Goal: Task Accomplishment & Management: Use online tool/utility

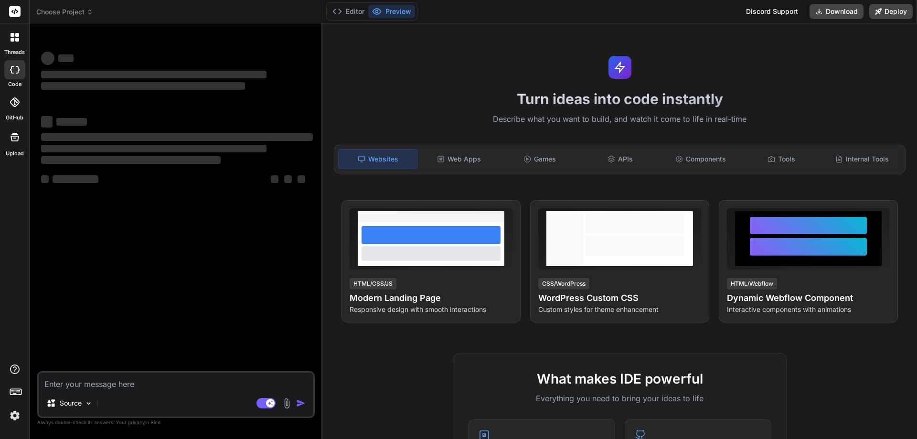
click at [82, 387] on textarea at bounding box center [176, 381] width 275 height 17
type textarea "x"
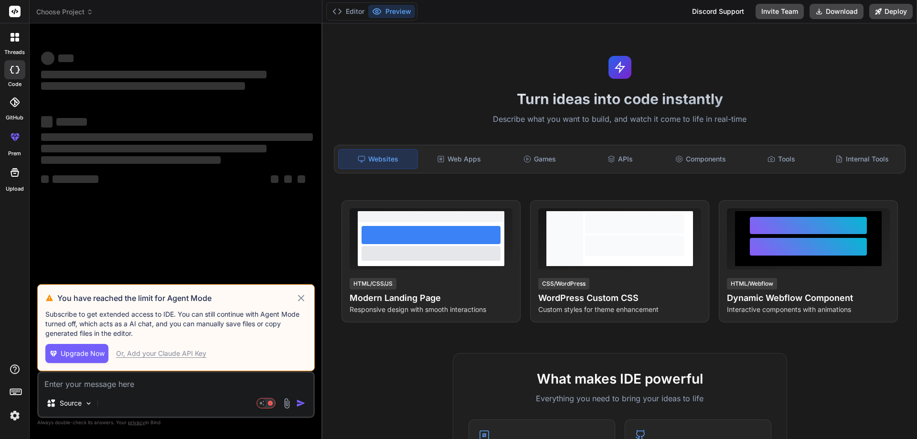
type textarea "import React from 'react'; import Button from 'react-bootstrap/Button'; import …"
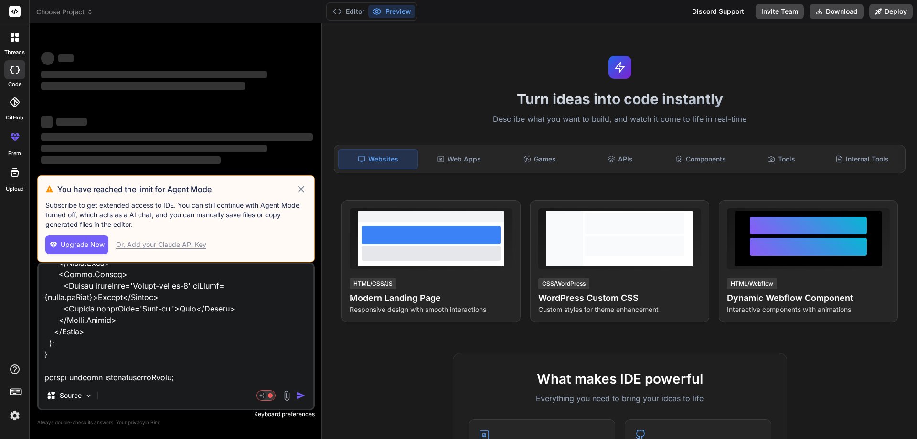
type textarea "x"
type textarea "import React from 'react'; import Button from 'react-bootstrap/Button'; import …"
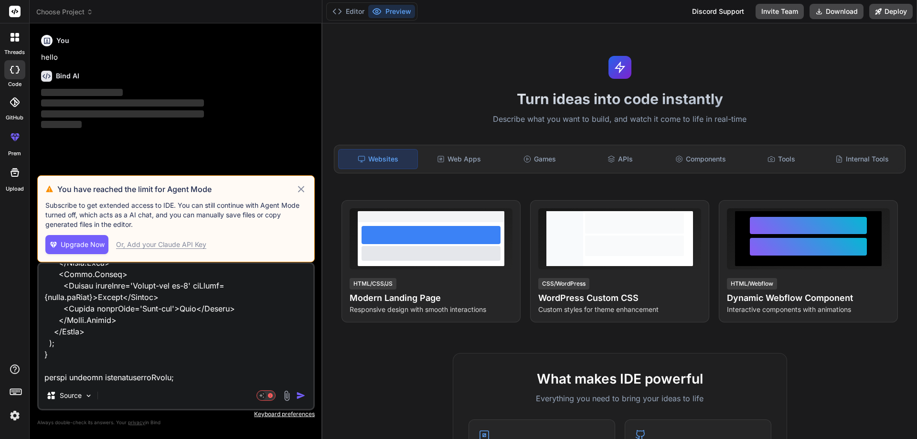
click at [302, 191] on icon at bounding box center [301, 188] width 11 height 11
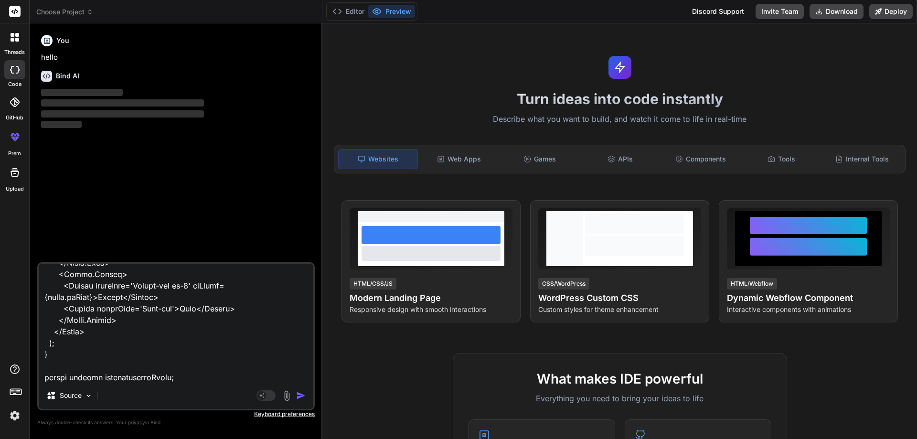
click at [233, 381] on textarea at bounding box center [176, 323] width 275 height 118
type textarea "x"
type textarea "import React from 'react'; import Button from 'react-bootstrap/Button'; import …"
type textarea "x"
type textarea "import React from 'react'; import Button from 'react-bootstrap/Button'; import …"
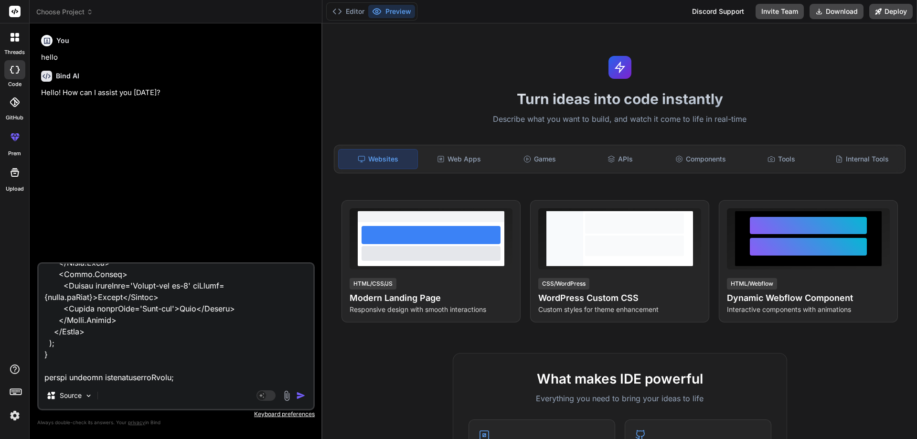
click at [233, 381] on textarea at bounding box center [176, 323] width 275 height 118
type textarea "x"
type textarea "import React from 'react'; import Button from 'react-bootstrap/Button'; import …"
type textarea "x"
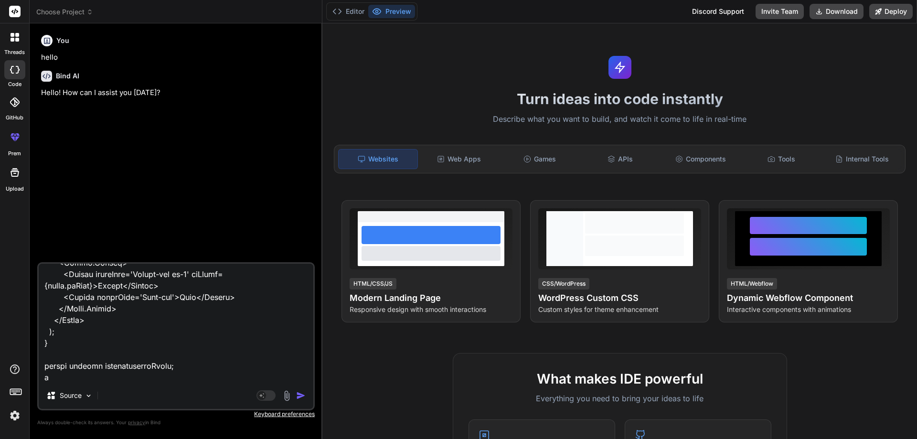
type textarea "import React from 'react'; import Button from 'react-bootstrap/Button'; import …"
type textarea "x"
type textarea "import React from 'react'; import Button from 'react-bootstrap/Button'; import …"
type textarea "x"
type textarea "import React from 'react'; import Button from 'react-bootstrap/Button'; import …"
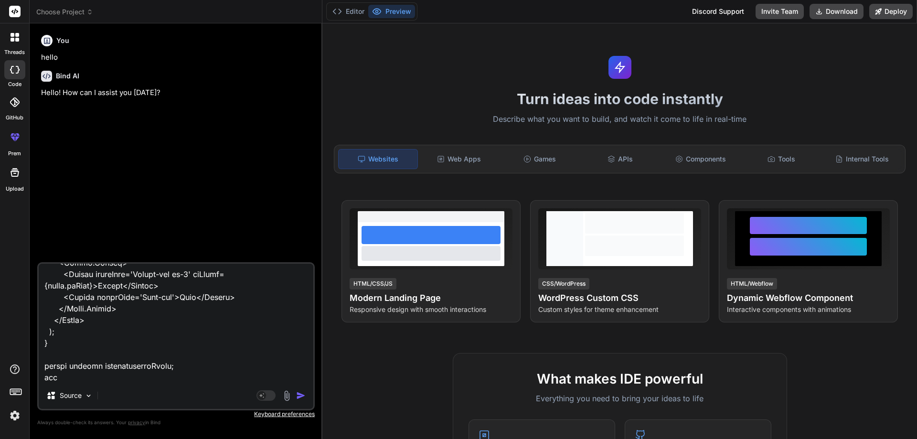
type textarea "x"
type textarea "import React from 'react'; import Button from 'react-bootstrap/Button'; import …"
type textarea "x"
type textarea "import React from 'react'; import Button from 'react-bootstrap/Button'; import …"
type textarea "x"
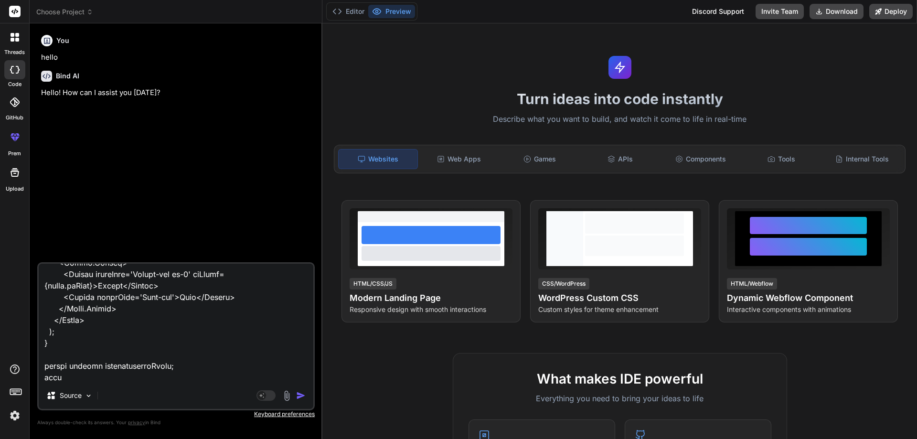
type textarea "import React from 'react'; import Button from 'react-bootstrap/Button'; import …"
type textarea "x"
type textarea "import React from 'react'; import Button from 'react-bootstrap/Button'; import …"
type textarea "x"
type textarea "import React from 'react'; import Button from 'react-bootstrap/Button'; import …"
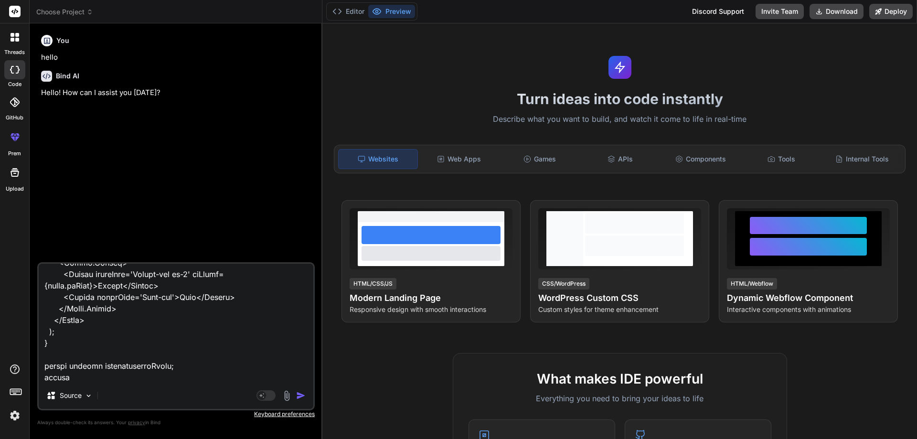
type textarea "x"
type textarea "import React from 'react'; import Button from 'react-bootstrap/Button'; import …"
type textarea "x"
type textarea "import React from 'react'; import Button from 'react-bootstrap/Button'; import …"
type textarea "x"
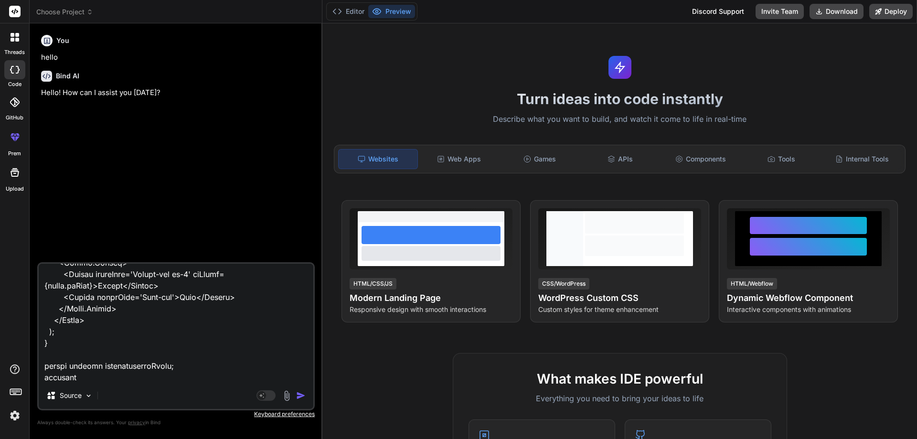
type textarea "import React from 'react'; import Button from 'react-bootstrap/Button'; import …"
type textarea "x"
type textarea "import React from 'react'; import Button from 'react-bootstrap/Button'; import …"
type textarea "x"
type textarea "import React from 'react'; import Button from 'react-bootstrap/Button'; import …"
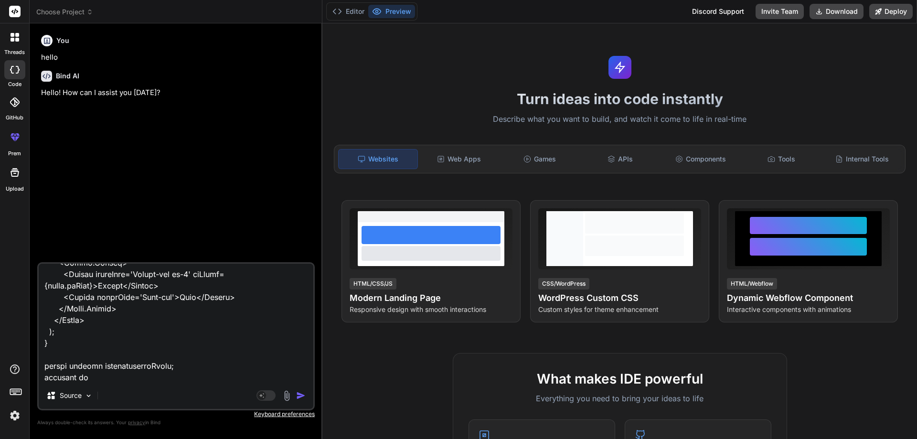
type textarea "x"
type textarea "import React from 'react'; import Button from 'react-bootstrap/Button'; import …"
type textarea "x"
type textarea "import React from 'react'; import Button from 'react-bootstrap/Button'; import …"
type textarea "x"
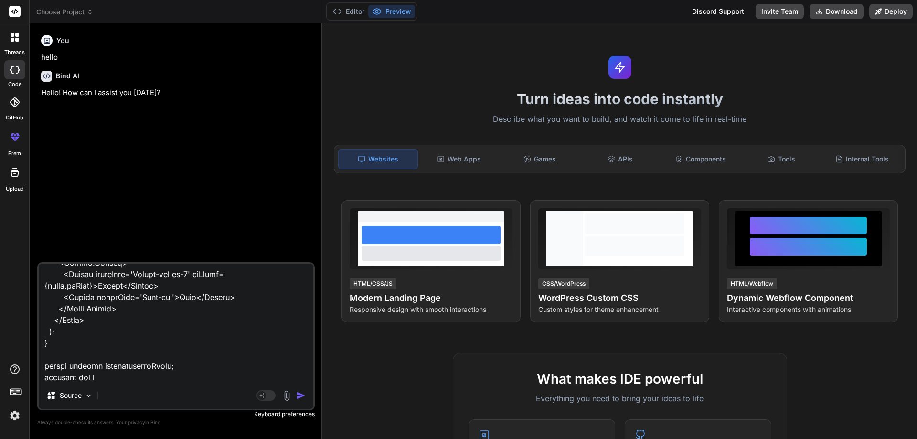
type textarea "import React from 'react'; import Button from 'react-bootstrap/Button'; import …"
type textarea "x"
type textarea "import React from 'react'; import Button from 'react-bootstrap/Button'; import …"
type textarea "x"
type textarea "import React from 'react'; import Button from 'react-bootstrap/Button'; import …"
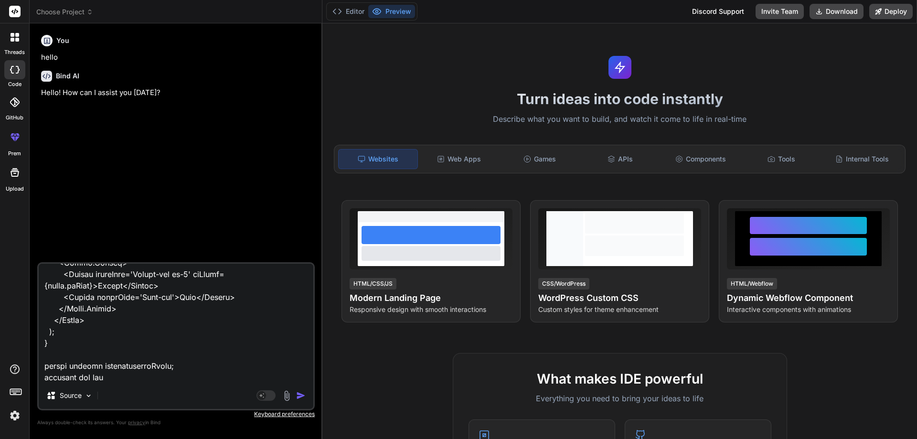
type textarea "x"
type textarea "import React from 'react'; import Button from 'react-bootstrap/Button'; import …"
type textarea "x"
type textarea "import React from 'react'; import Button from 'react-bootstrap/Button'; import …"
type textarea "x"
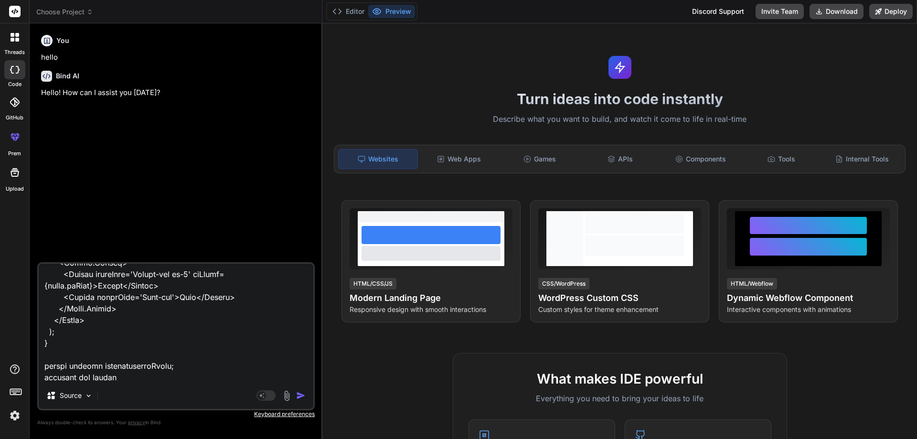
type textarea "import React from 'react'; import Button from 'react-bootstrap/Button'; import …"
type textarea "x"
type textarea "import React from 'react'; import Button from 'react-bootstrap/Button'; import …"
type textarea "x"
type textarea "import React from 'react'; import Button from 'react-bootstrap/Button'; import …"
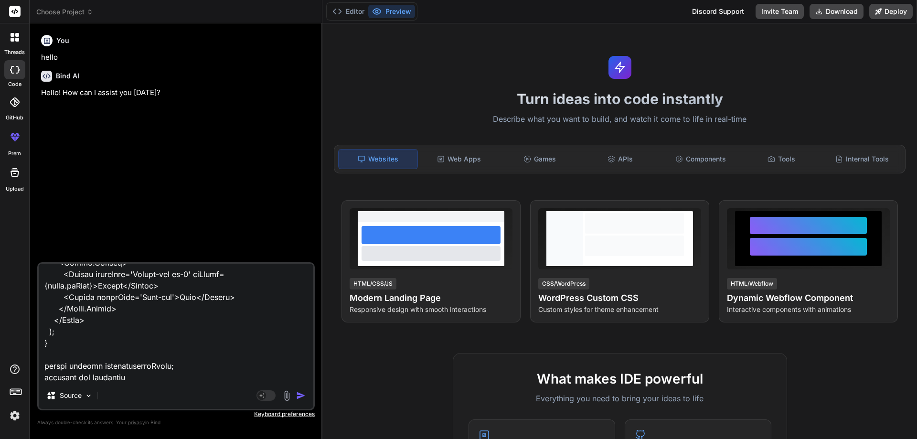
type textarea "x"
type textarea "import React from 'react'; import Button from 'react-bootstrap/Button'; import …"
type textarea "x"
type textarea "import React from 'react'; import Button from 'react-bootstrap/Button'; import …"
type textarea "x"
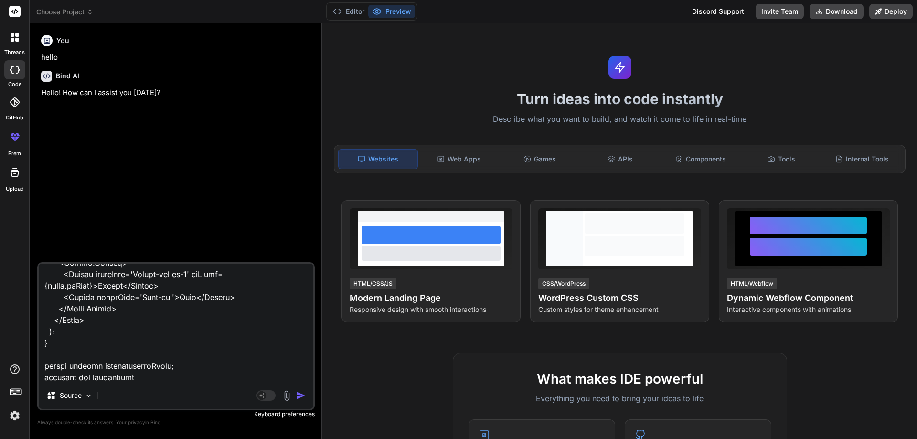
type textarea "import React from 'react'; import Button from 'react-bootstrap/Button'; import …"
type textarea "x"
type textarea "import React from 'react'; import Button from 'react-bootstrap/Button'; import …"
type textarea "x"
type textarea "import React from 'react'; import Button from 'react-bootstrap/Button'; import …"
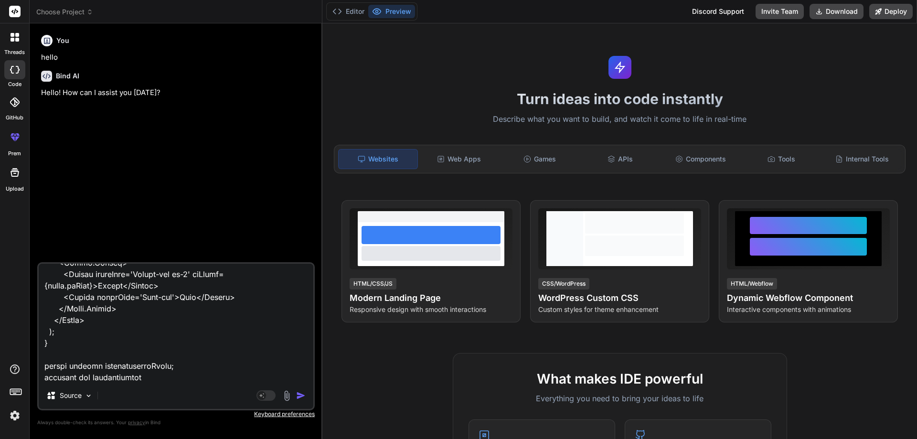
type textarea "x"
type textarea "import React from 'react'; import Button from 'react-bootstrap/Button'; import …"
type textarea "x"
type textarea "import React from 'react'; import Button from 'react-bootstrap/Button'; import …"
type textarea "x"
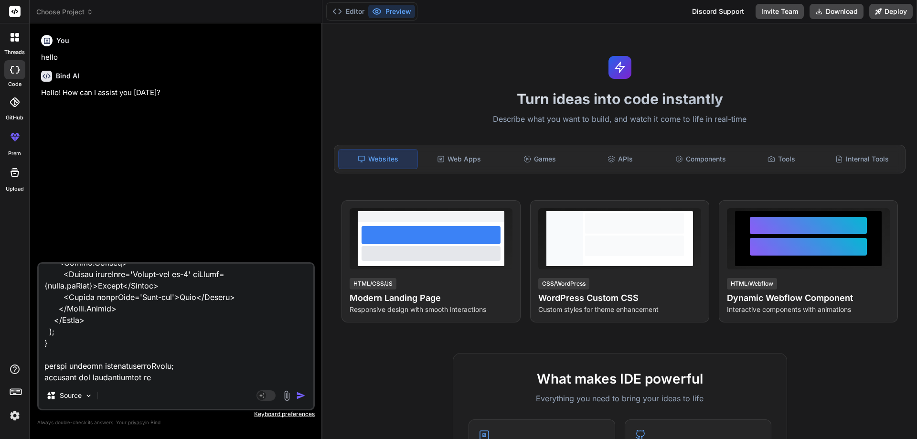
type textarea "import React from 'react'; import Button from 'react-bootstrap/Button'; import …"
type textarea "x"
type textarea "import React from 'react'; import Button from 'react-bootstrap/Button'; import …"
type textarea "x"
type textarea "import React from 'react'; import Button from 'react-bootstrap/Button'; import …"
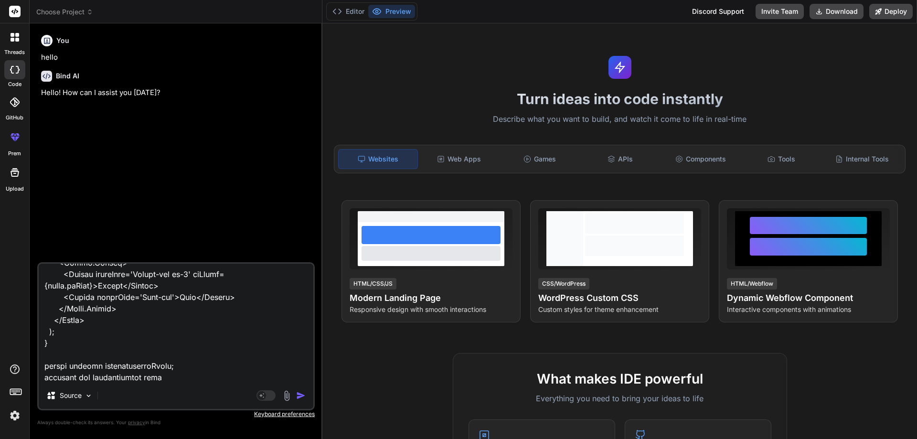
type textarea "x"
type textarea "import React from 'react'; import Button from 'react-bootstrap/Button'; import …"
type textarea "x"
type textarea "import React from 'react'; import Button from 'react-bootstrap/Button'; import …"
type textarea "x"
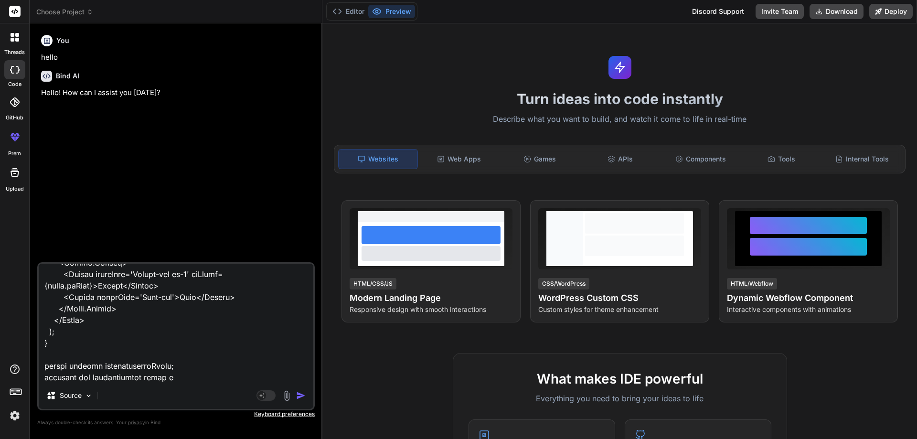
type textarea "import React from 'react'; import Button from 'react-bootstrap/Button'; import …"
type textarea "x"
type textarea "import React from 'react'; import Button from 'react-bootstrap/Button'; import …"
type textarea "x"
type textarea "import React from 'react'; import Button from 'react-bootstrap/Button'; import …"
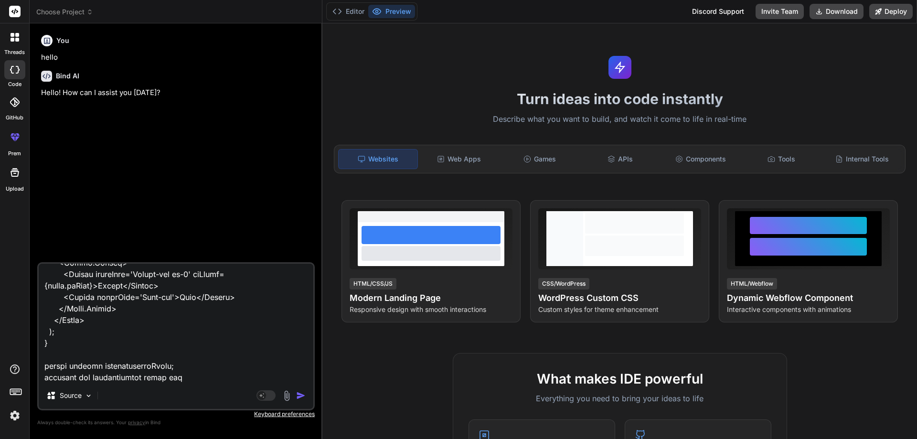
type textarea "x"
type textarea "import React from 'react'; import Button from 'react-bootstrap/Button'; import …"
type textarea "x"
type textarea "import React from 'react'; import Button from 'react-bootstrap/Button'; import …"
type textarea "x"
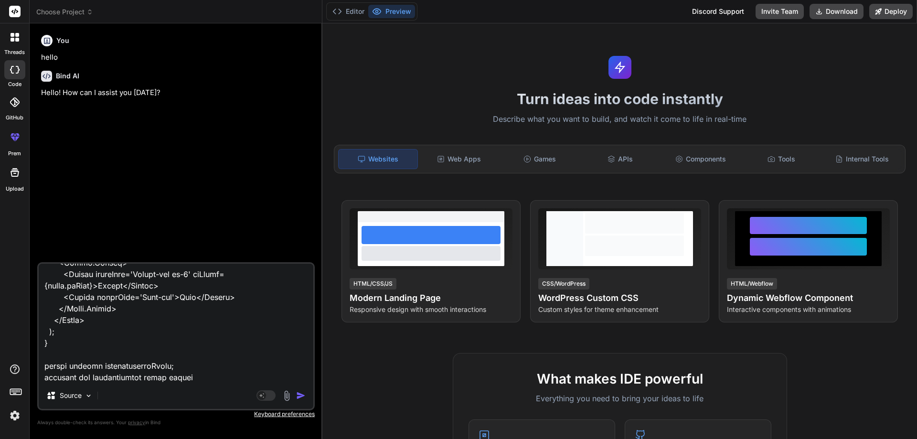
type textarea "import React from 'react'; import Button from 'react-bootstrap/Button'; import …"
type textarea "x"
type textarea "import React from 'react'; import Button from 'react-bootstrap/Button'; import …"
type textarea "x"
type textarea "import React from 'react'; import Button from 'react-bootstrap/Button'; import …"
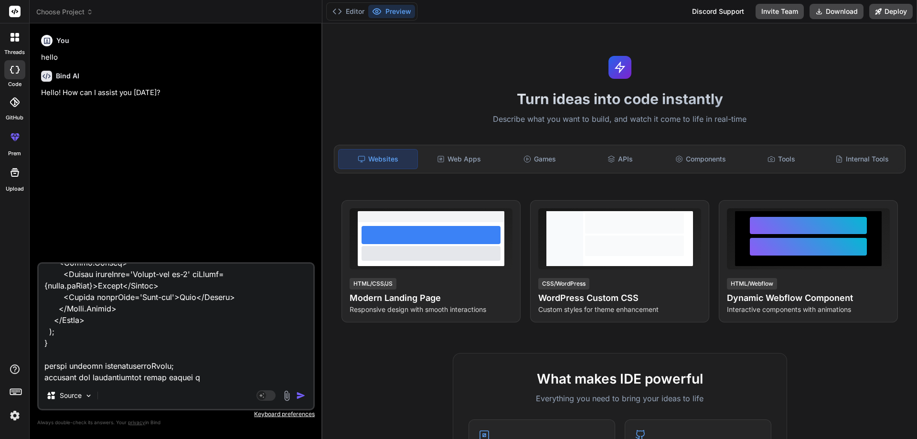
type textarea "x"
type textarea "import React from 'react'; import Button from 'react-bootstrap/Button'; import …"
type textarea "x"
type textarea "import React from 'react'; import Button from 'react-bootstrap/Button'; import …"
type textarea "x"
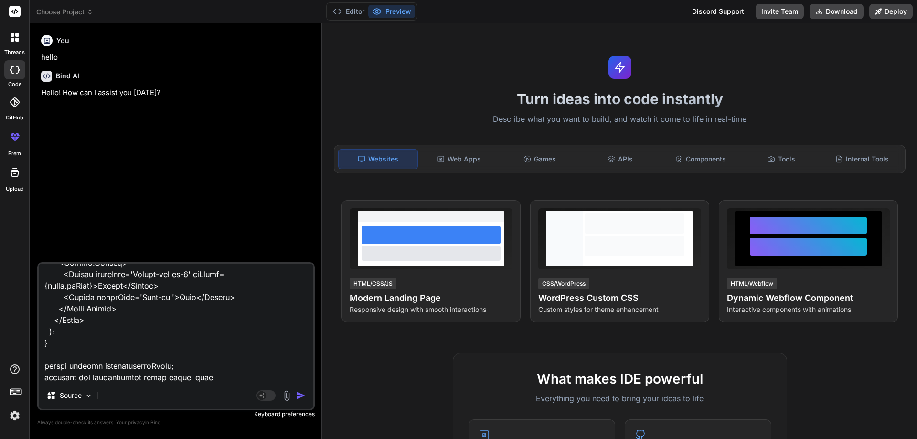
type textarea "import React from 'react'; import Button from 'react-bootstrap/Button'; import …"
type textarea "x"
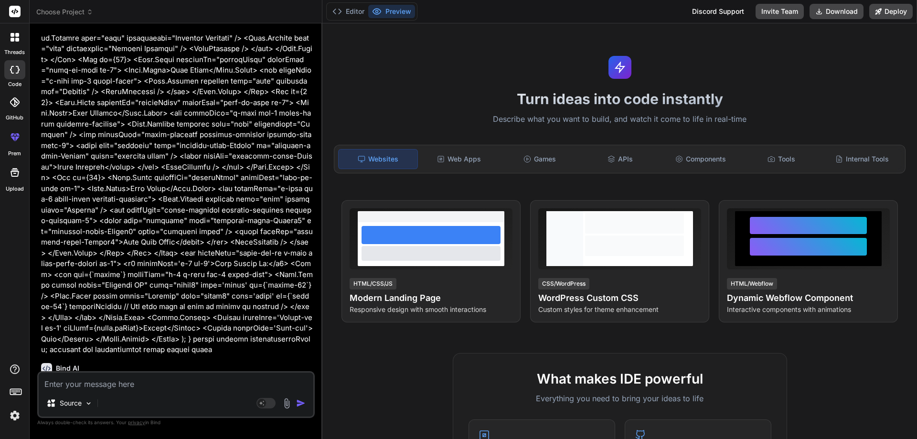
scroll to position [344, 0]
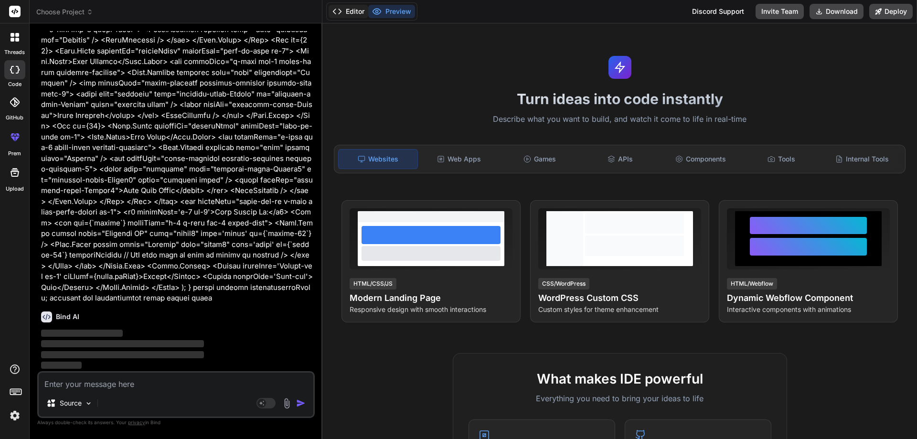
click at [354, 9] on button "Editor" at bounding box center [349, 11] width 40 height 13
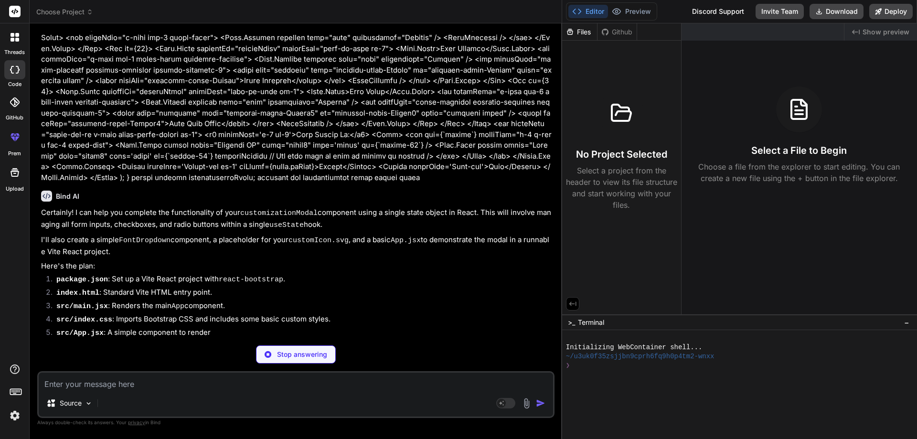
drag, startPoint x: 322, startPoint y: 111, endPoint x: 579, endPoint y: 129, distance: 257.7
click at [579, 129] on div "Choose Project Created with Pixso. Bind AI Web Search Created with Pixso. Code …" at bounding box center [474, 219] width 888 height 439
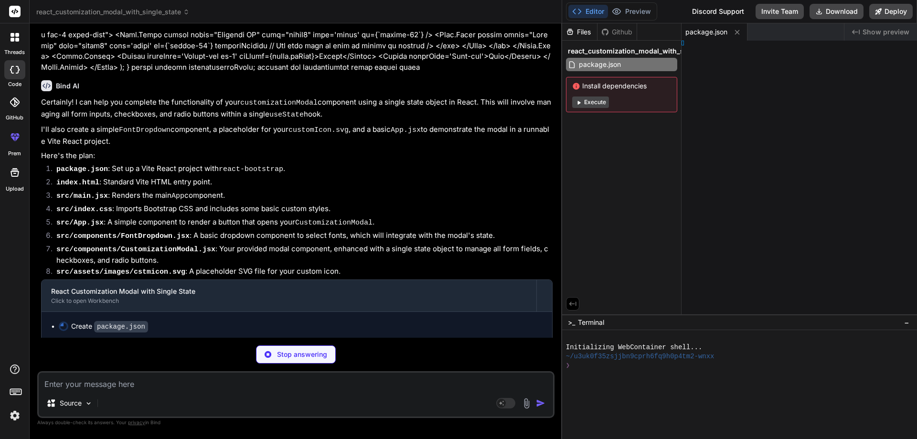
scroll to position [343, 0]
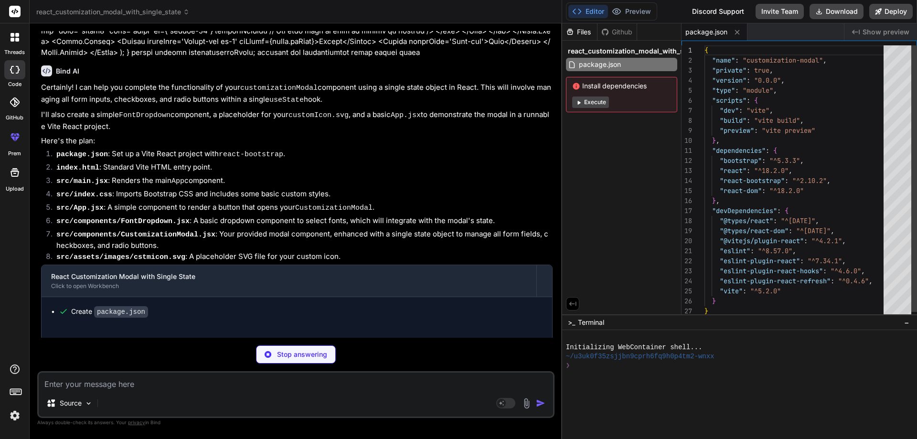
type textarea "x"
type textarea "</head> <body> <div id="root"></div> <script type="module" src="/src/main.jsx">…"
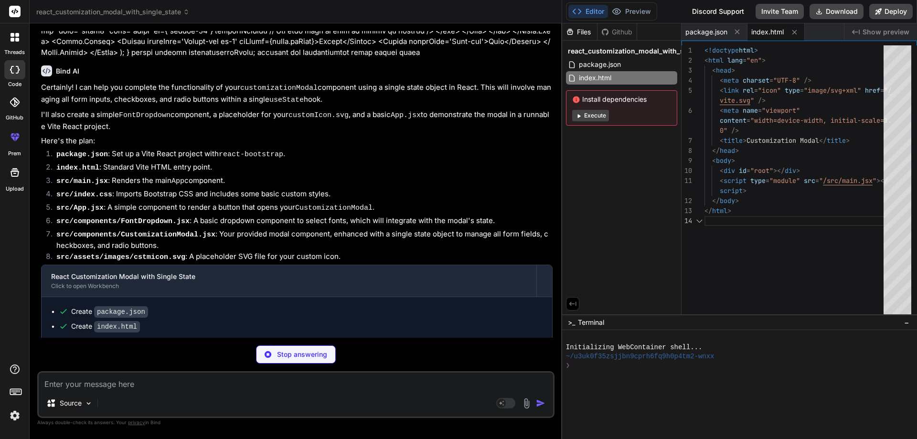
type textarea "x"
type textarea ");"
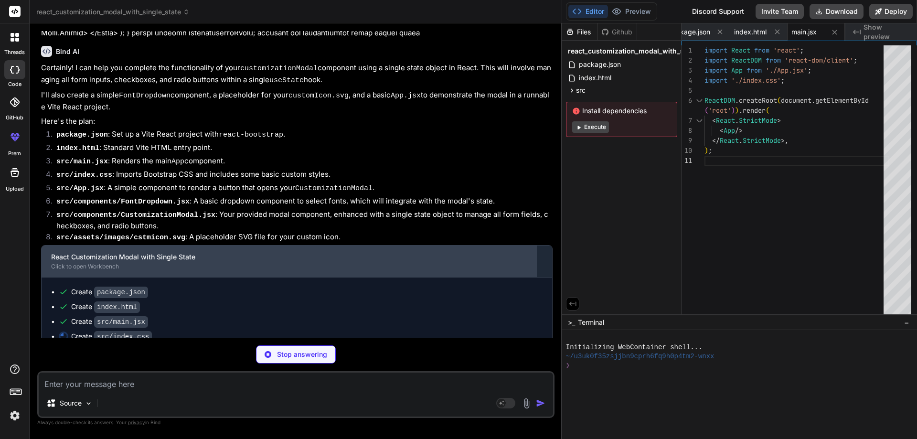
scroll to position [372, 0]
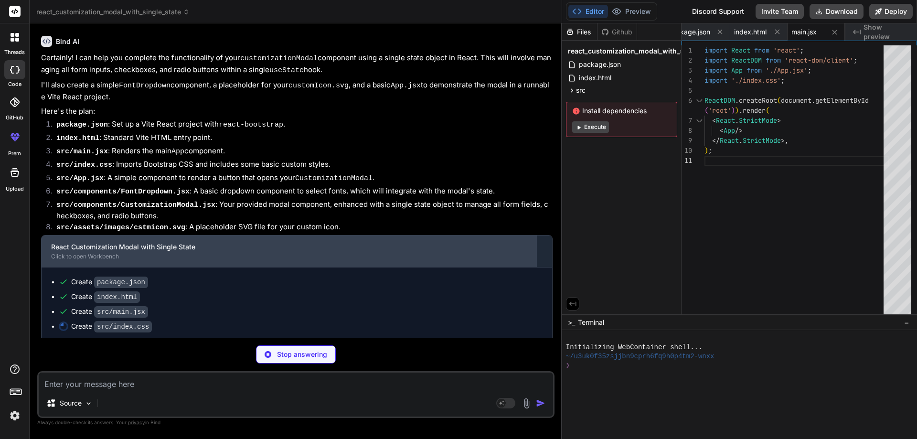
type textarea "x"
type textarea "border-color: #007bff; } .Save-btn:hover { background-color: #0056b3; border-co…"
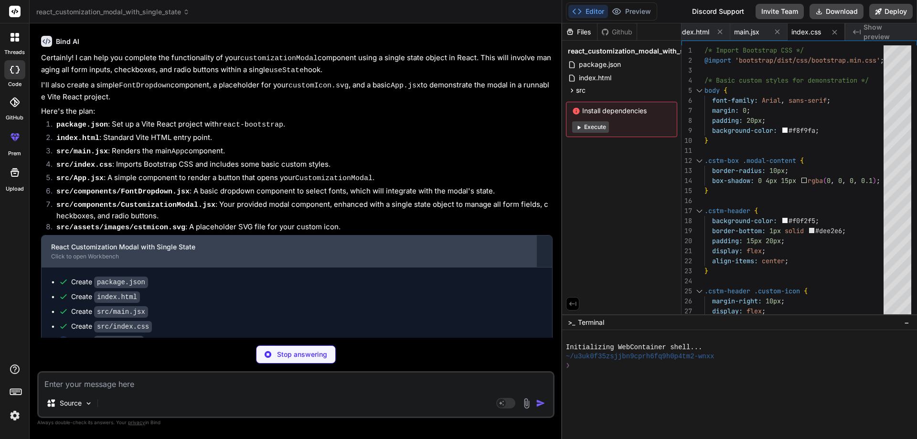
type textarea "x"
type textarea "show={modalShow} onHide={() => setModalShow(false)} /> </> ); } export default …"
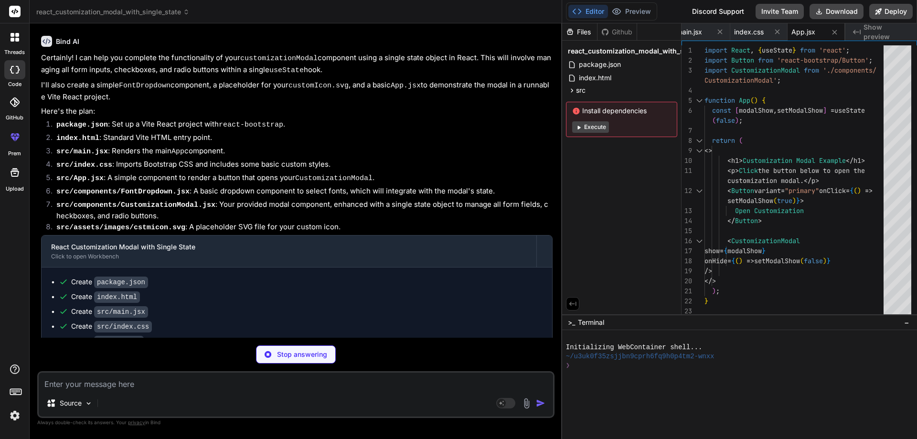
type textarea "x"
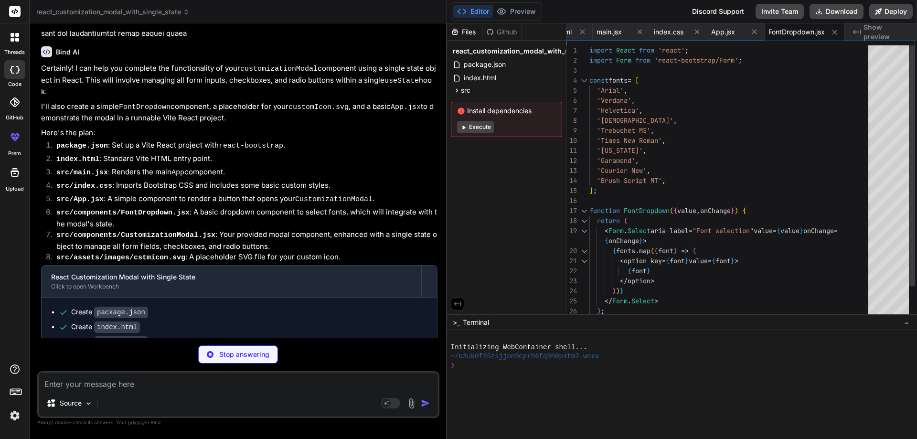
scroll to position [0, 89]
type textarea "x"
type textarea "<option key={font} value={font}> {font} </option> ))} </Form.Select> ); } expor…"
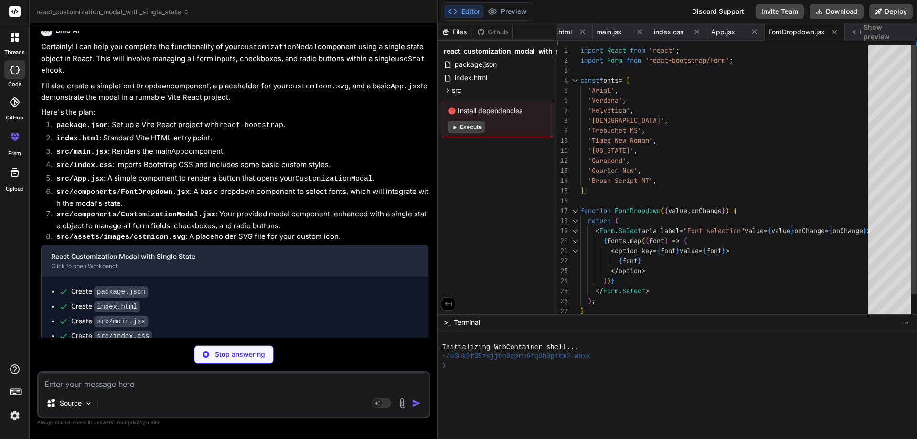
drag, startPoint x: 561, startPoint y: 215, endPoint x: 422, endPoint y: 215, distance: 138.6
click at [422, 215] on div "Bind AI Web Search Created with Pixso. Code Generator You hello Bind AI Hello! …" at bounding box center [234, 231] width 408 height 416
click at [456, 90] on span "src" at bounding box center [457, 91] width 10 height 10
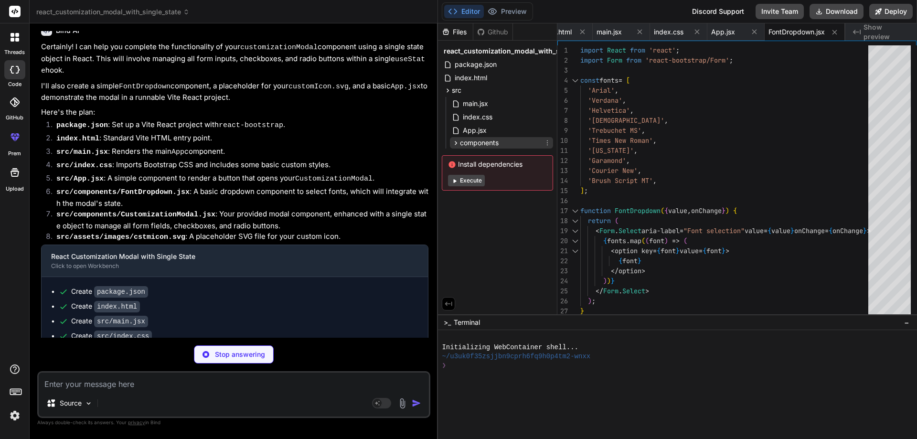
click at [479, 144] on span "components" at bounding box center [479, 143] width 39 height 10
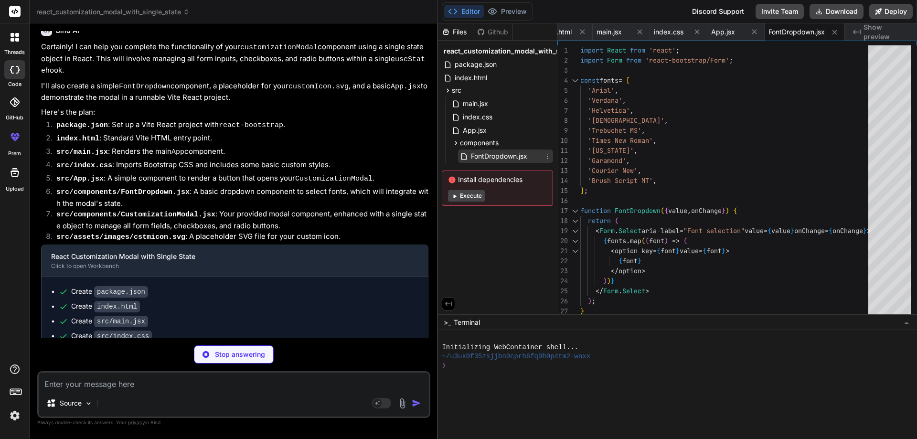
click at [487, 159] on span "FontDropdown.jsx" at bounding box center [499, 155] width 58 height 11
click at [493, 153] on span "FontDropdown.jsx" at bounding box center [499, 155] width 58 height 11
type textarea "x"
click at [477, 133] on span "App.jsx" at bounding box center [475, 130] width 26 height 11
type textarea "); } export default App;"
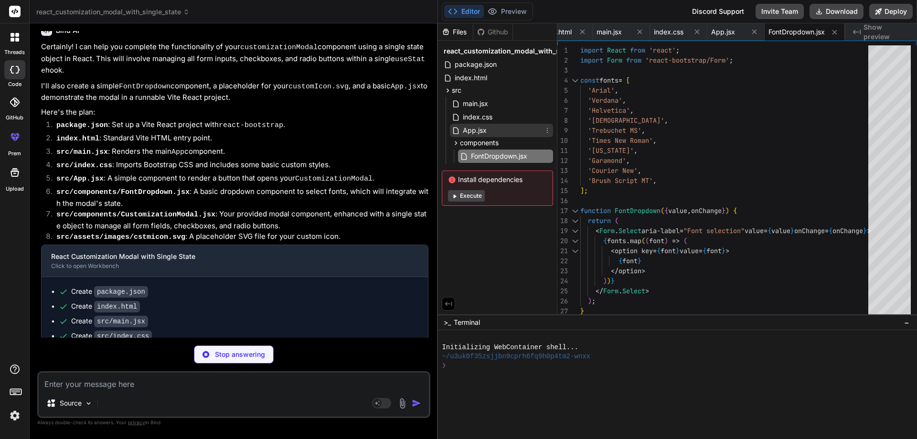
type textarea "x"
type textarea "); } export default CustomizationModal;"
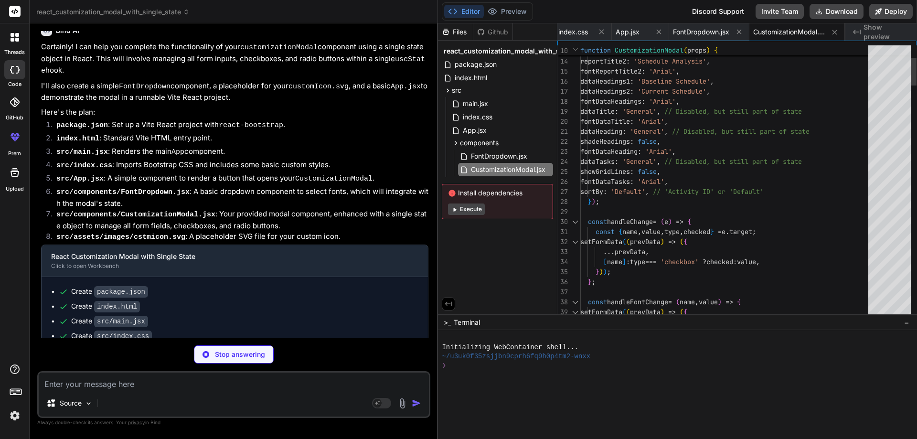
type textarea "x"
type textarea "67l1.48 1.48a1 1 0 0 1 0 1.41l-1.48 1.48z"></path> </svg>"
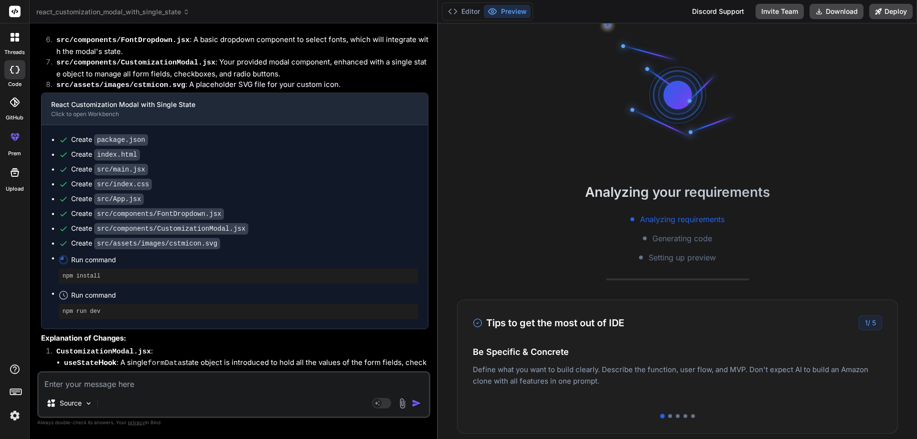
scroll to position [708, 0]
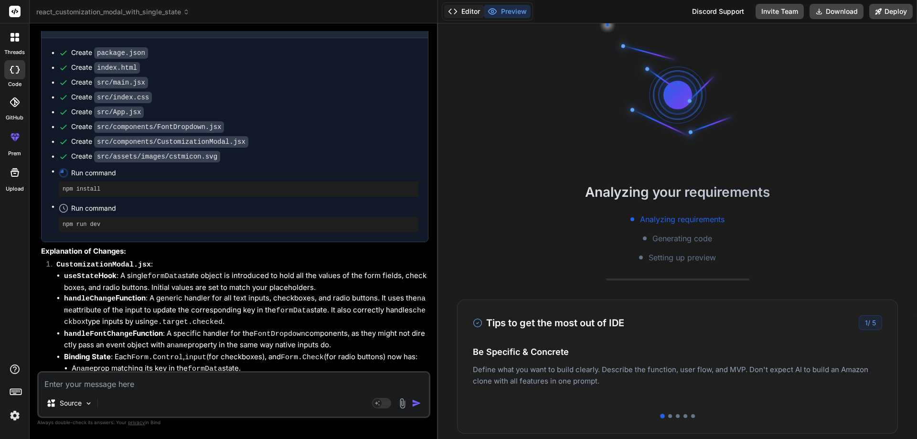
click at [477, 13] on button "Editor" at bounding box center [464, 11] width 40 height 13
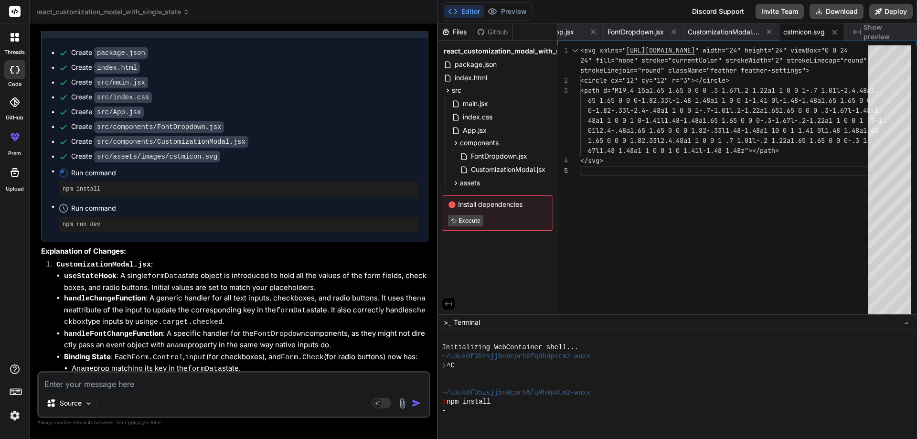
type textarea "x"
type textarea "1.41 0l1.48 1.48a1.65 1.65 0 0 0 1.82.33l2.4.48a1 1 0 0 1 .7 1.01l-.2 1.22a1.65…"
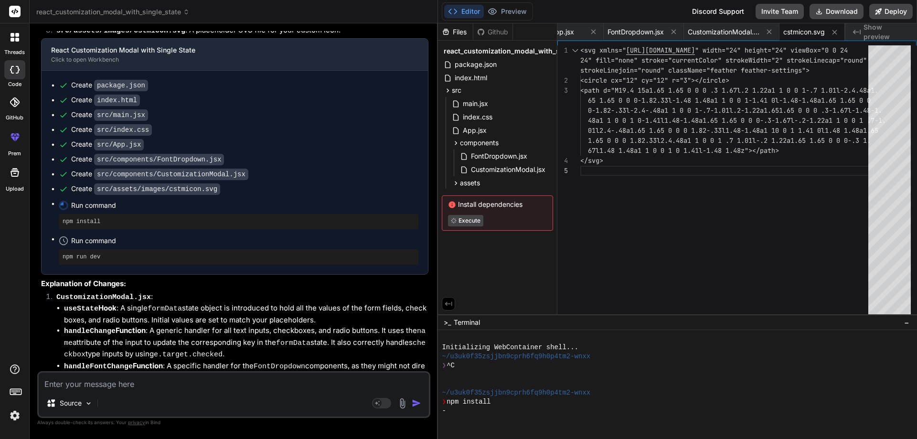
type textarea "x"
type textarea "0-.3 1.67l1.48 1.48a1 1 0 0 1 0 1.41l-1.48 1.48z"></path> </svg>"
type textarea "x"
type textarea "</svg>"
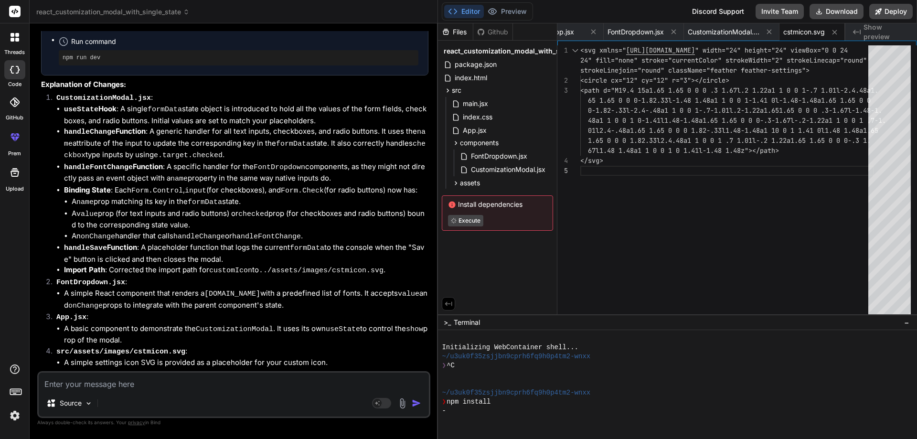
type textarea "x"
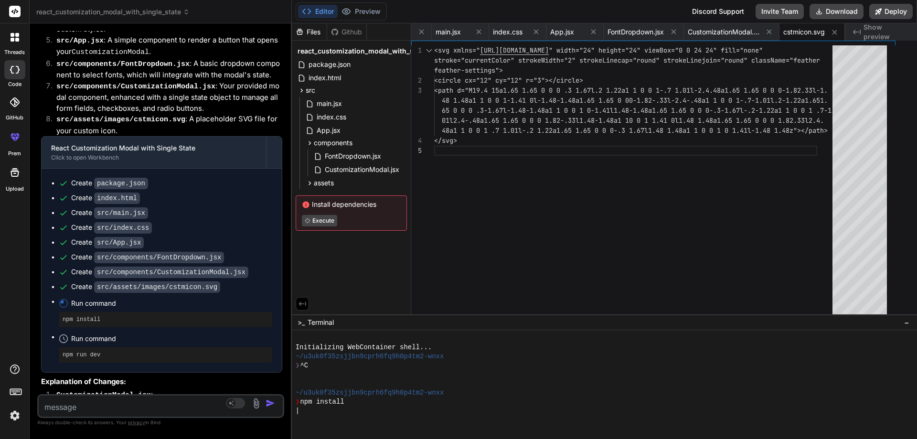
type textarea "x"
type textarea ".65 1.65 0 0 0 .3 1.67l.2 1.22a1 1 0 0 1-.7 1.01l-2.4.48a1.65 1.65 0 0 0-1.82.3…"
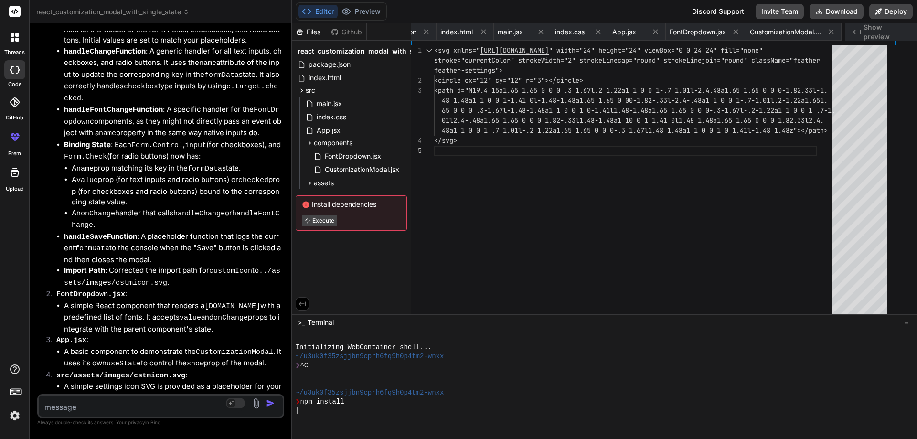
type textarea "x"
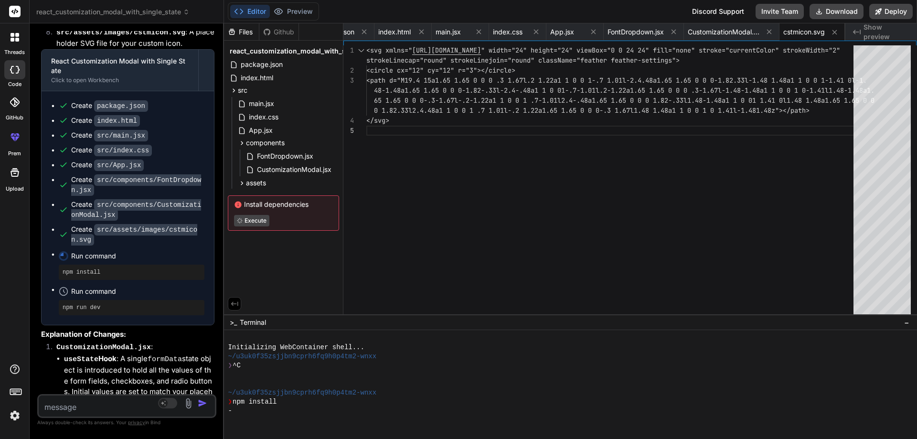
scroll to position [1285, 0]
drag, startPoint x: 437, startPoint y: 99, endPoint x: 201, endPoint y: 97, distance: 236.0
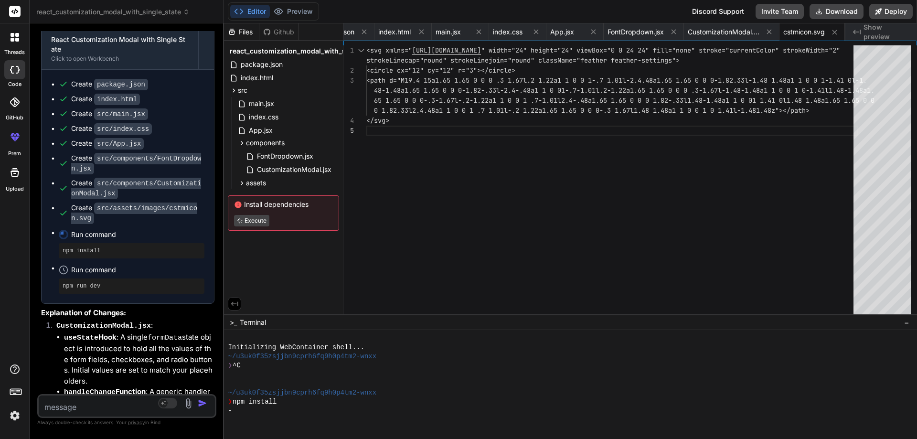
click at [201, 97] on div "Bind AI Web Search Created with Pixso. Code Generator You hello Bind AI Hello! …" at bounding box center [127, 231] width 194 height 416
click at [283, 156] on span "FontDropdown.jsx" at bounding box center [285, 155] width 58 height 11
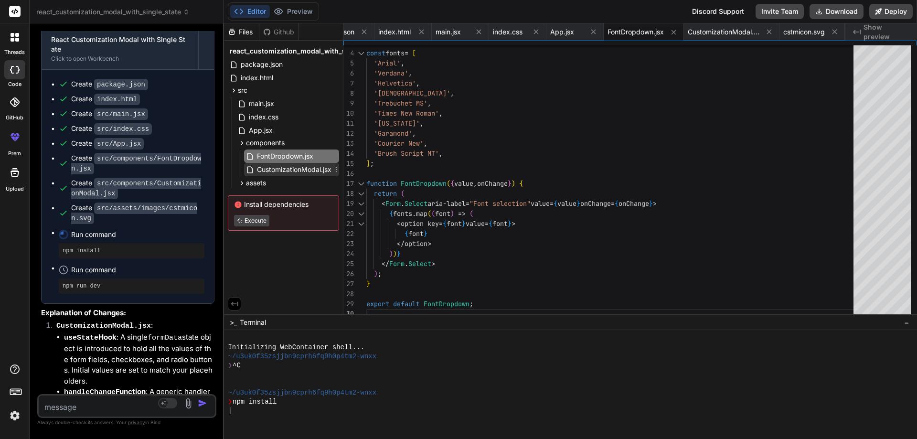
click at [294, 172] on span "CustomizationModal.jsx" at bounding box center [294, 169] width 76 height 11
type textarea "</Modal.Footer> </Modal> ); } export default CustomizationModal;"
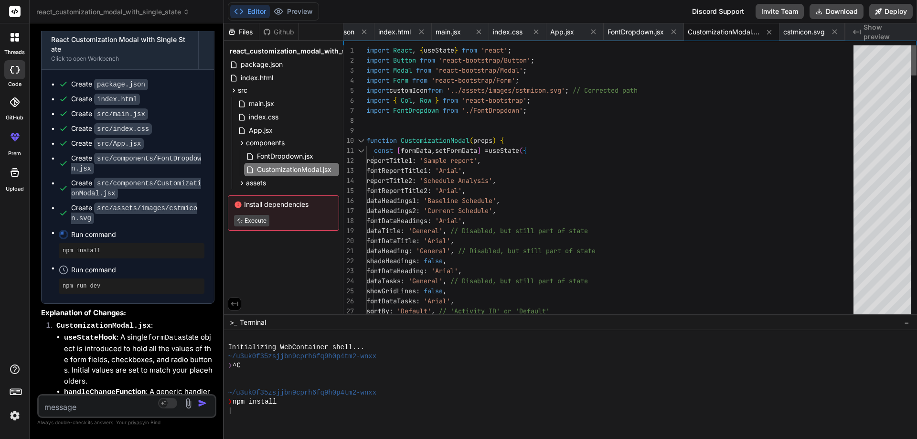
click at [915, 47] on div at bounding box center [914, 60] width 6 height 30
click at [363, 142] on div at bounding box center [361, 141] width 12 height 10
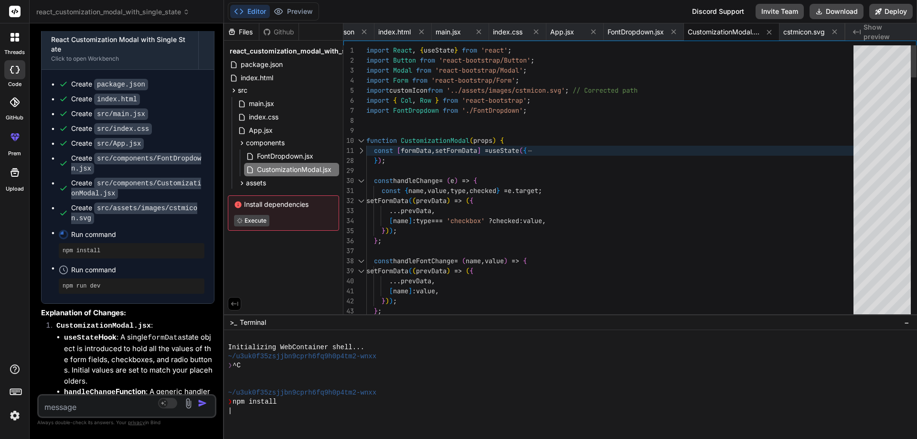
click at [362, 142] on div at bounding box center [361, 141] width 12 height 10
type textarea "</Modal.Footer> </Modal> ); } export default CustomizationModal;"
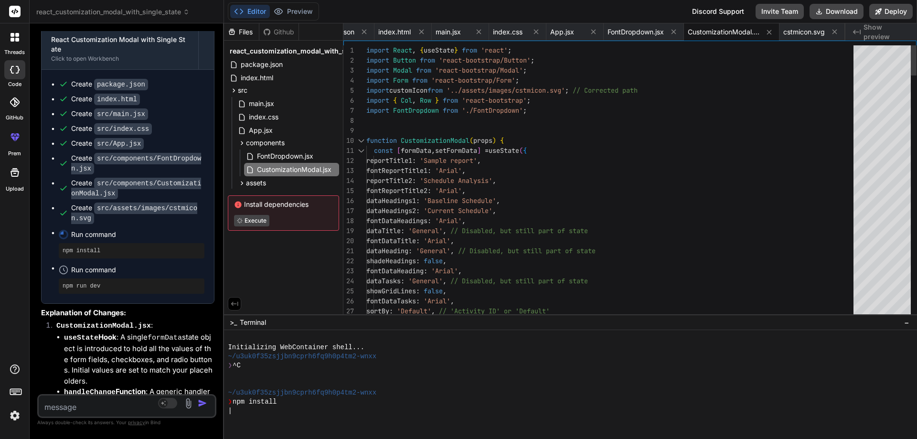
click at [362, 142] on div at bounding box center [361, 141] width 12 height 10
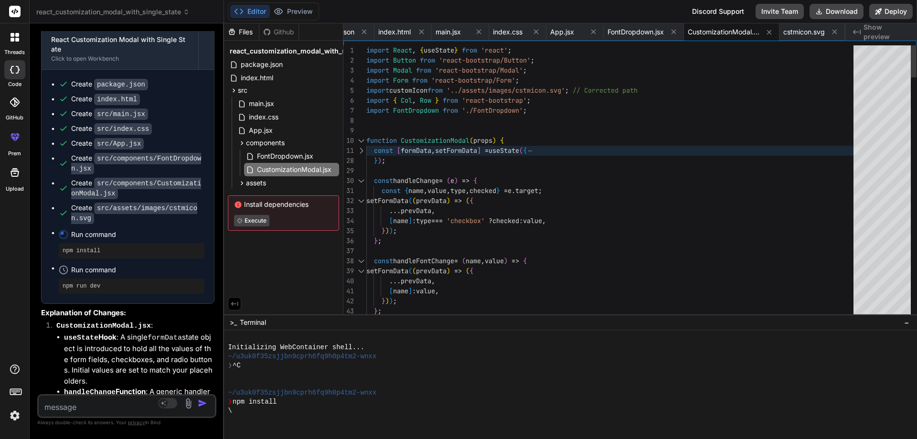
click at [358, 178] on div at bounding box center [361, 181] width 12 height 10
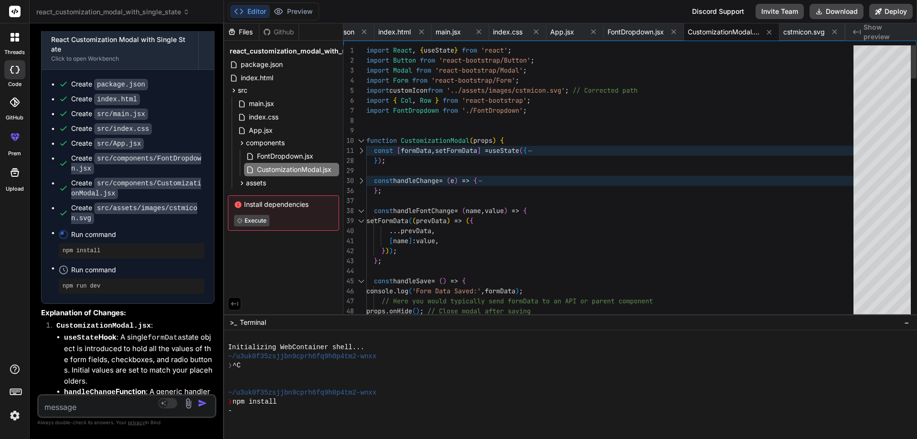
click at [360, 211] on div at bounding box center [361, 211] width 12 height 10
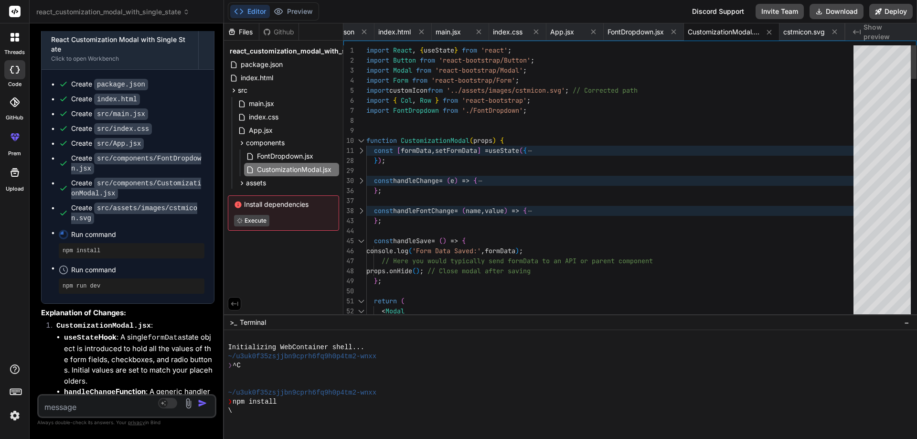
click at [362, 241] on div at bounding box center [361, 241] width 12 height 10
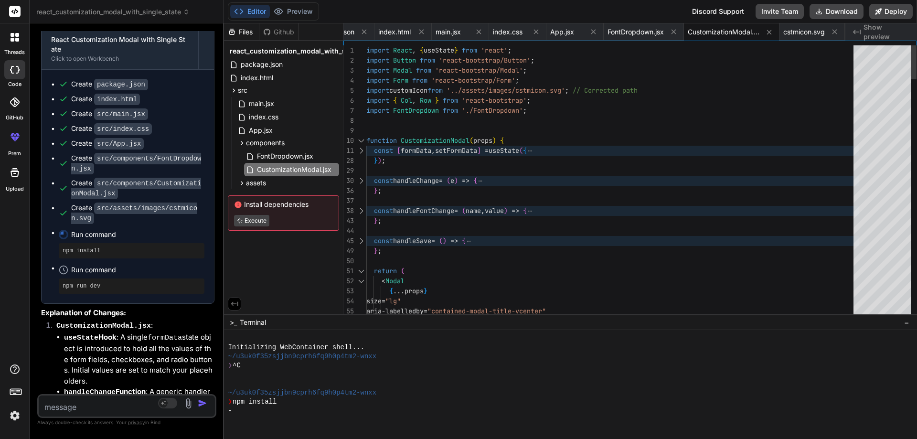
click at [360, 271] on div at bounding box center [361, 271] width 12 height 10
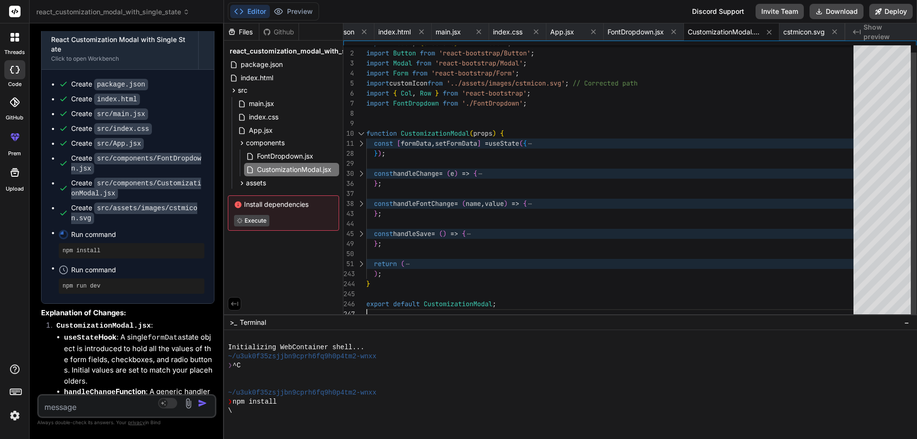
scroll to position [0, 0]
click at [504, 304] on div "import React , { useState } from 'react' ; import Button from 'react-bootstrap/…" at bounding box center [612, 178] width 493 height 281
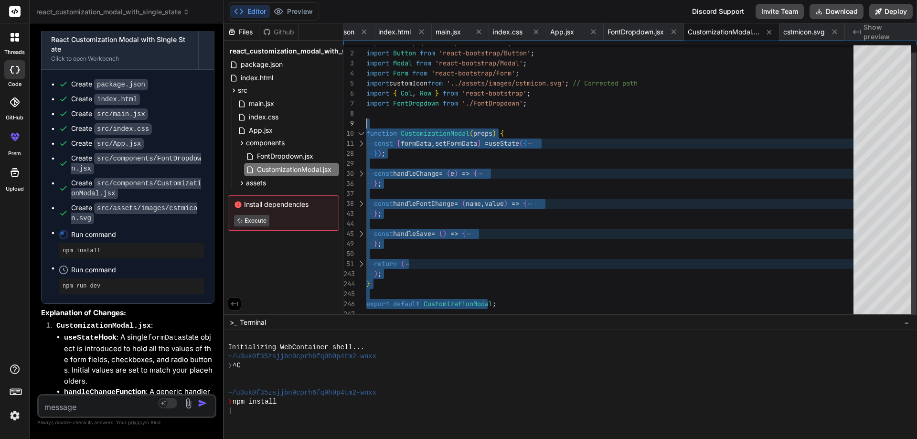
drag, startPoint x: 507, startPoint y: 304, endPoint x: 361, endPoint y: 114, distance: 239.2
click at [366, 114] on div "import React , { useState } from 'react' ; import Button from 'react-bootstrap/…" at bounding box center [612, 178] width 493 height 281
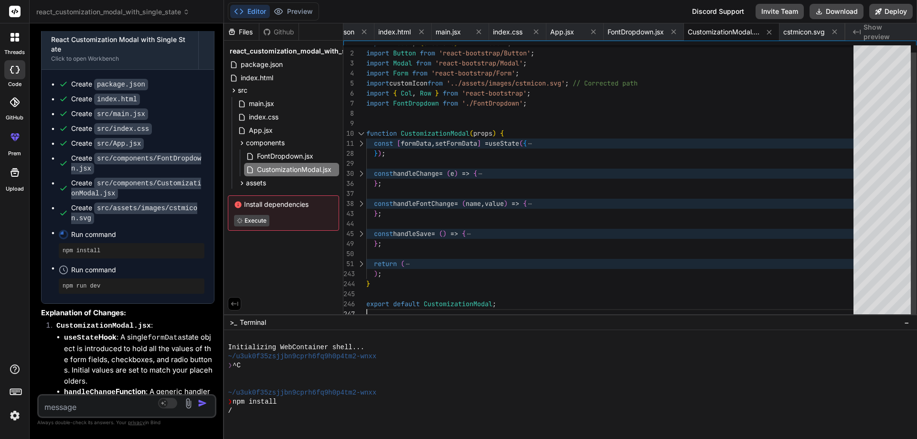
click at [508, 304] on div "import React , { useState } from 'react' ; import Button from 'react-bootstrap/…" at bounding box center [612, 178] width 493 height 281
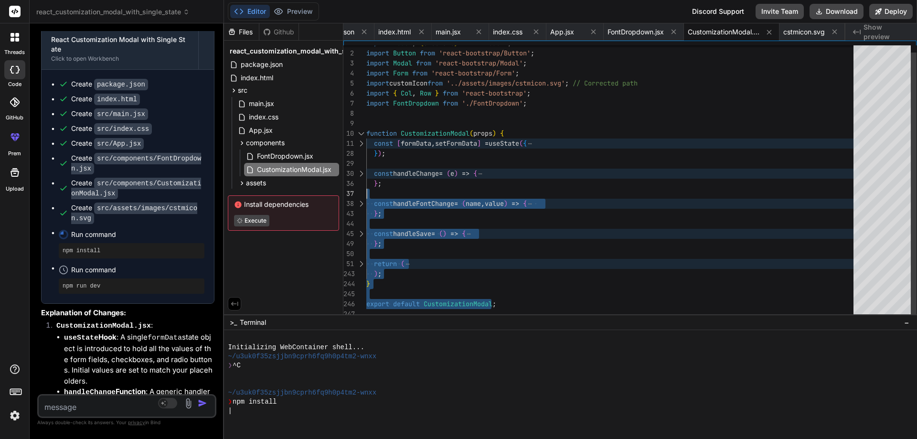
drag, startPoint x: 507, startPoint y: 305, endPoint x: 393, endPoint y: 191, distance: 161.1
click at [393, 191] on div "import React , { useState } from 'react' ; import Button from 'react-bootstrap/…" at bounding box center [612, 178] width 493 height 281
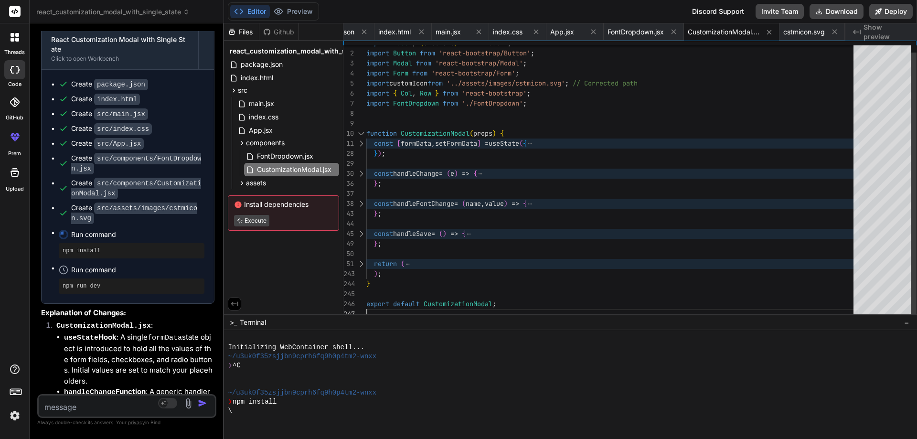
click at [499, 305] on div "import React , { useState } from 'react' ; import Button from 'react-bootstrap/…" at bounding box center [612, 178] width 493 height 281
drag, startPoint x: 499, startPoint y: 305, endPoint x: 456, endPoint y: 296, distance: 43.9
click at [456, 296] on div "import React , { useState } from 'react' ; import Button from 'react-bootstrap/…" at bounding box center [612, 178] width 493 height 281
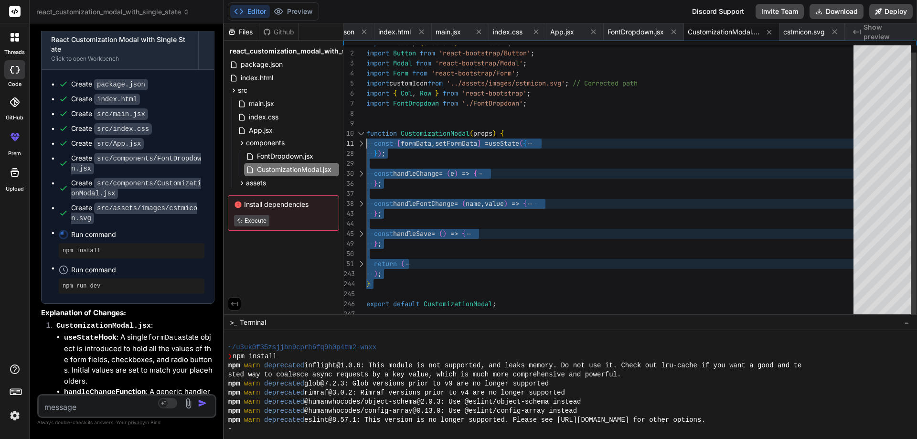
type textarea "import React, { useState } from 'react'; import Button from 'react-bootstrap/Bu…"
drag, startPoint x: 388, startPoint y: 285, endPoint x: 363, endPoint y: 132, distance: 155.0
click at [366, 132] on div "import React , { useState } from 'react' ; import Button from 'react-bootstrap/…" at bounding box center [612, 178] width 493 height 281
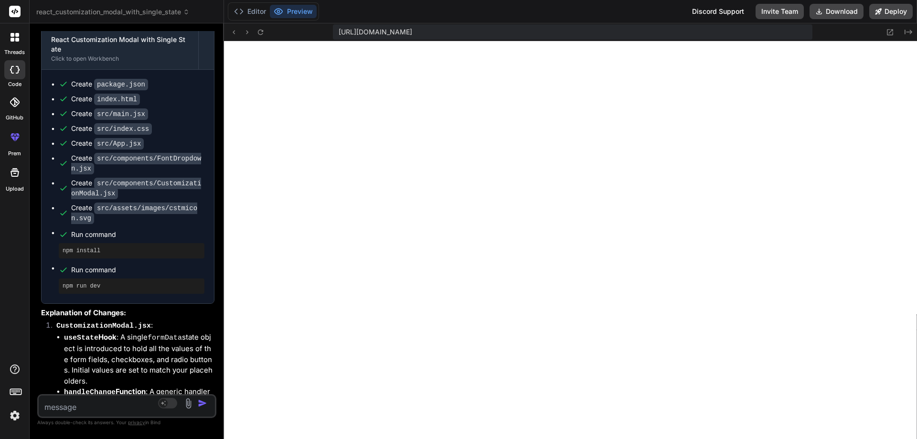
scroll to position [336, 0]
type textarea "x"
type textarea "function CustomizationModal(props) { const [formData, setFormData] = useState({…"
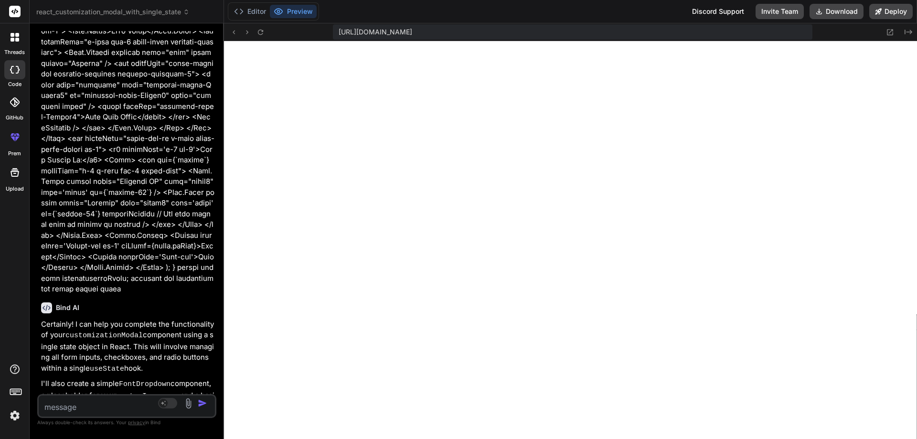
type textarea "x"
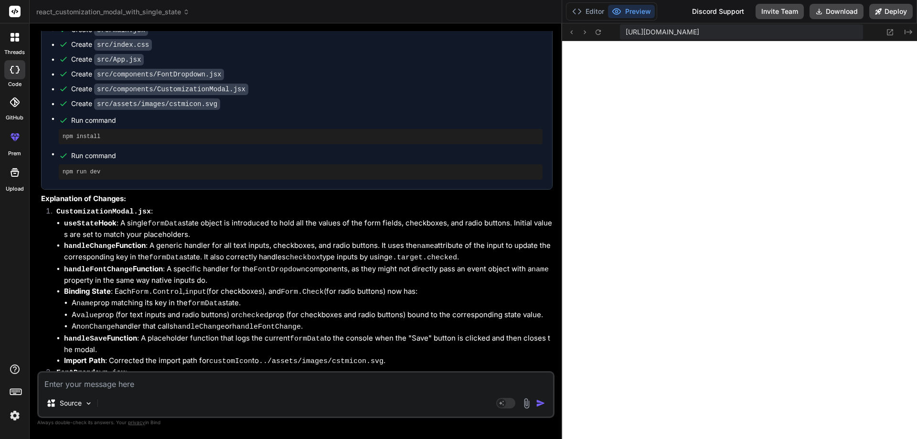
scroll to position [592, 0]
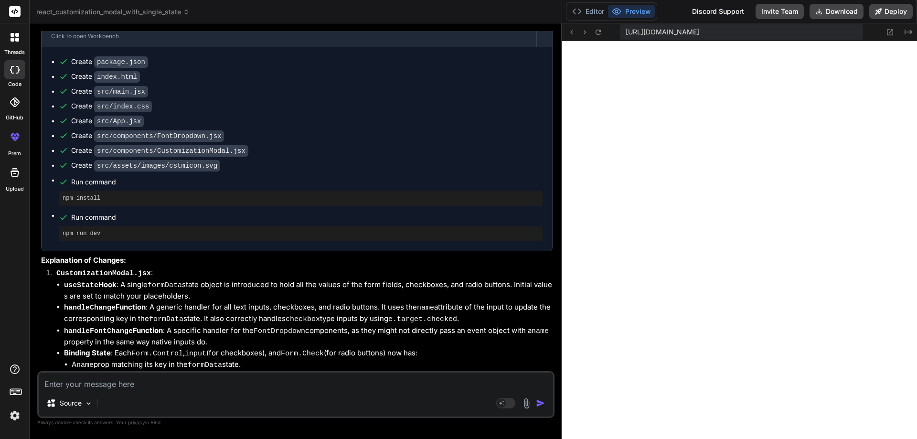
drag, startPoint x: 223, startPoint y: 110, endPoint x: 732, endPoint y: 177, distance: 513.3
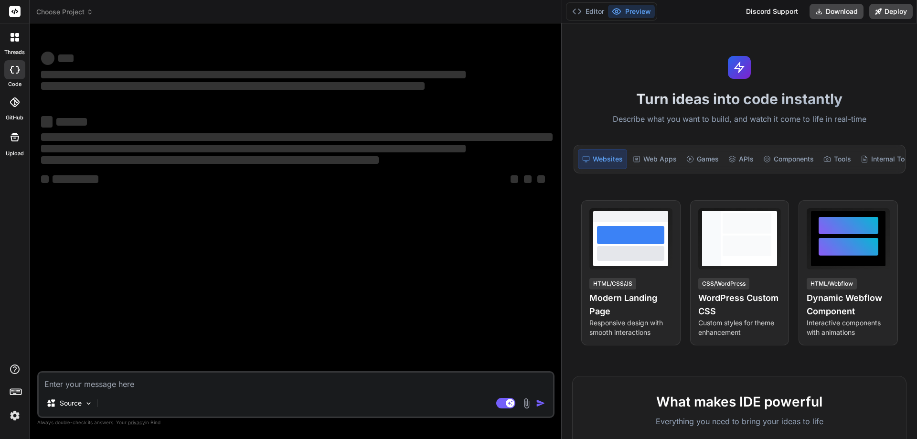
drag, startPoint x: 322, startPoint y: 124, endPoint x: 742, endPoint y: 124, distance: 420.9
click at [742, 124] on div "Choose Project Created with Pixso. Bind AI Web Search Created with Pixso. Code …" at bounding box center [474, 219] width 888 height 439
type textarea "x"
click at [209, 387] on textarea at bounding box center [296, 381] width 515 height 17
paste textarea "import React, { useState } from "react"; import Dropdown from "react-bootstrap/…"
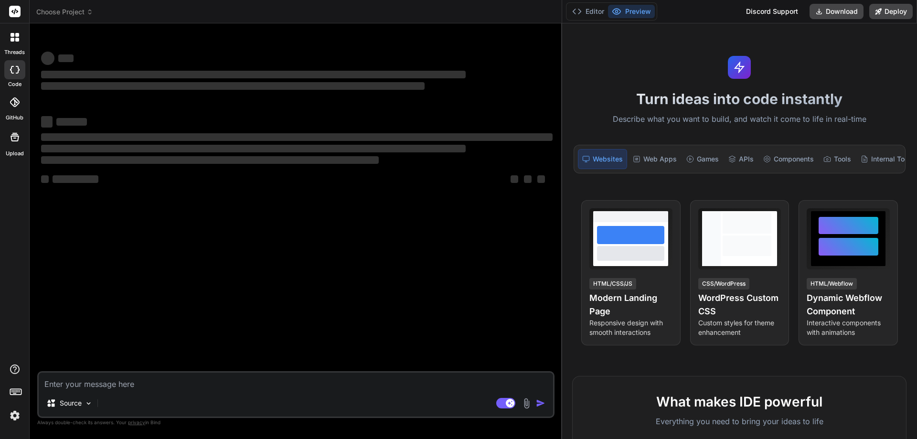
type textarea "import React, { useState } from "react"; import Dropdown from "react-bootstrap/…"
type textarea "x"
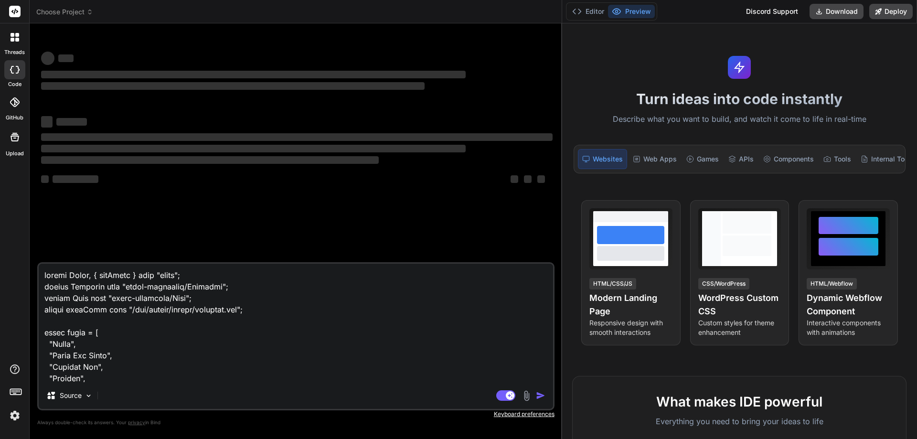
scroll to position [804, 0]
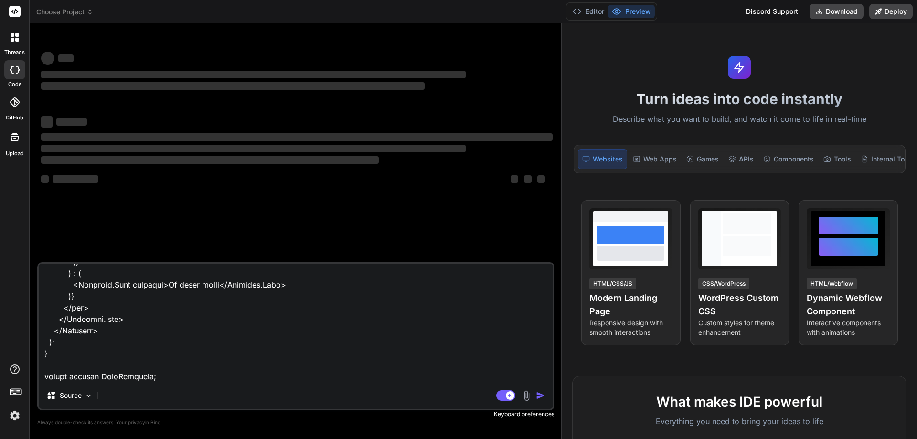
click at [139, 377] on textarea at bounding box center [296, 323] width 515 height 118
paste textarea "import React from 'react'; import Button from 'react-bootstrap/Button'; import …"
type textarea "import React, { useState } from "react"; import Dropdown from "react-bootstrap/…"
type textarea "x"
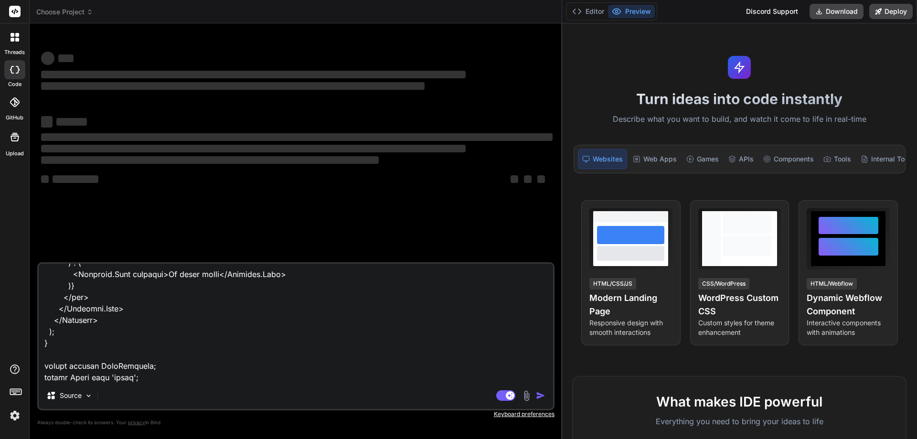
scroll to position [2248, 0]
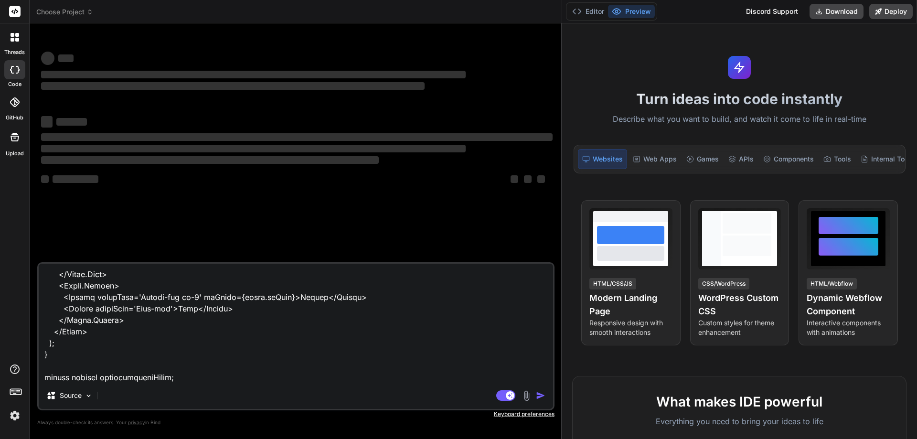
click at [145, 375] on textarea at bounding box center [296, 323] width 515 height 118
click at [203, 377] on textarea at bounding box center [296, 323] width 515 height 118
paste textarea "customizationModal"
type textarea "import React, { useState } from "react"; import Dropdown from "react-bootstrap/…"
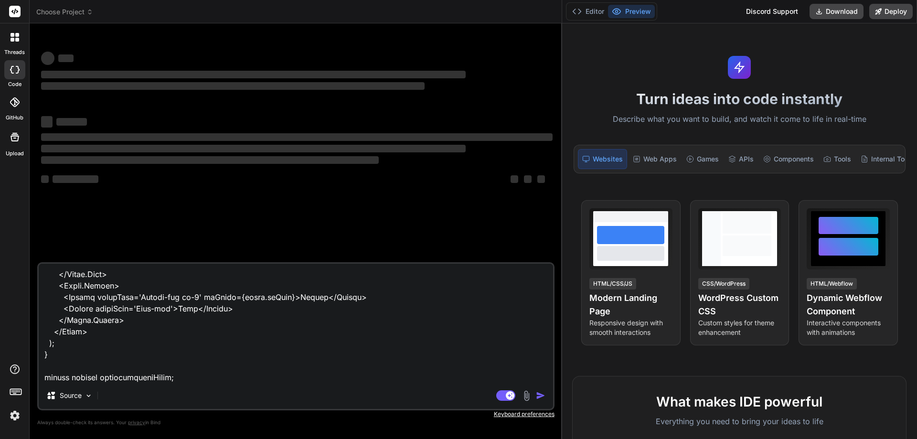
type textarea "x"
click at [172, 380] on textarea at bounding box center [296, 323] width 515 height 118
type textarea "import React, { useState } from "react"; import Dropdown from "react-bootstrap/…"
type textarea "x"
type textarea "import React, { useState } from "react"; import Dropdown from "react-bootstrap/…"
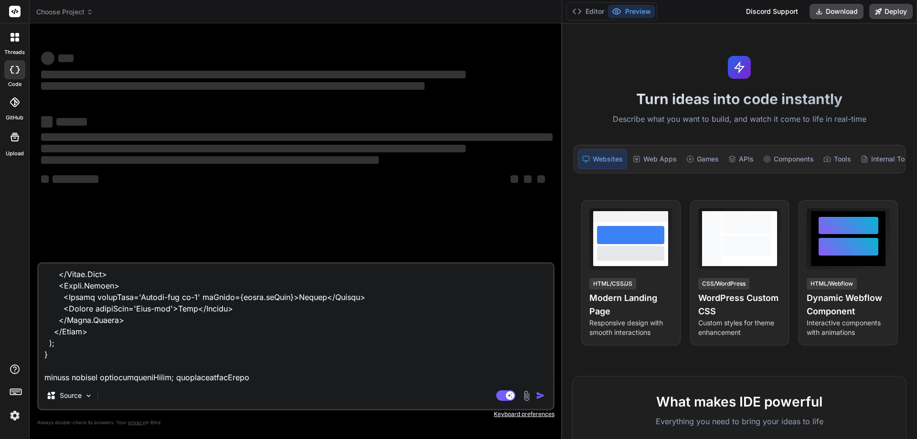
type textarea "x"
type textarea "import React, { useState } from "react"; import Dropdown from "react-bootstrap/…"
type textarea "x"
type textarea "import React, { useState } from "react"; import Dropdown from "react-bootstrap/…"
type textarea "x"
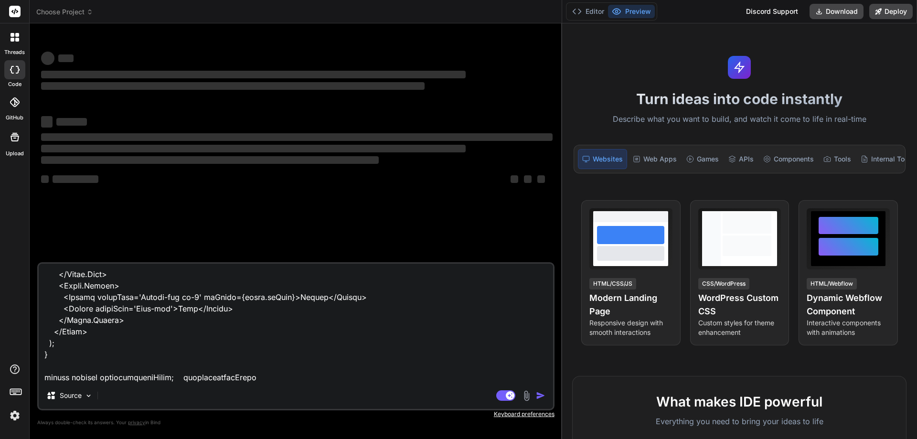
type textarea "import React, { useState } from "react"; import Dropdown from "react-bootstrap/…"
type textarea "x"
click at [270, 378] on textarea at bounding box center [296, 323] width 515 height 118
type textarea "import React, { useState } from "react"; import Dropdown from "react-bootstrap/…"
type textarea "x"
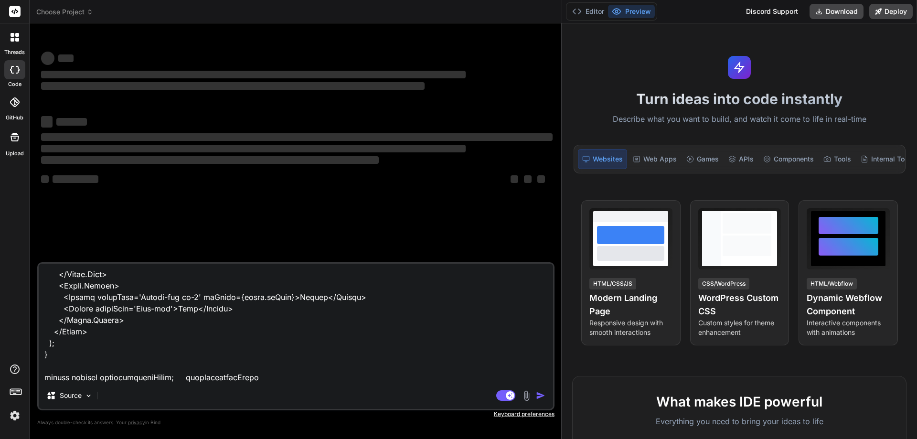
type textarea "import React, { useState } from "react"; import Dropdown from "react-bootstrap/…"
type textarea "x"
type textarea "import React, { useState } from "react"; import Dropdown from "react-bootstrap/…"
type textarea "x"
type textarea "import React, { useState } from "react"; import Dropdown from "react-bootstrap/…"
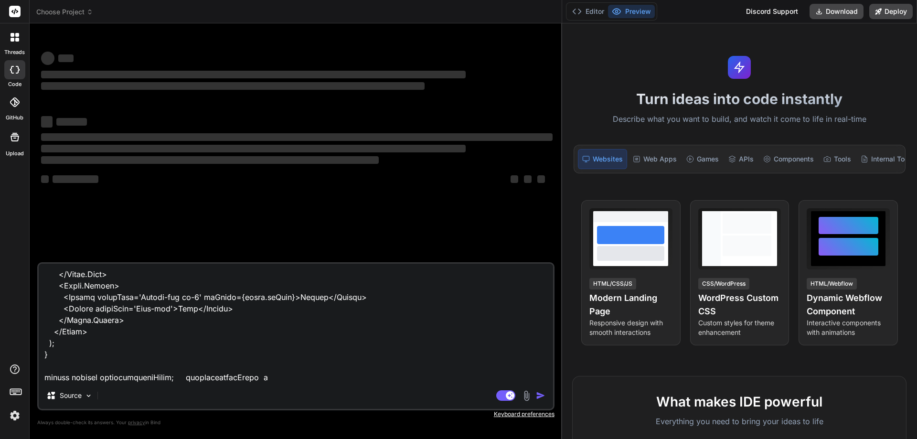
type textarea "x"
type textarea "import React, { useState } from "react"; import Dropdown from "react-bootstrap/…"
type textarea "x"
type textarea "import React, { useState } from "react"; import Dropdown from "react-bootstrap/…"
type textarea "x"
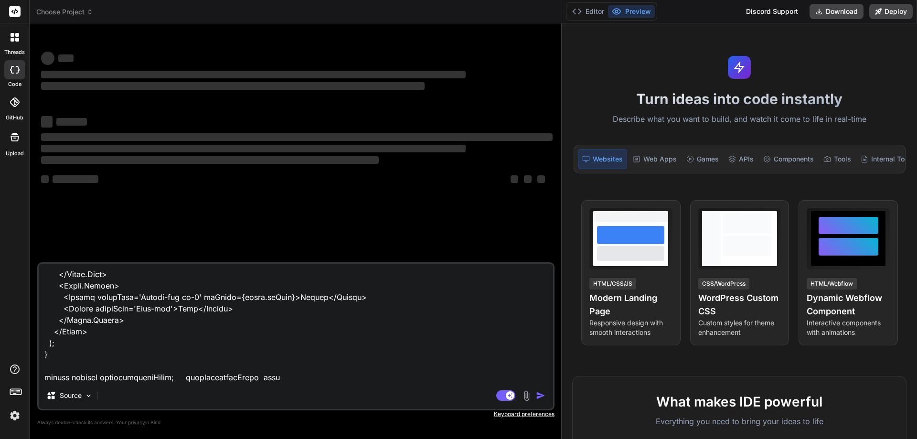
type textarea "import React, { useState } from "react"; import Dropdown from "react-bootstrap/…"
type textarea "x"
type textarea "import React, { useState } from "react"; import Dropdown from "react-bootstrap/…"
type textarea "x"
type textarea "import React, { useState } from "react"; import Dropdown from "react-bootstrap/…"
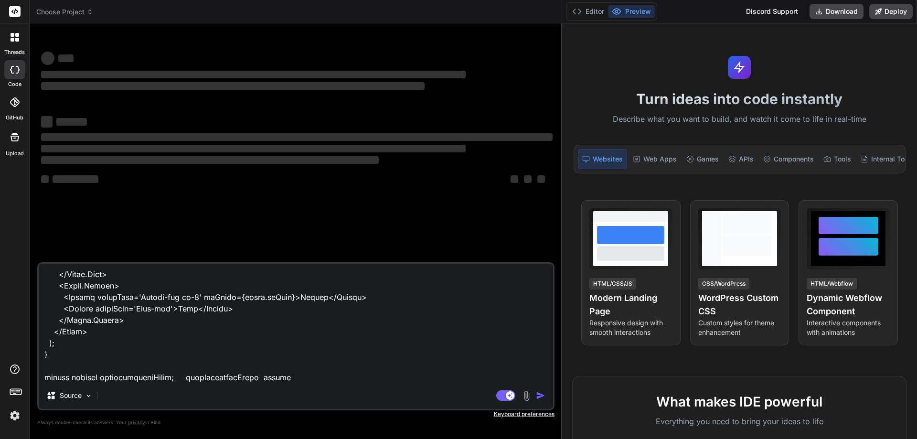
type textarea "x"
type textarea "import React, { useState } from "react"; import Dropdown from "react-bootstrap/…"
type textarea "x"
type textarea "import React, { useState } from "react"; import Dropdown from "react-bootstrap/…"
type textarea "x"
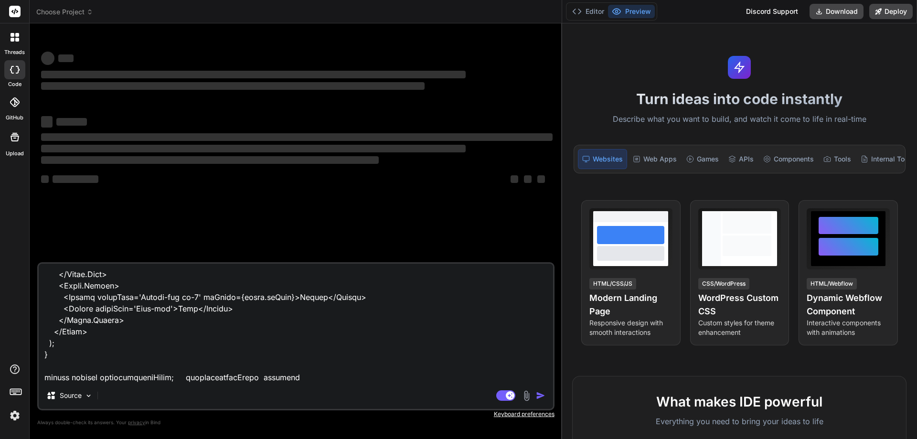
type textarea "import React, { useState } from "react"; import Dropdown from "react-bootstrap/…"
type textarea "x"
type textarea "import React, { useState } from "react"; import Dropdown from "react-bootstrap/…"
type textarea "x"
type textarea "import React, { useState } from "react"; import Dropdown from "react-bootstrap/…"
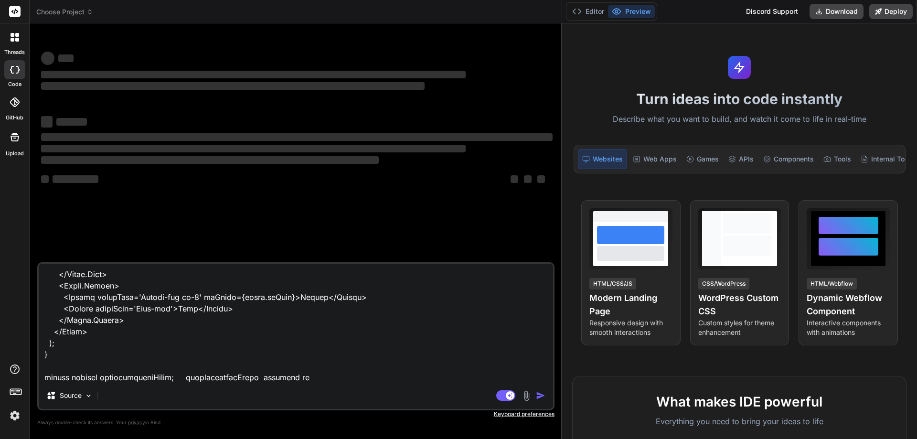
type textarea "x"
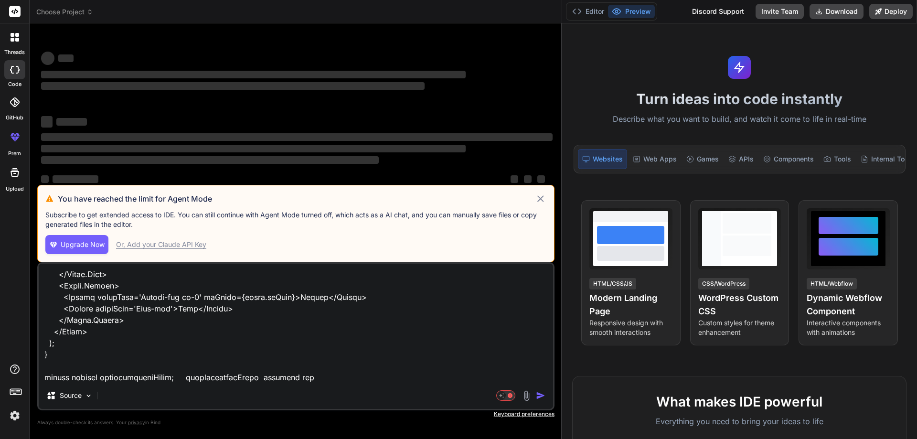
type textarea "import React, { useState } from "react"; import Dropdown from "react-bootstrap/…"
type textarea "x"
type textarea "import React, { useState } from "react"; import Dropdown from "react-bootstrap/…"
type textarea "x"
type textarea "import React, { useState } from "react"; import Dropdown from "react-bootstrap/…"
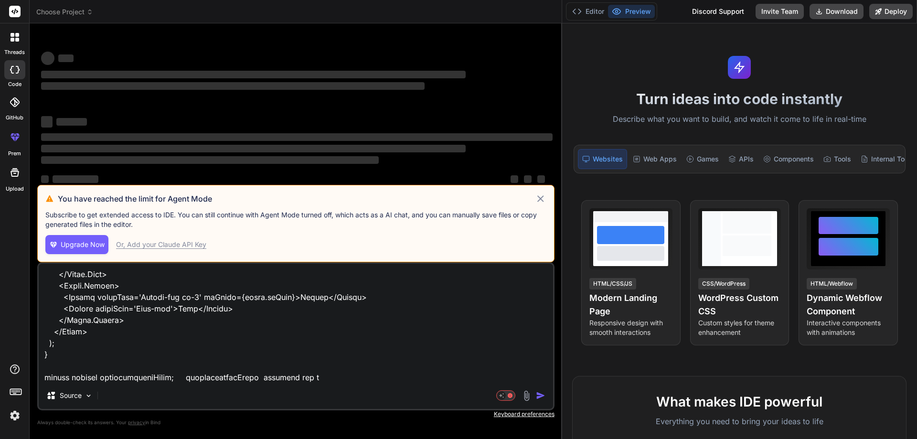
type textarea "x"
type textarea "import React, { useState } from "react"; import Dropdown from "react-bootstrap/…"
type textarea "x"
type textarea "import React, { useState } from "react"; import Dropdown from "react-bootstrap/…"
type textarea "x"
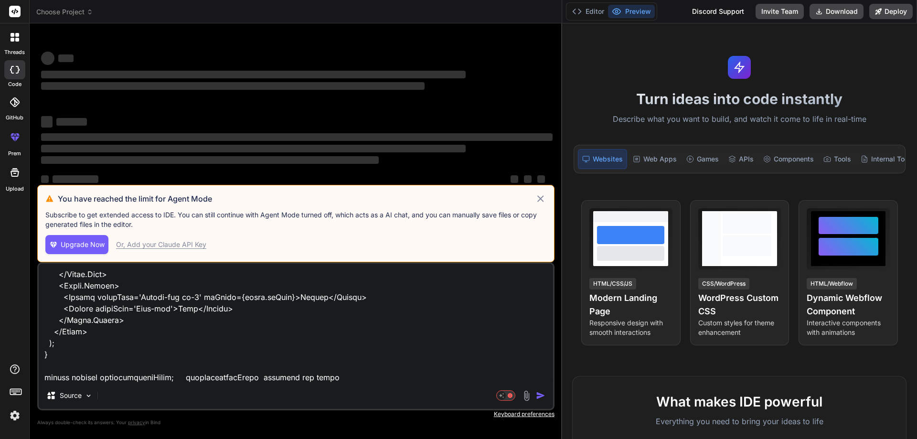
type textarea "import React, { useState } from "react"; import Dropdown from "react-bootstrap/…"
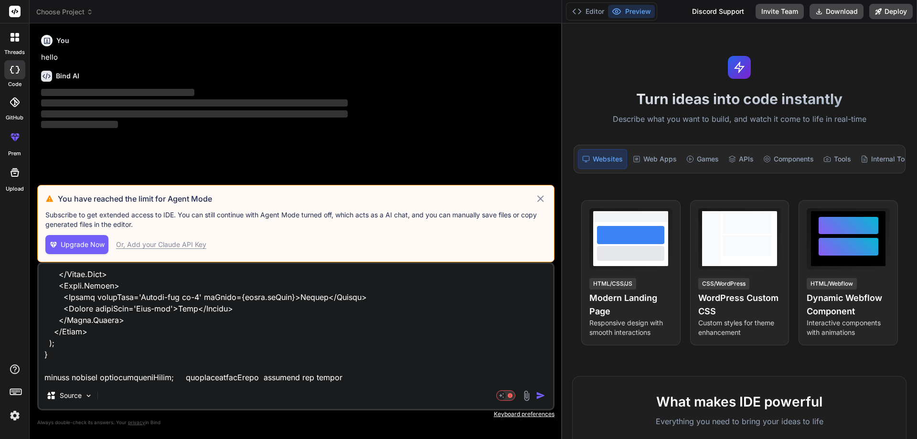
type textarea "x"
type textarea "import React, { useState } from "react"; import Dropdown from "react-bootstrap/…"
type textarea "x"
type textarea "import React, { useState } from "react"; import Dropdown from "react-bootstrap/…"
type textarea "x"
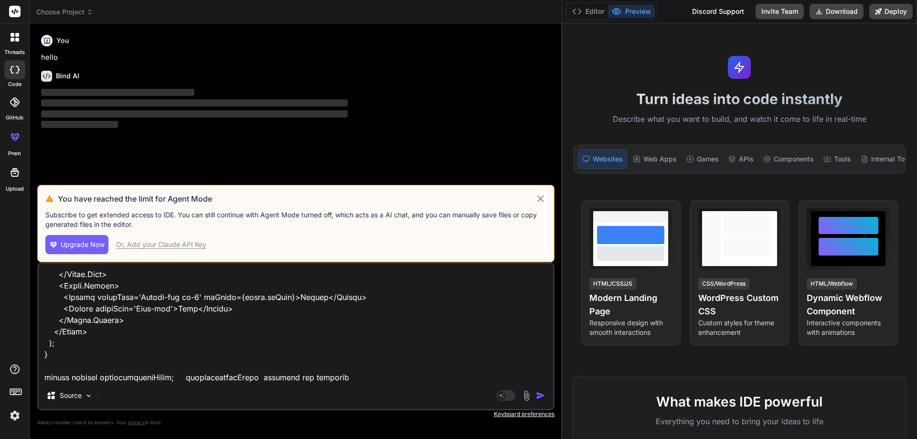
type textarea "import React, { useState } from "react"; import Dropdown from "react-bootstrap/…"
type textarea "x"
type textarea "import React, { useState } from "react"; import Dropdown from "react-bootstrap/…"
type textarea "x"
type textarea "import React, { useState } from "react"; import Dropdown from "react-bootstrap/…"
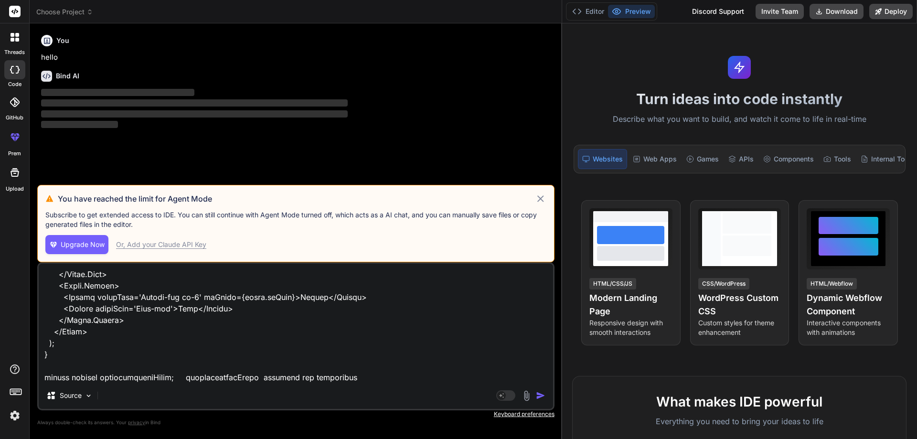
type textarea "x"
type textarea "import React, { useState } from "react"; import Dropdown from "react-bootstrap/…"
type textarea "x"
type textarea "import React, { useState } from "react"; import Dropdown from "react-bootstrap/…"
type textarea "x"
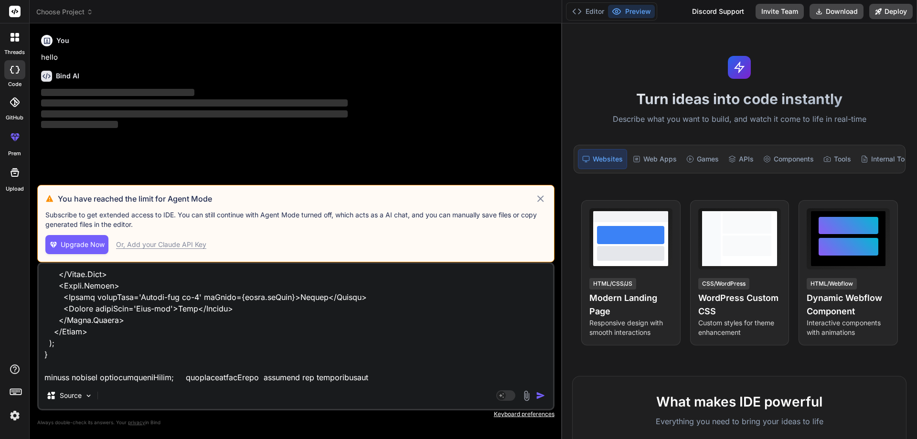
type textarea "import React, { useState } from "react"; import Dropdown from "react-bootstrap/…"
type textarea "x"
type textarea "import React, { useState } from "react"; import Dropdown from "react-bootstrap/…"
type textarea "x"
type textarea "import React, { useState } from "react"; import Dropdown from "react-bootstrap/…"
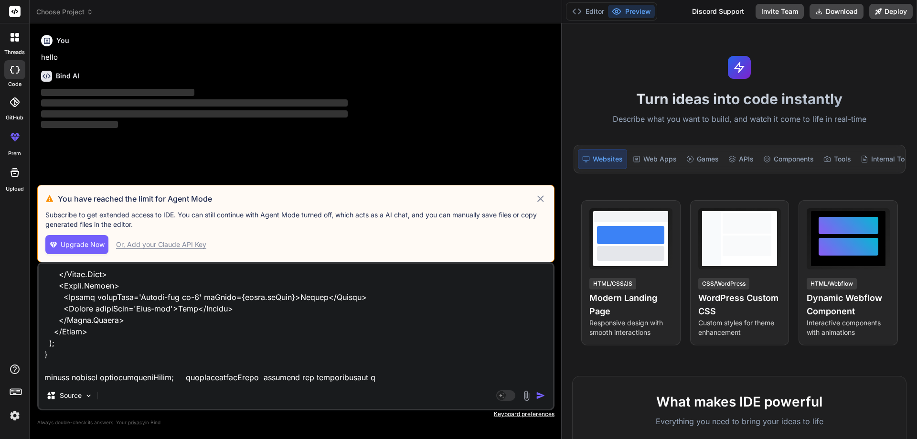
type textarea "x"
type textarea "import React, { useState } from "react"; import Dropdown from "react-bootstrap/…"
type textarea "x"
type textarea "import React, { useState } from "react"; import Dropdown from "react-bootstrap/…"
type textarea "x"
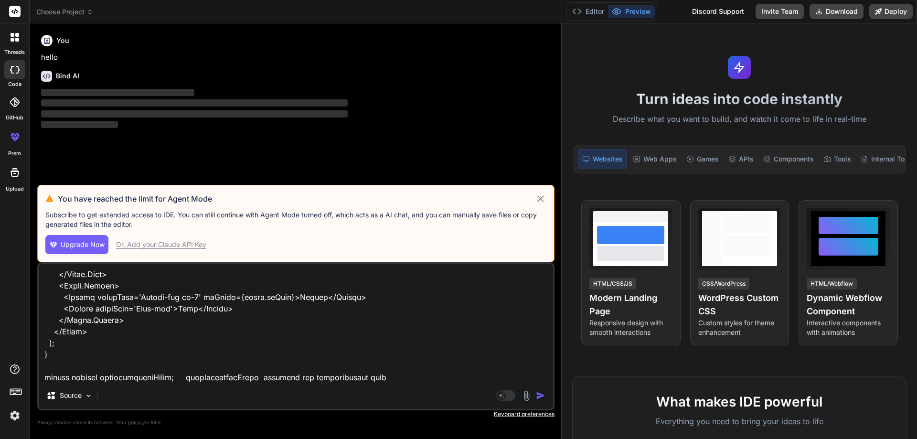
type textarea "import React, { useState } from "react"; import Dropdown from "react-bootstrap/…"
type textarea "x"
type textarea "import React, { useState } from "react"; import Dropdown from "react-bootstrap/…"
type textarea "x"
type textarea "import React, { useState } from "react"; import Dropdown from "react-bootstrap/…"
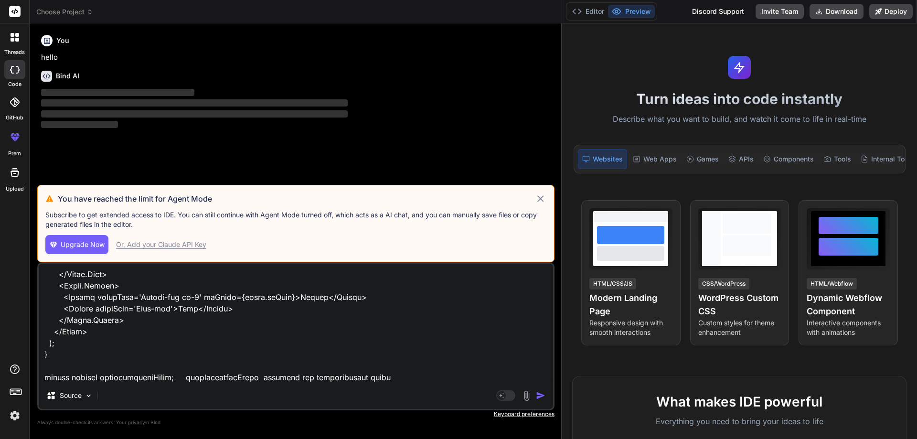
type textarea "x"
type textarea "import React, { useState } from "react"; import Dropdown from "react-bootstrap/…"
type textarea "x"
type textarea "import React, { useState } from "react"; import Dropdown from "react-bootstrap/…"
type textarea "x"
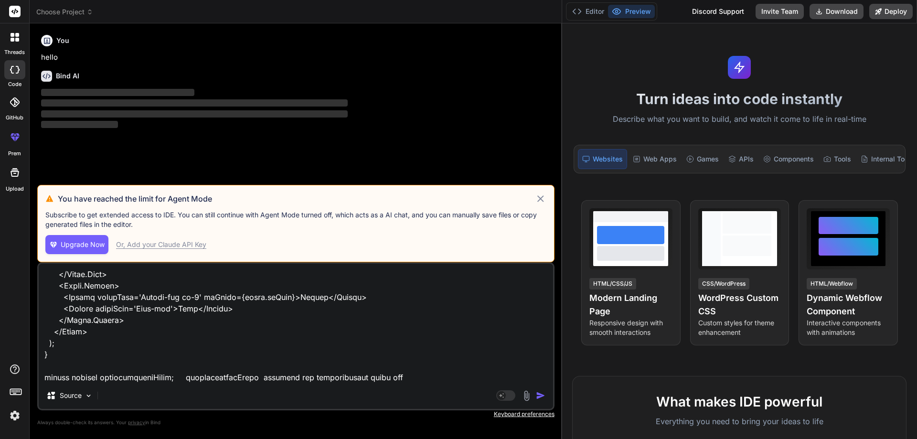
type textarea "import React, { useState } from "react"; import Dropdown from "react-bootstrap/…"
type textarea "x"
type textarea "import React, { useState } from "react"; import Dropdown from "react-bootstrap/…"
type textarea "x"
type textarea "import React, { useState } from "react"; import Dropdown from "react-bootstrap/…"
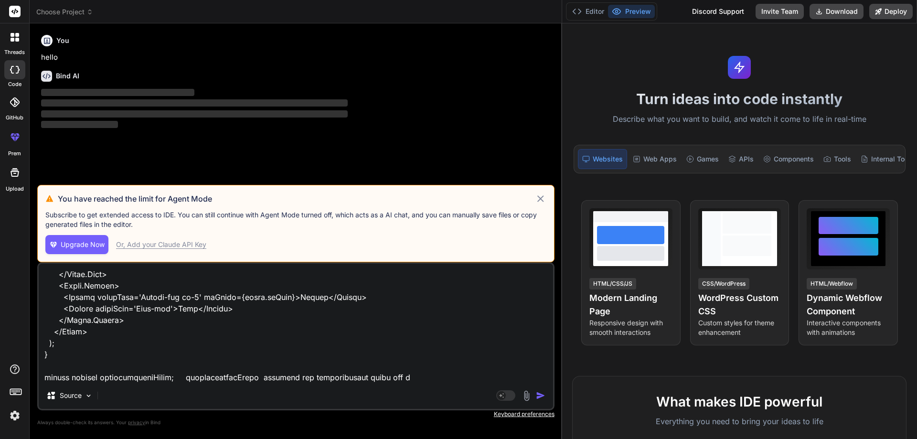
type textarea "x"
type textarea "import React, { useState } from "react"; import Dropdown from "react-bootstrap/…"
type textarea "x"
type textarea "import React, { useState } from "react"; import Dropdown from "react-bootstrap/…"
type textarea "x"
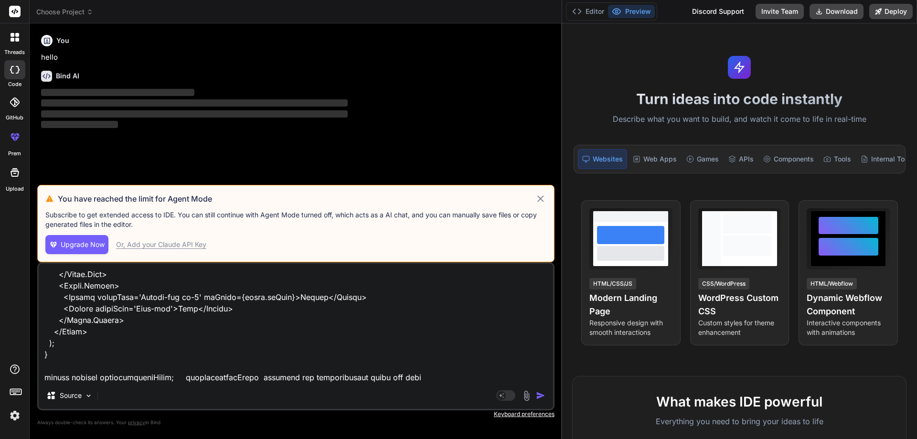
type textarea "import React, { useState } from "react"; import Dropdown from "react-bootstrap/…"
type textarea "x"
type textarea "import React, { useState } from "react"; import Dropdown from "react-bootstrap/…"
click at [541, 200] on icon at bounding box center [540, 198] width 7 height 7
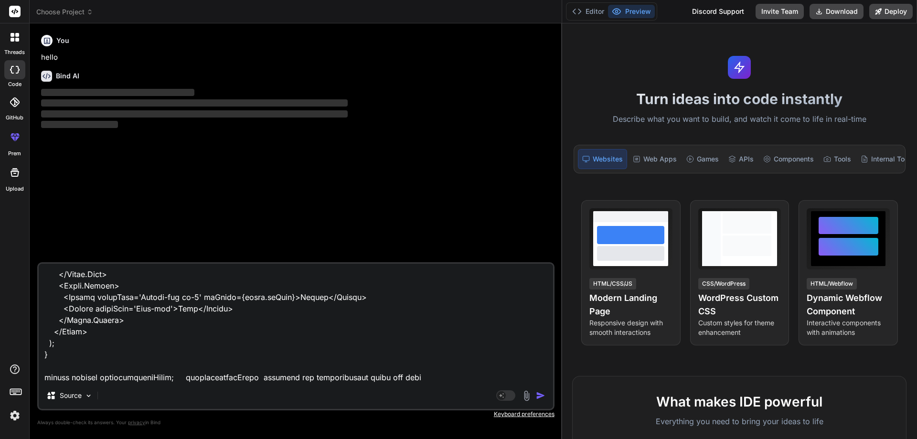
click at [539, 395] on img "button" at bounding box center [541, 396] width 10 height 10
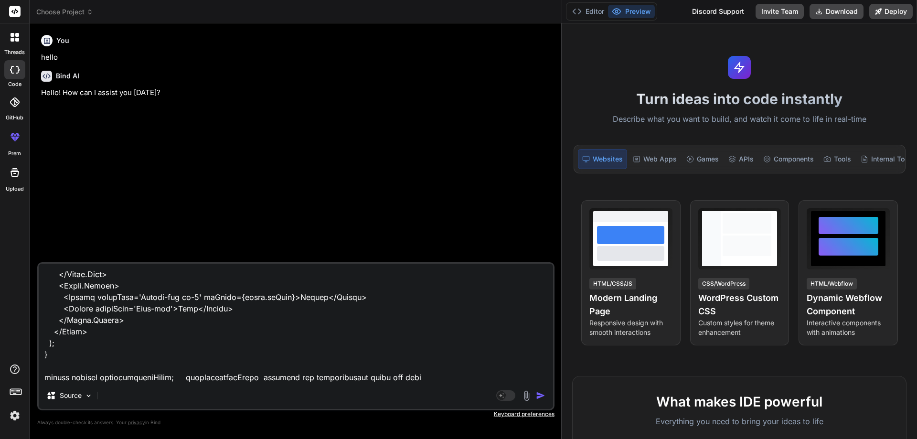
click at [539, 395] on img "button" at bounding box center [541, 396] width 10 height 10
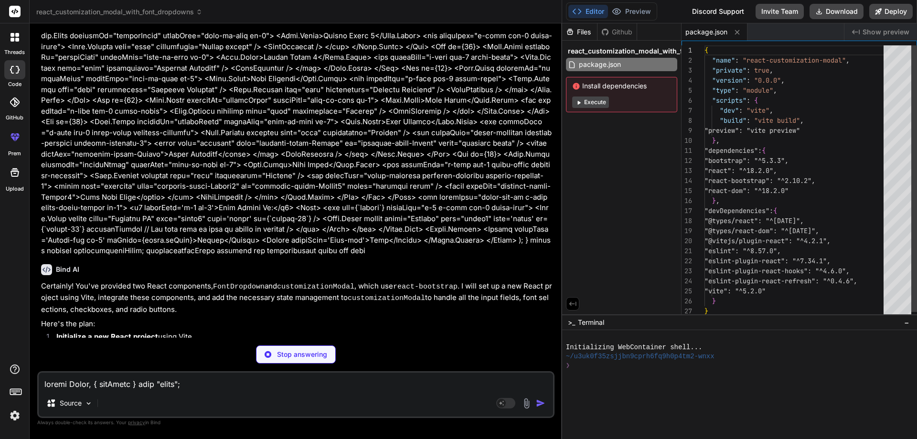
scroll to position [263, 0]
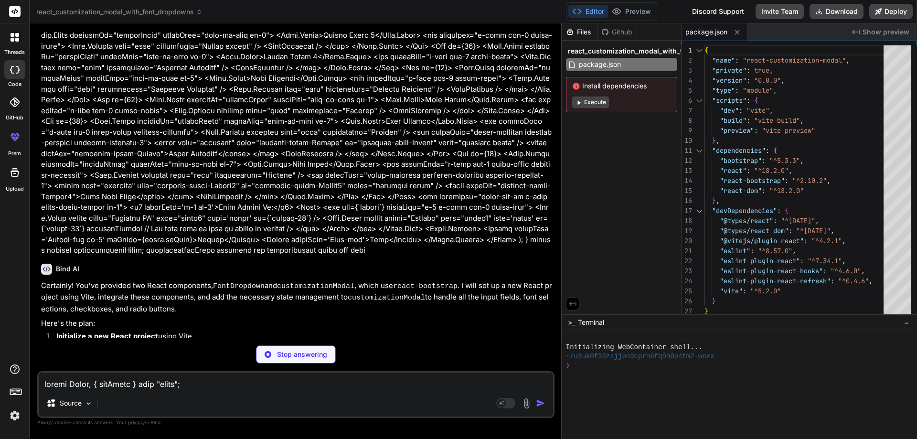
type textarea "x"
type textarea "</head> <body> <div id="root"></div> <script type="module" src="/src/main.jsx">…"
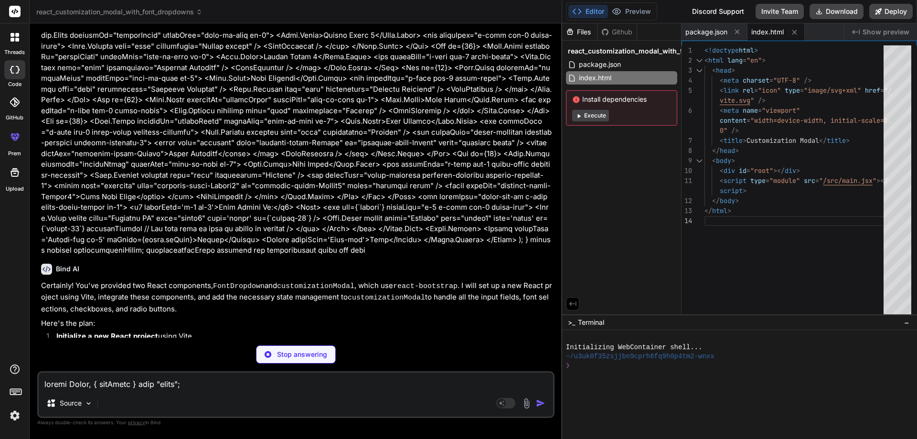
type textarea "x"
type textarea ");"
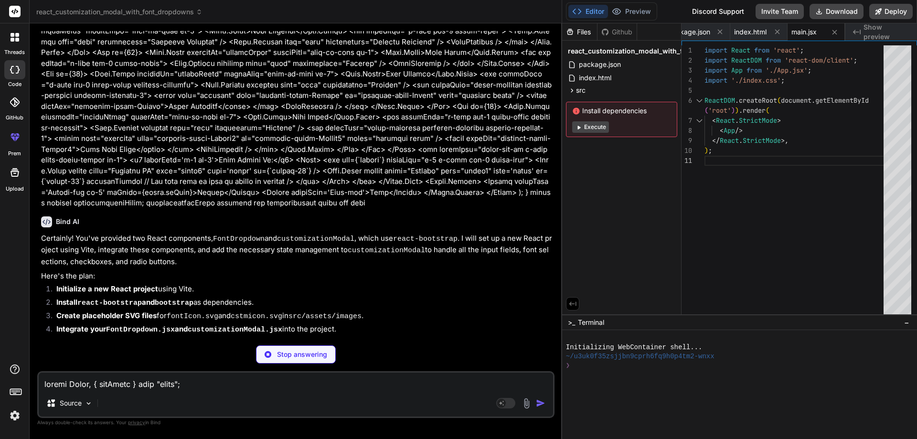
scroll to position [311, 0]
type textarea "x"
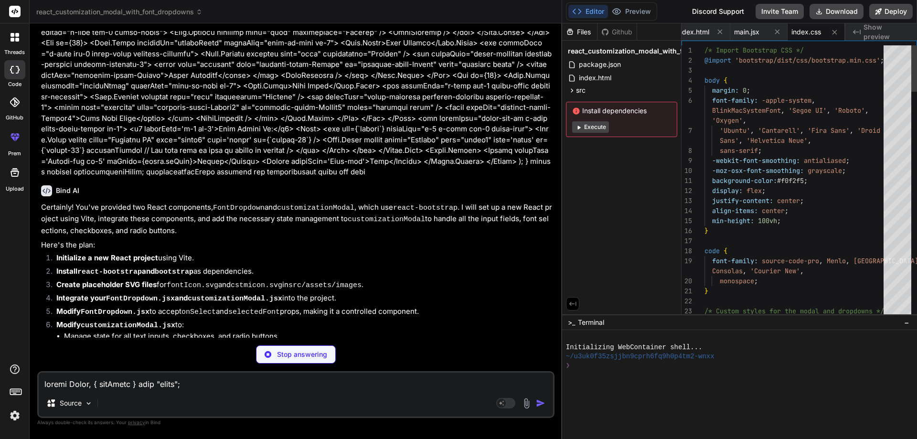
scroll to position [358, 0]
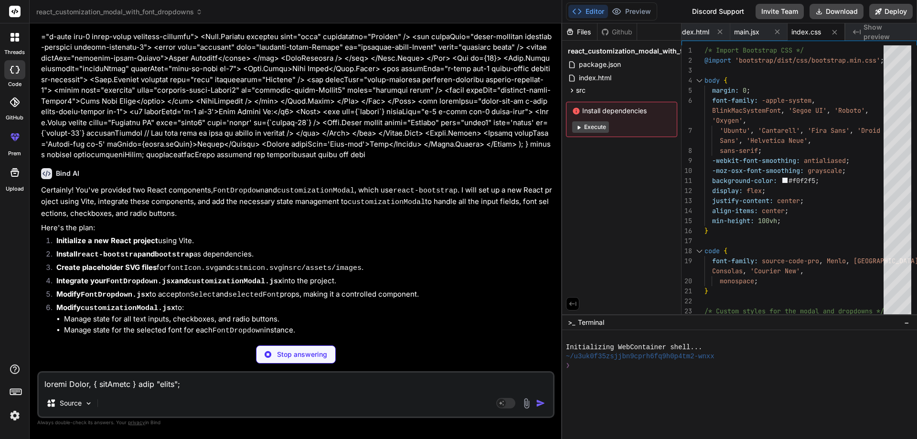
type textarea "x"
type textarea "<svg xmlns="[URL][DOMAIN_NAME]" width="24" height="24" viewBox="0 0 24 24" fill…"
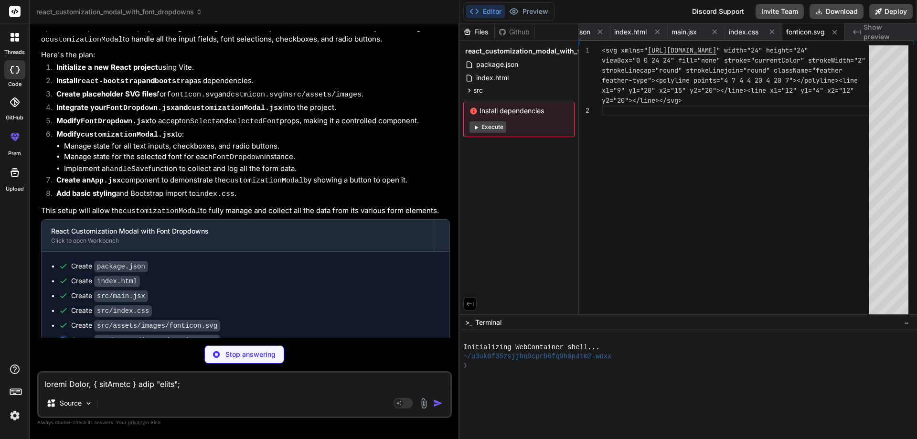
scroll to position [0, 0]
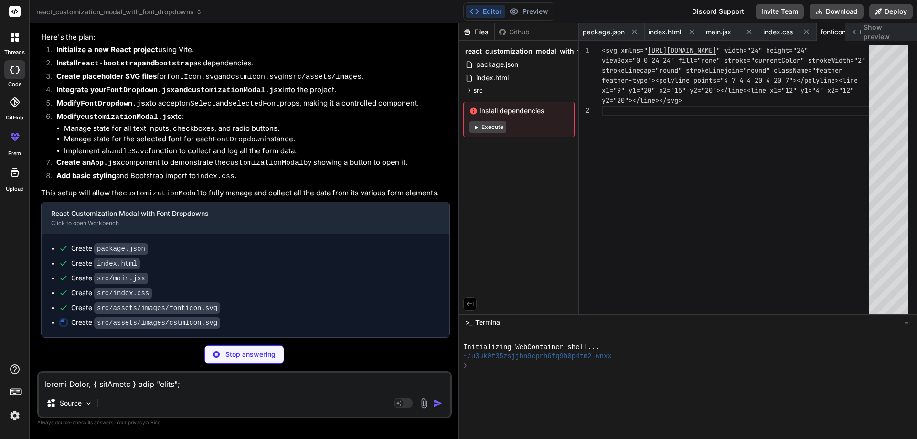
type textarea "x"
type textarea "0 0 1 2.83 0 2 2 0 0 1 0 2.83l-.06.06a1.65 1.65 0 0 0-.33 1.82V9a1.65 1.65 0 0 …"
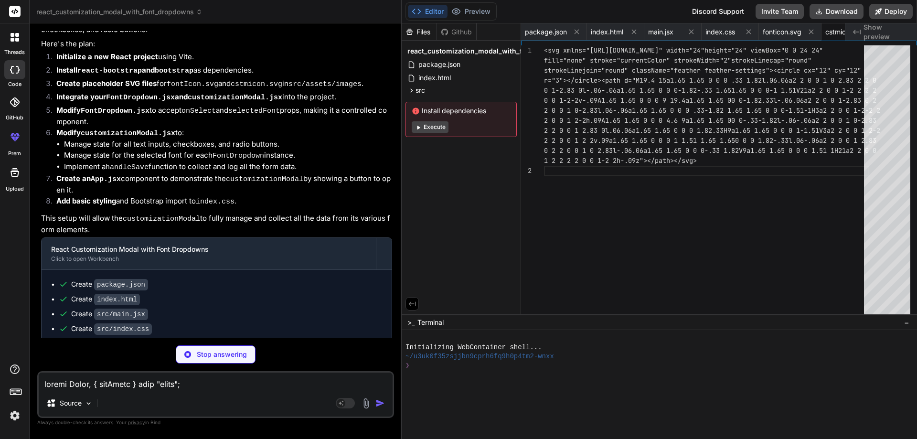
scroll to position [0, 35]
drag, startPoint x: 561, startPoint y: 228, endPoint x: 376, endPoint y: 217, distance: 184.7
click at [376, 217] on div "Bind AI Web Search Created with Pixso. Code Generator You hello Bind AI Hello! …" at bounding box center [216, 231] width 372 height 416
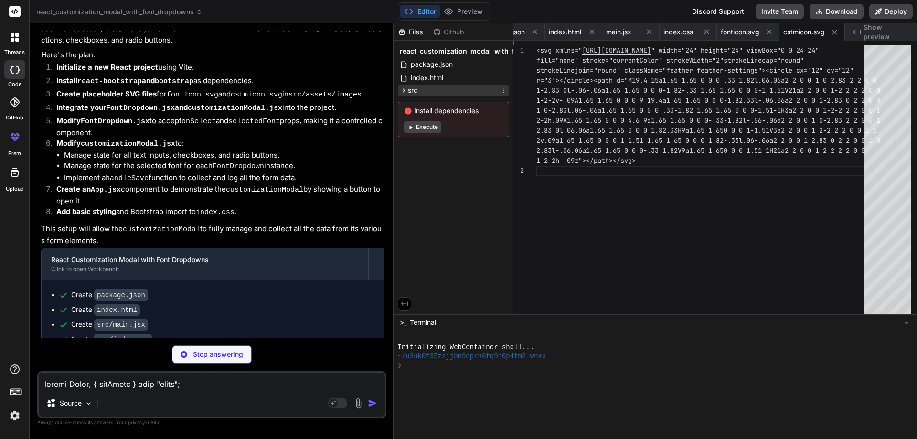
type textarea "x"
type textarea "</Dropdown> ); } export default FontDropdown;"
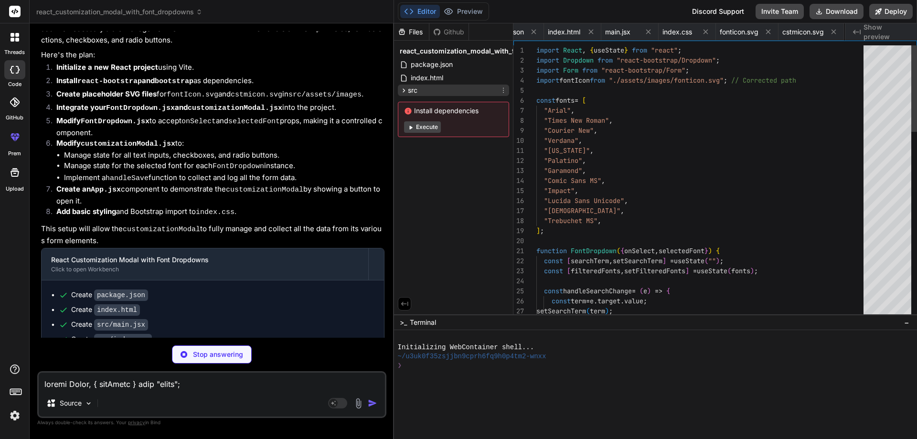
scroll to position [0, 116]
click at [410, 93] on span "src" at bounding box center [413, 91] width 10 height 10
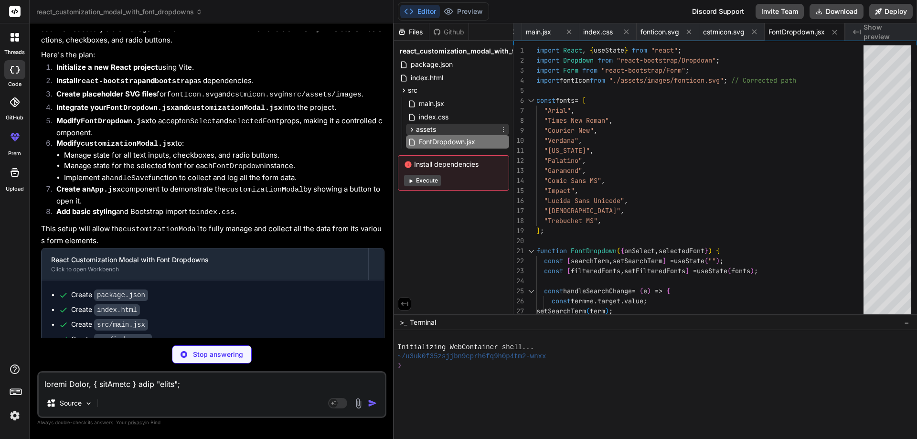
click at [426, 129] on span "assets" at bounding box center [426, 130] width 20 height 10
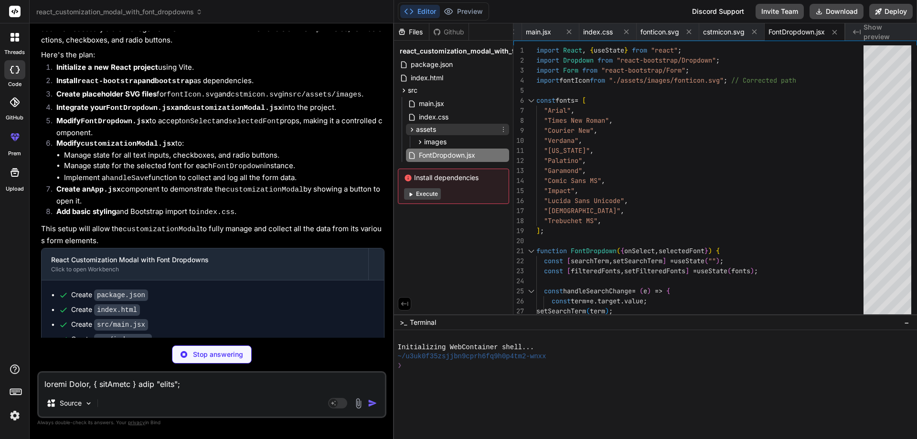
click at [426, 129] on span "assets" at bounding box center [426, 130] width 20 height 10
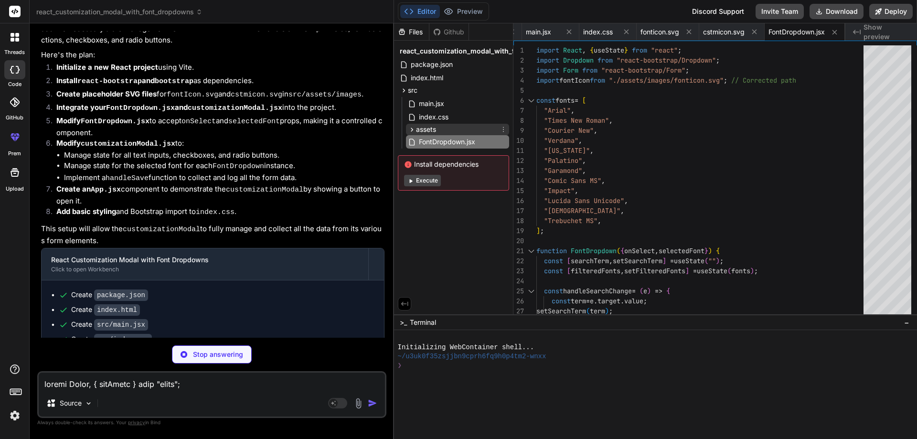
click at [426, 129] on span "assets" at bounding box center [426, 130] width 20 height 10
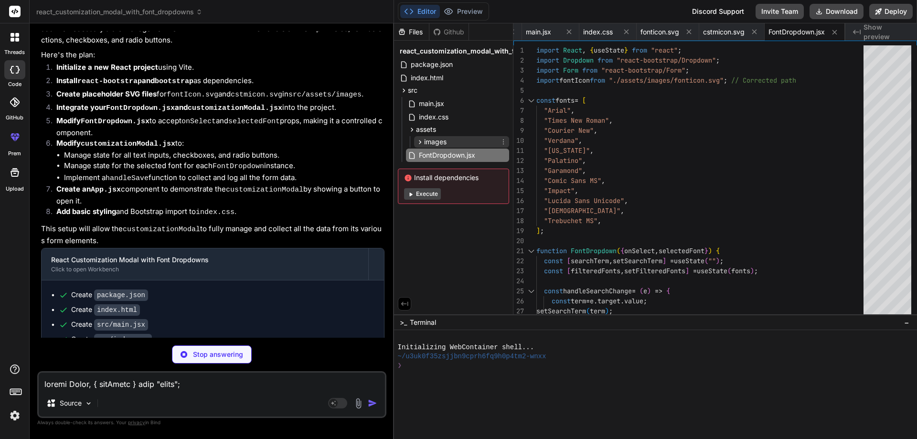
click at [429, 143] on span "images" at bounding box center [435, 142] width 22 height 10
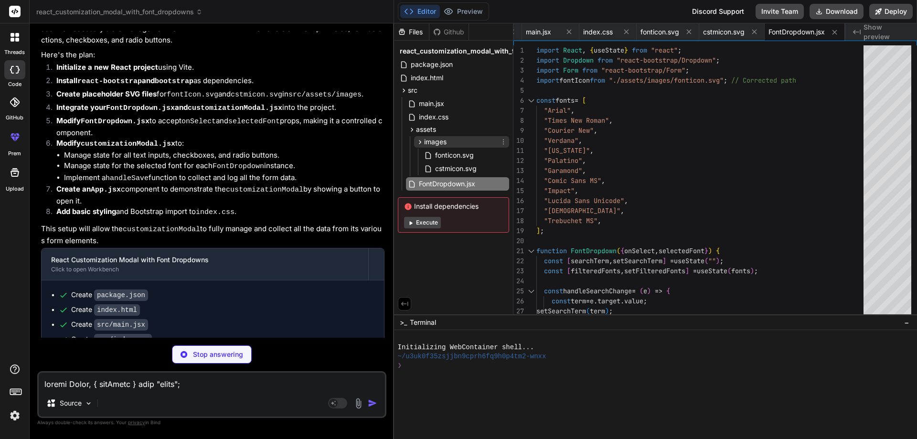
click at [431, 141] on span "images" at bounding box center [435, 142] width 22 height 10
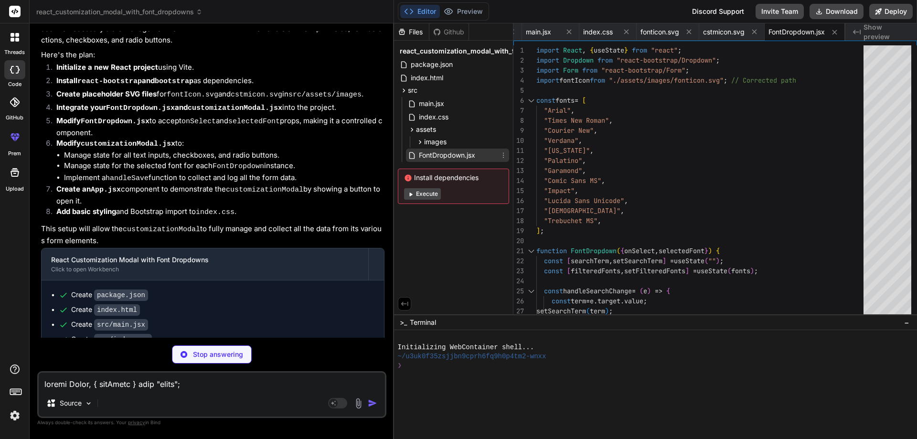
click at [431, 155] on span "FontDropdown.jsx" at bounding box center [447, 155] width 58 height 11
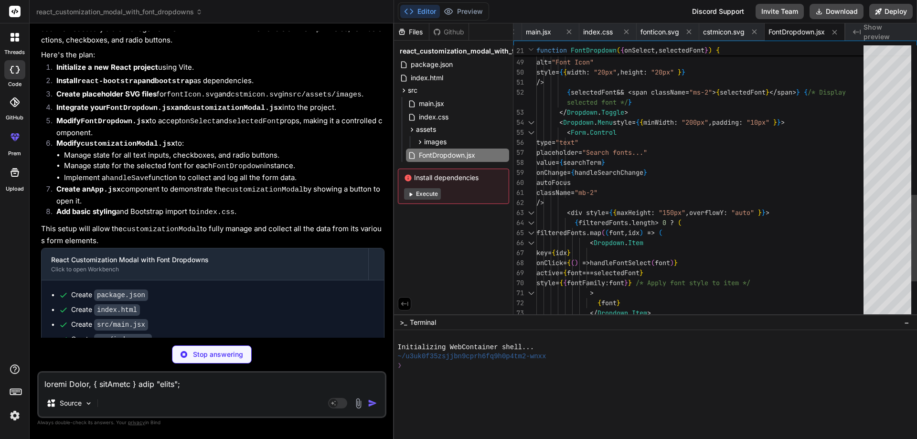
type textarea "x"
type textarea "export default CustomizationModal;"
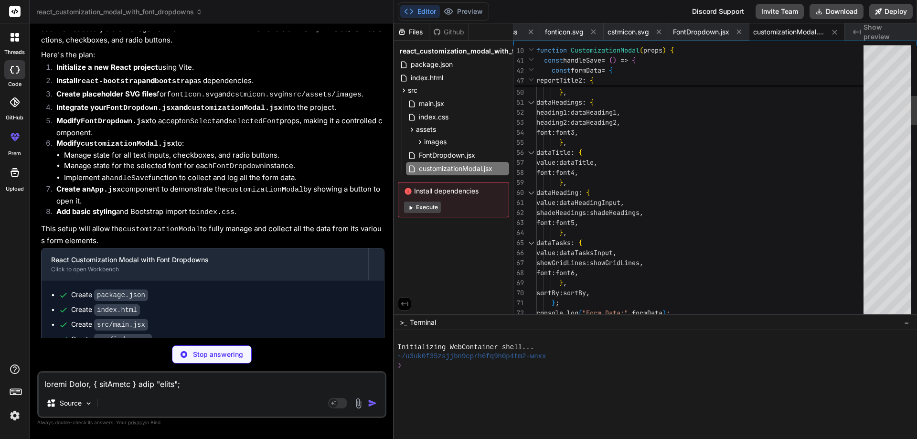
type textarea "x"
type textarea "} export default App;"
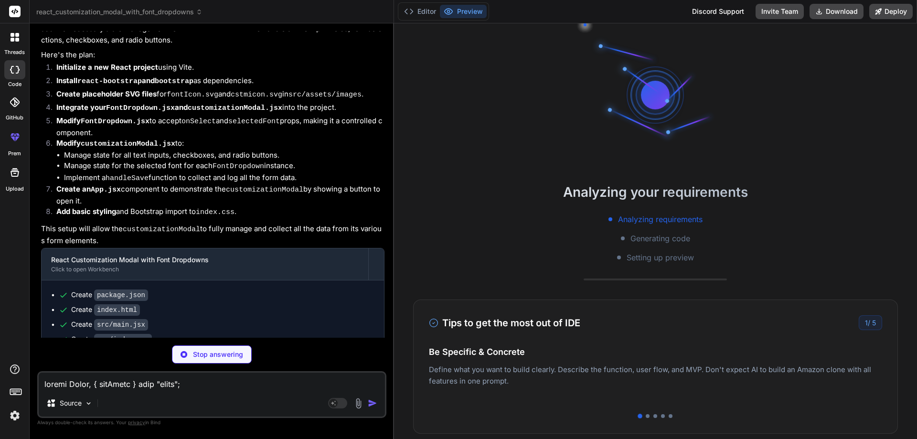
type textarea "x"
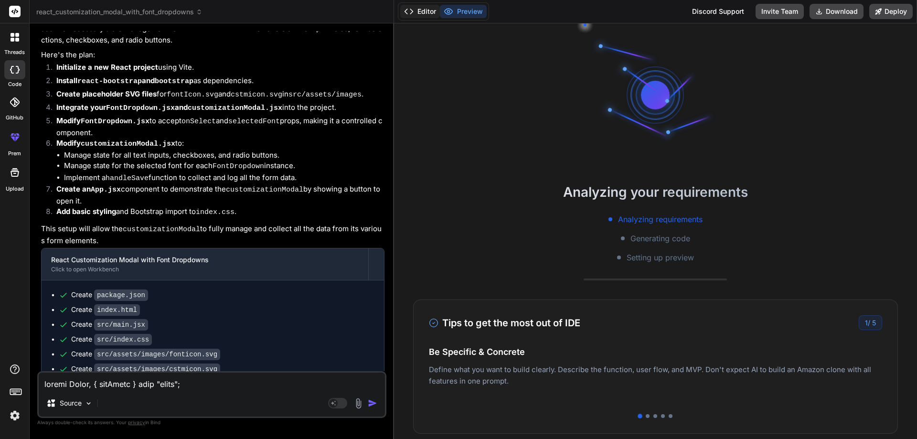
click at [422, 13] on button "Editor" at bounding box center [420, 11] width 40 height 13
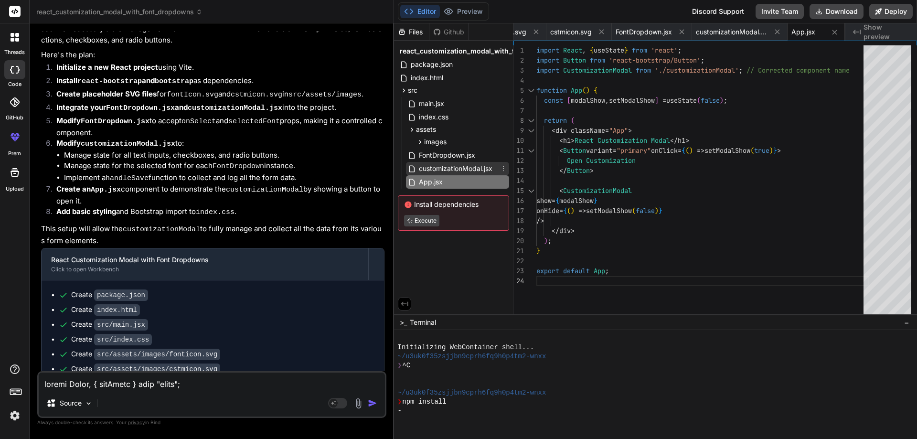
click at [450, 169] on span "customizationModal.jsx" at bounding box center [455, 168] width 75 height 11
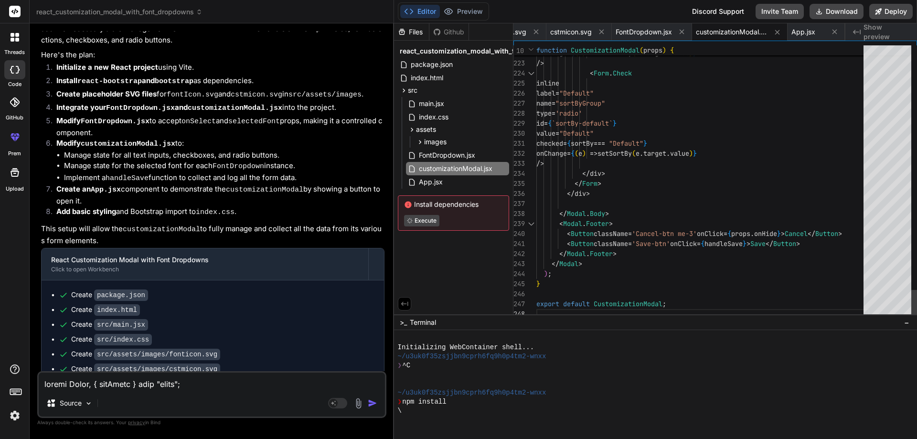
scroll to position [0, 0]
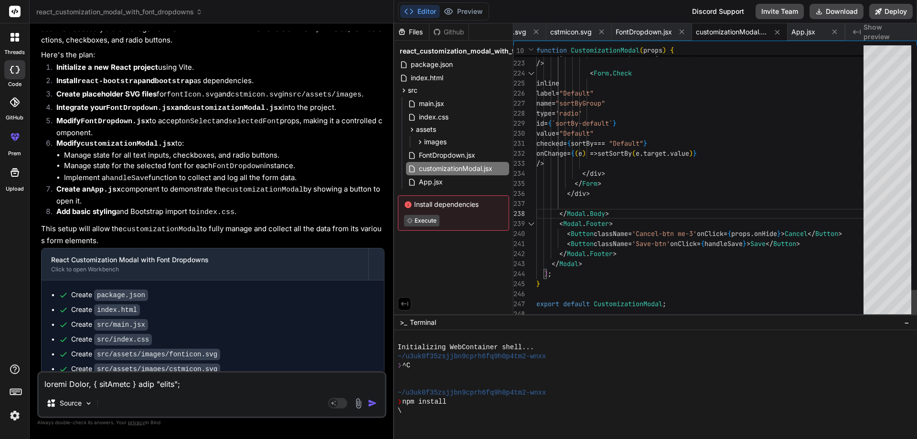
type textarea "import React, { useState } from 'react'; import Button from 'react-bootstrap/Bu…"
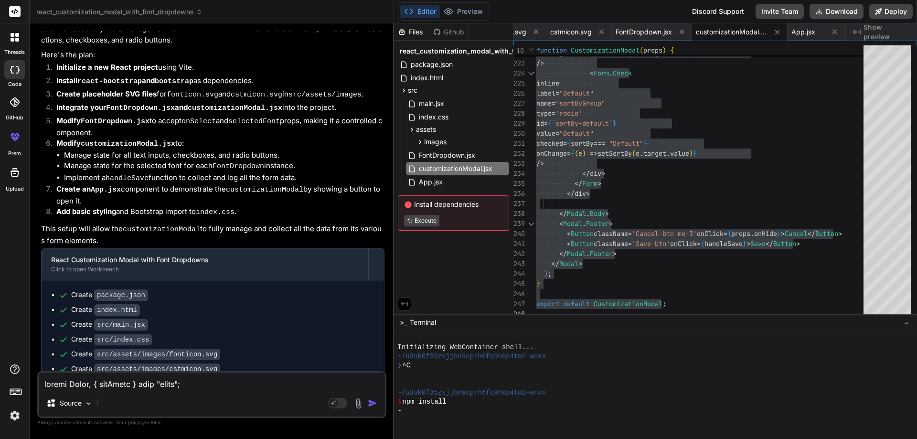
scroll to position [91, 0]
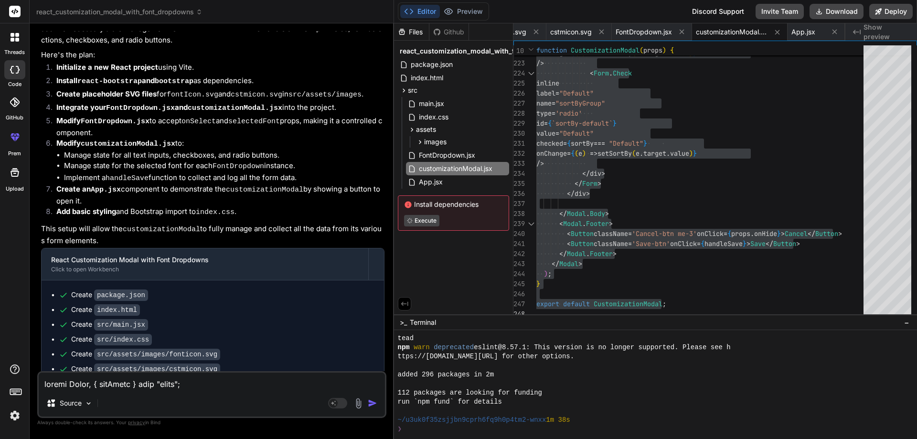
type textarea "x"
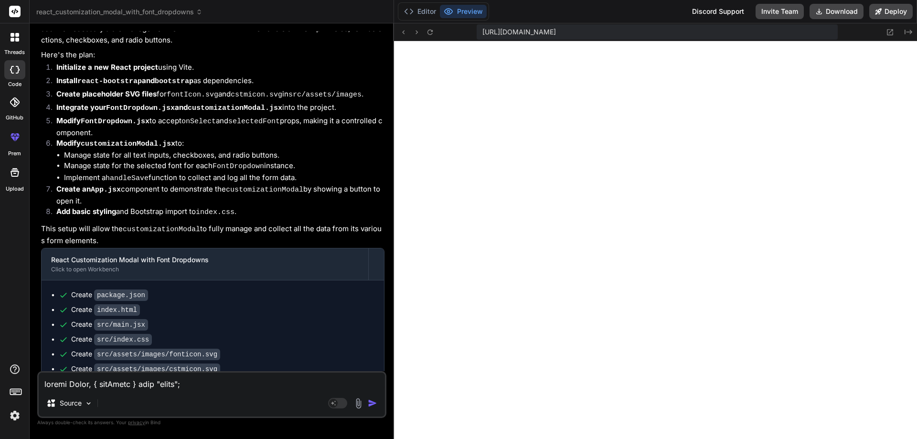
scroll to position [381, 0]
click at [193, 382] on textarea at bounding box center [212, 381] width 346 height 17
type textarea "a"
type textarea "x"
type textarea "al"
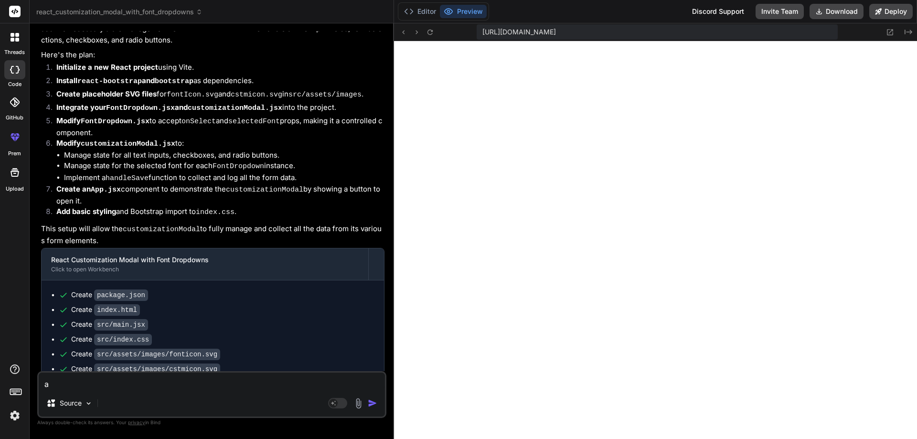
type textarea "x"
type textarea "als"
type textarea "x"
type textarea "also"
type textarea "x"
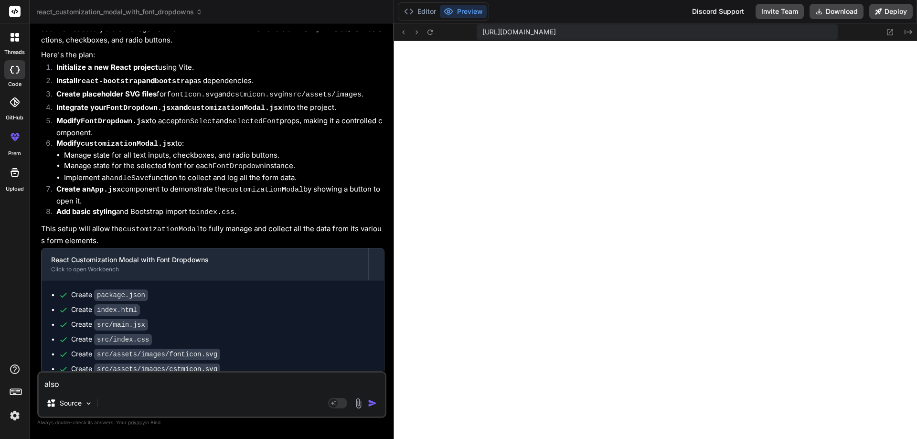
type textarea "also"
type textarea "x"
type textarea "also s"
type textarea "x"
type textarea "also sh"
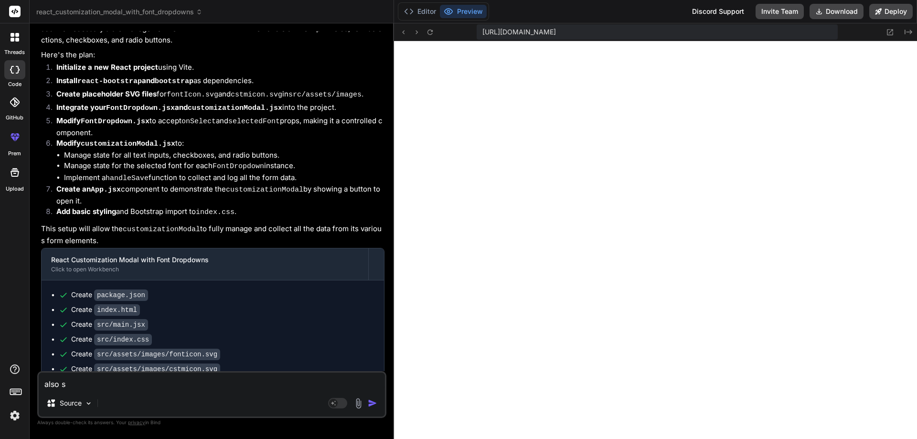
type textarea "x"
type textarea "also sho"
type textarea "x"
type textarea "also show"
type textarea "x"
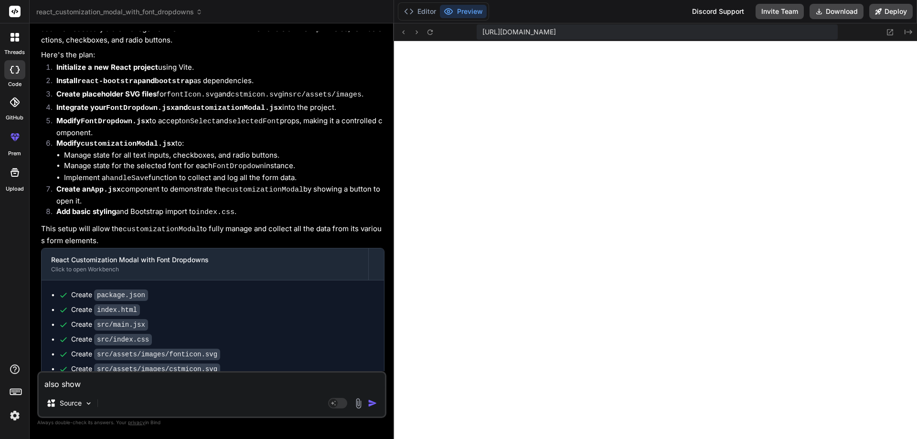
type textarea "also show"
type textarea "x"
type textarea "also show v"
type textarea "x"
type textarea "also show va"
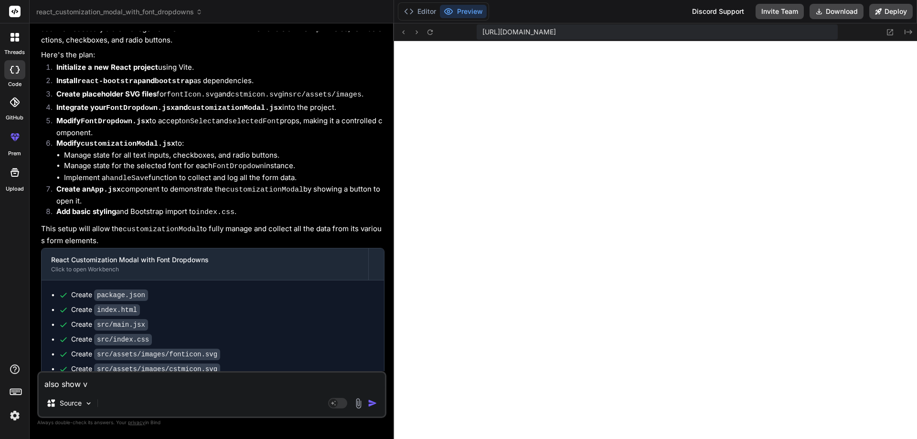
type textarea "x"
type textarea "also show val"
type textarea "x"
type textarea "also show valu"
type textarea "x"
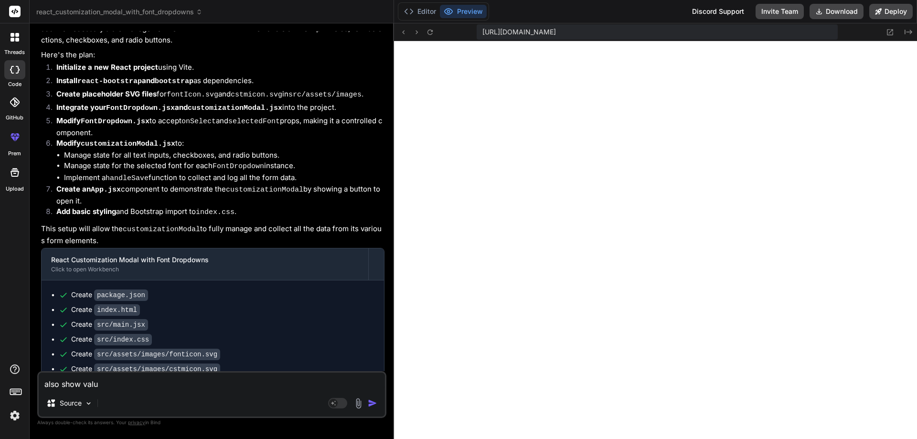
type textarea "also show value"
type textarea "x"
type textarea "also show value"
type textarea "x"
type textarea "also show value i"
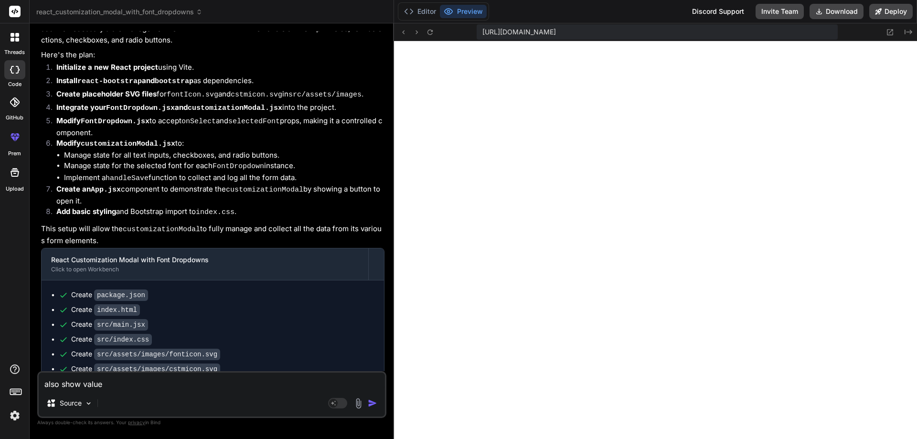
type textarea "x"
type textarea "also show value in"
type textarea "x"
type textarea "also show value in"
type textarea "x"
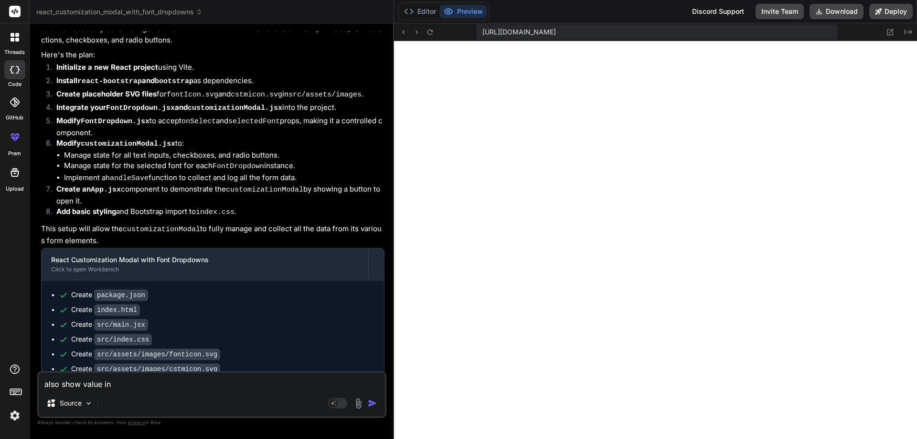
type textarea "also show value in t"
type textarea "x"
type textarea "also show value in th"
type textarea "x"
type textarea "also show value in the"
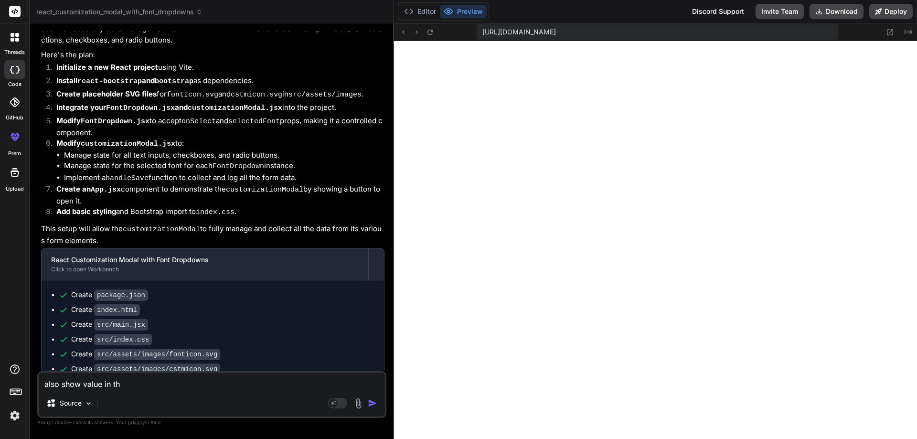
type textarea "x"
type textarea "also show value in the"
type textarea "x"
paste textarea "value"
type textarea "also show value in the value"
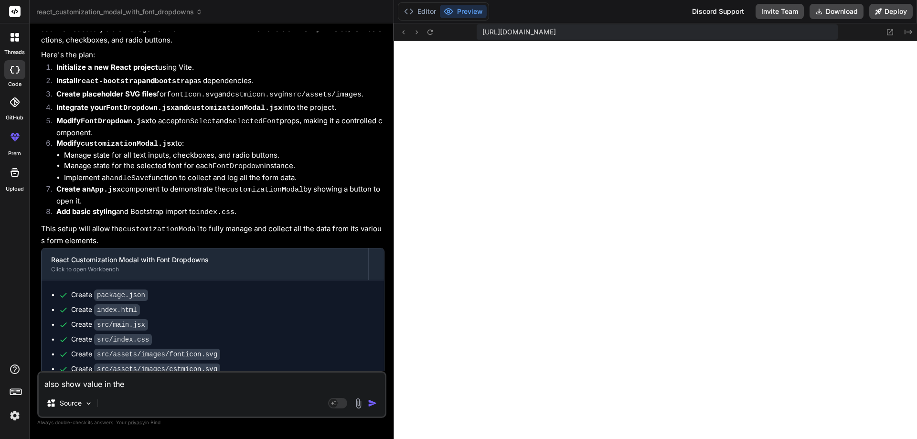
type textarea "x"
type textarea "also show value in the value"
type textarea "x"
type textarea "also show value in the value i"
type textarea "x"
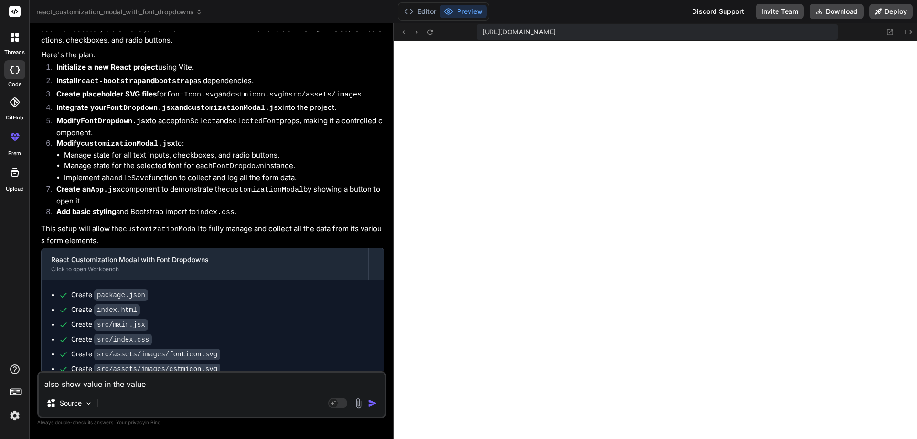
type textarea "also show value in the value in"
type textarea "x"
type textarea "also show value in the value inp"
type textarea "x"
type textarea "also show value in the value inpu"
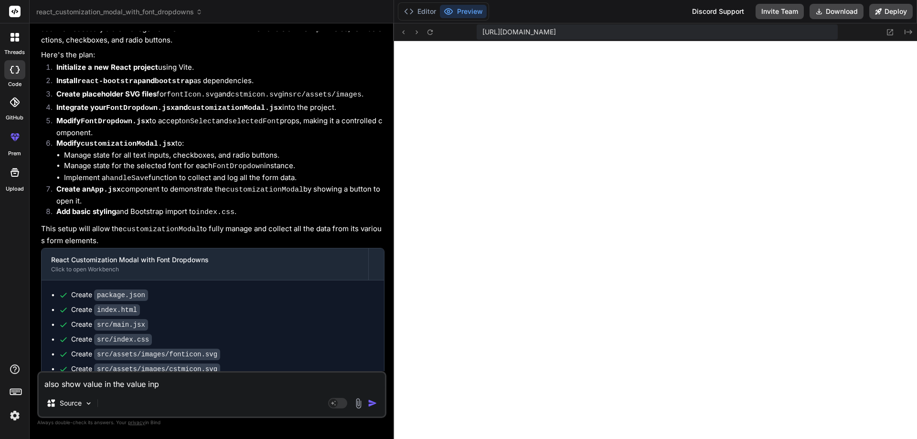
type textarea "x"
type textarea "also show value in the value input"
type textarea "x"
type textarea "also show value in the value input"
type textarea "x"
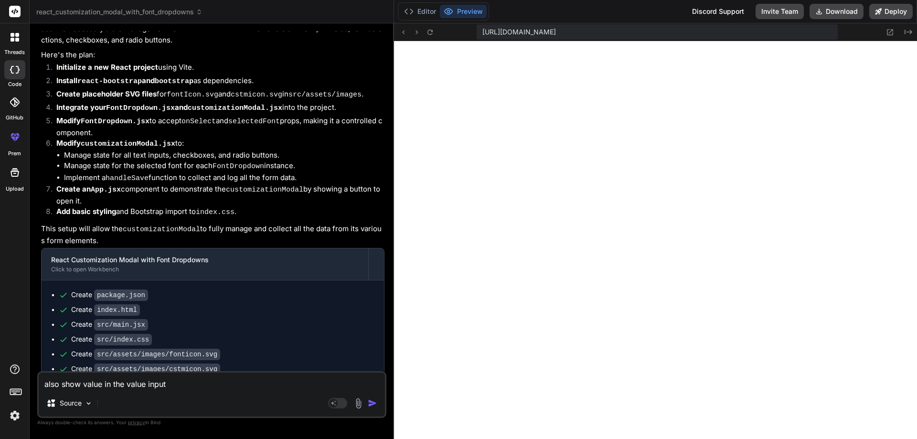
type textarea "also show value in the value input b"
type textarea "x"
type textarea "also show value in the value input bo"
type textarea "x"
type textarea "also show value in the value input box"
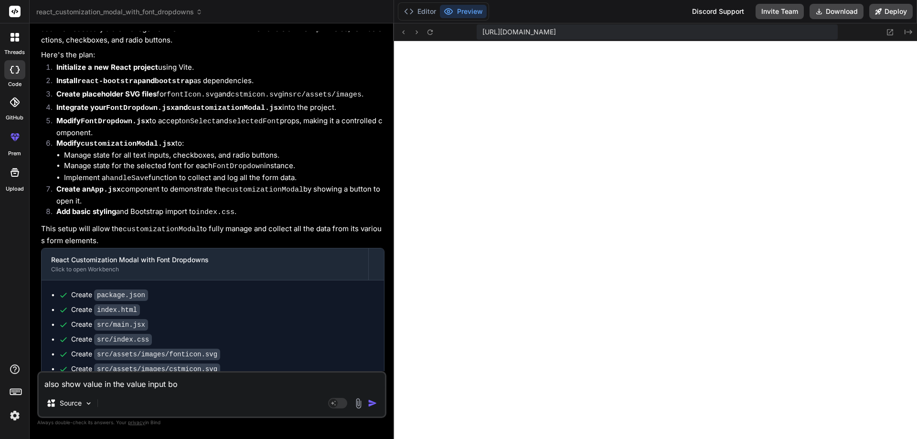
type textarea "x"
type textarea "also show value in the value input box"
type textarea "x"
type textarea "also show value in the value input box s"
type textarea "x"
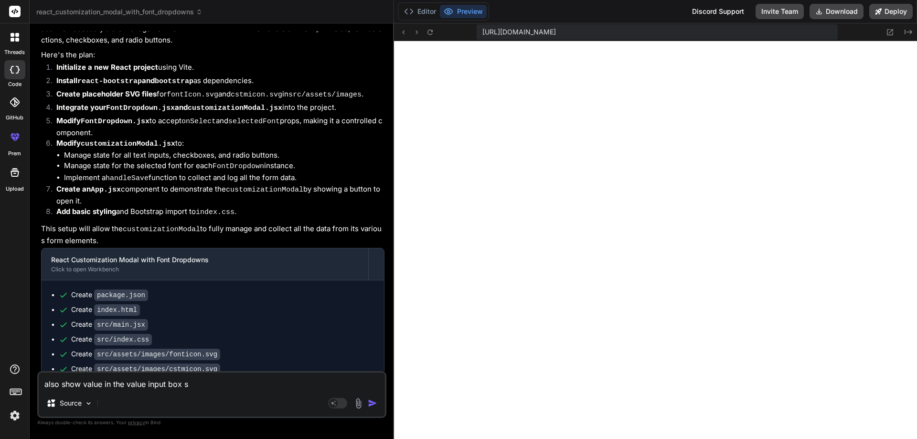
type textarea "also show value in the value input box se"
type textarea "x"
type textarea "also show value in the value input box sel"
type textarea "x"
type textarea "also show value in the value input box sele"
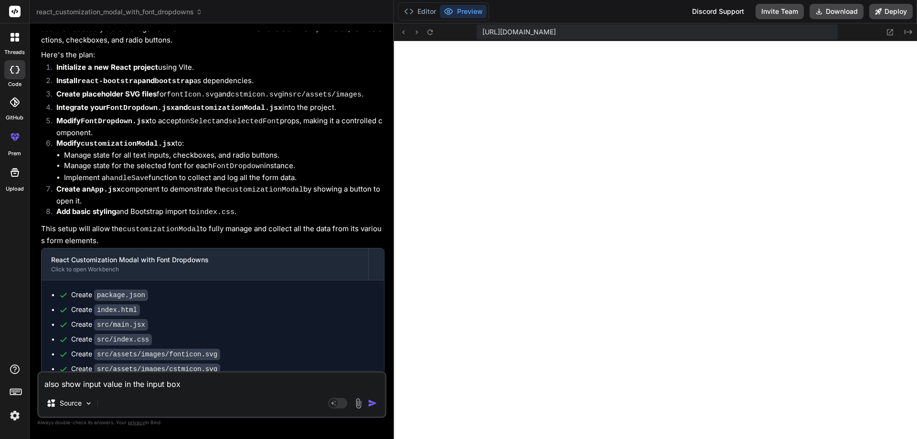
click at [101, 386] on textarea "also show input value in the input box" at bounding box center [212, 381] width 346 height 17
click at [374, 402] on img "button" at bounding box center [373, 403] width 10 height 10
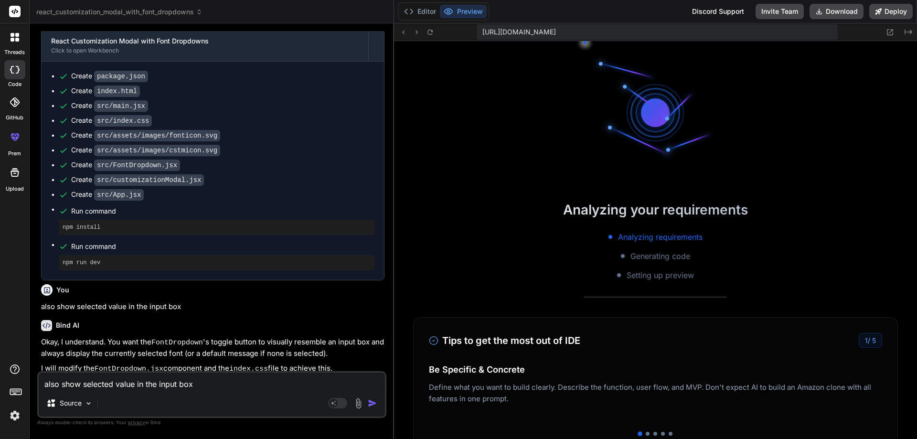
scroll to position [536, 0]
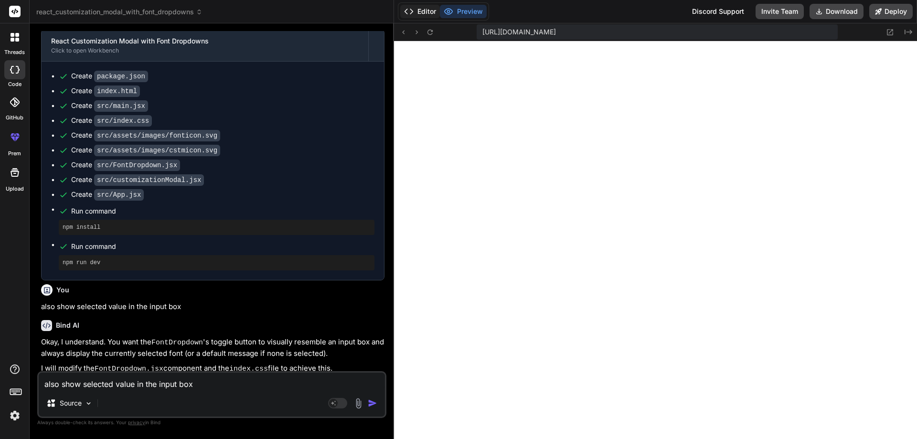
click at [432, 11] on button "Editor" at bounding box center [420, 11] width 40 height 13
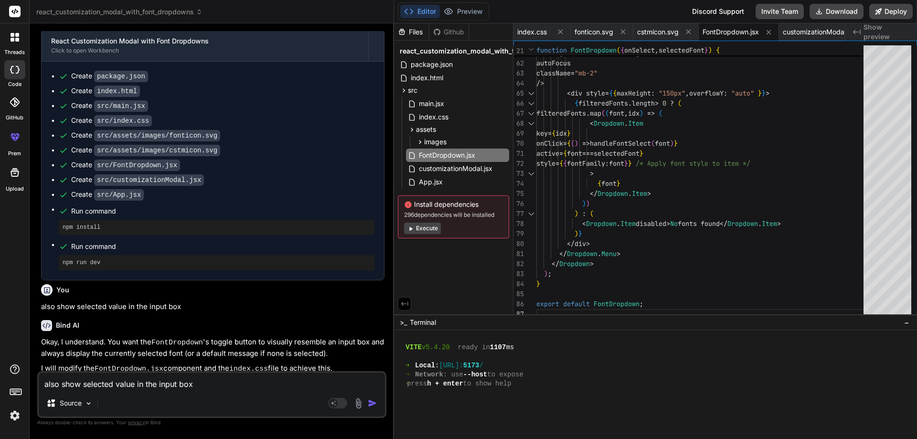
scroll to position [499, 0]
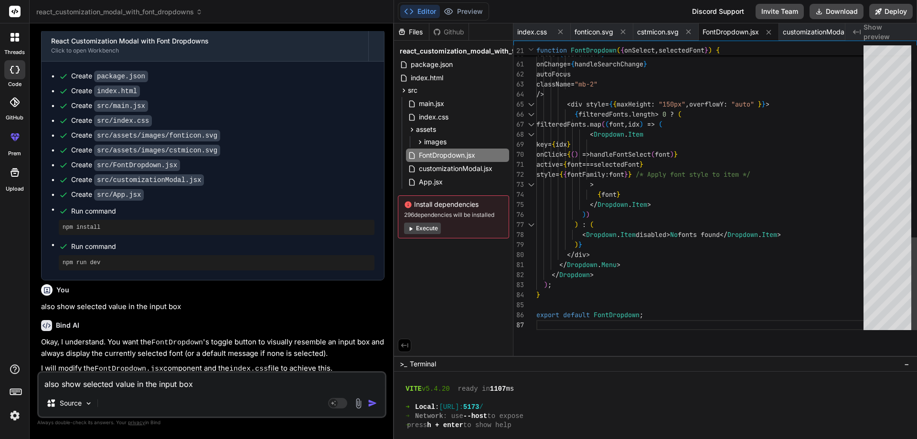
drag, startPoint x: 679, startPoint y: 314, endPoint x: 694, endPoint y: 458, distance: 144.0
click at [694, 439] on html "threads code GitHub prem Upload react_customization_modal_with_font_dropdowns C…" at bounding box center [458, 219] width 917 height 439
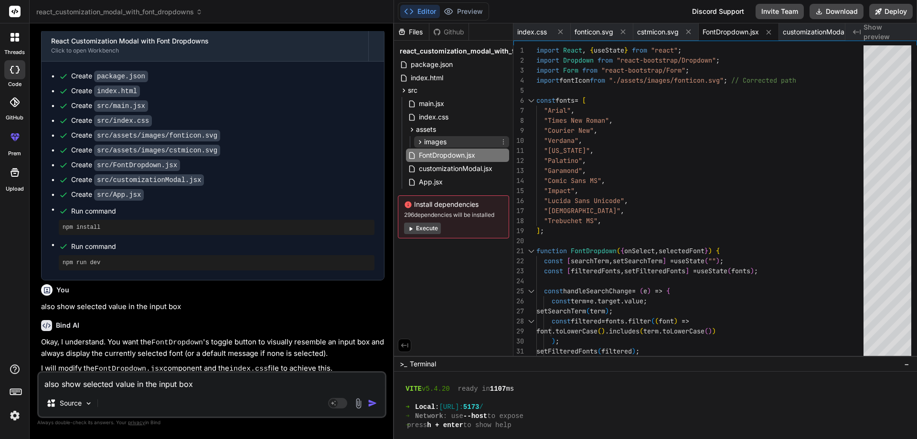
click at [435, 140] on span "images" at bounding box center [435, 142] width 22 height 10
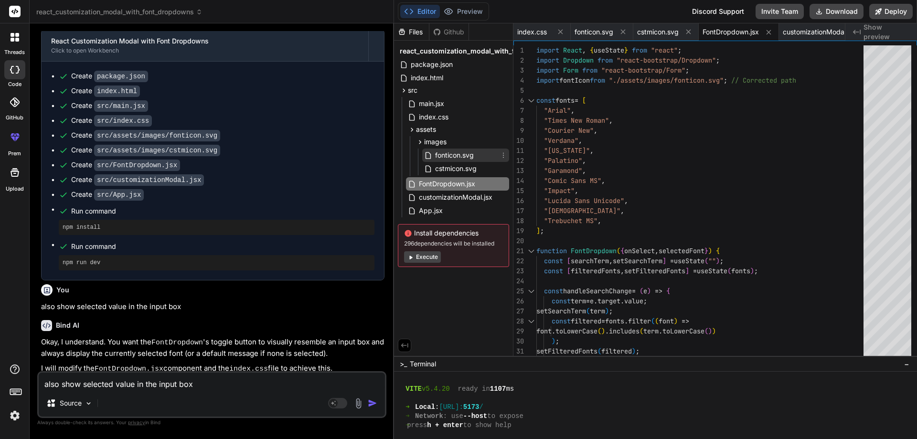
click at [446, 153] on span "fonticon.svg" at bounding box center [454, 155] width 41 height 11
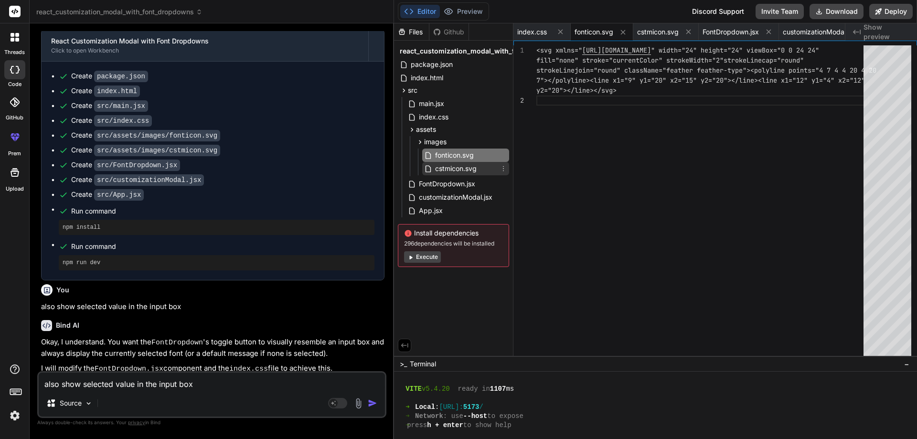
click at [452, 169] on span "cstmicon.svg" at bounding box center [455, 168] width 43 height 11
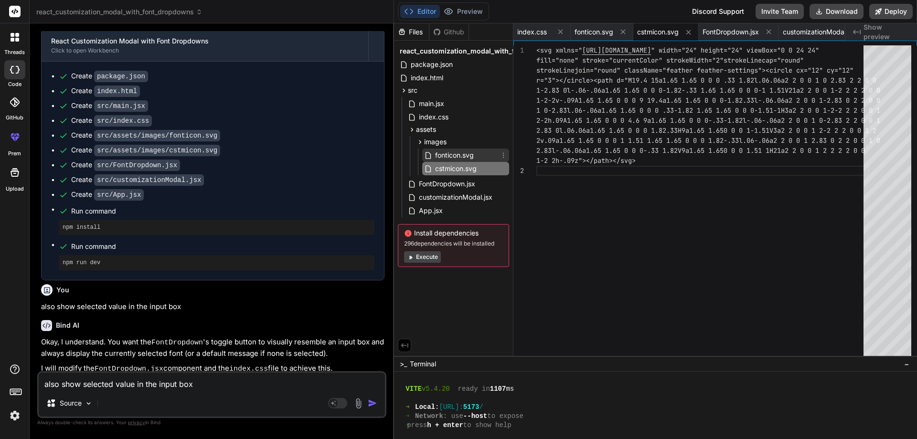
click at [452, 156] on span "fonticon.svg" at bounding box center [454, 155] width 41 height 11
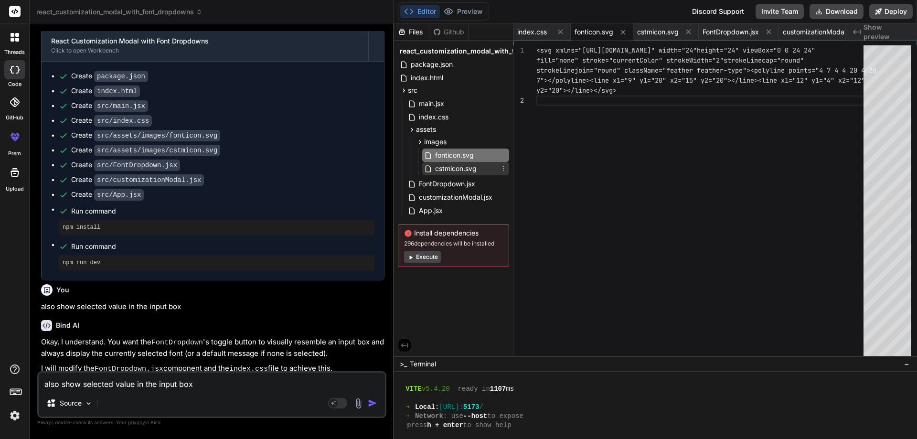
click at [455, 170] on span "cstmicon.svg" at bounding box center [455, 168] width 43 height 11
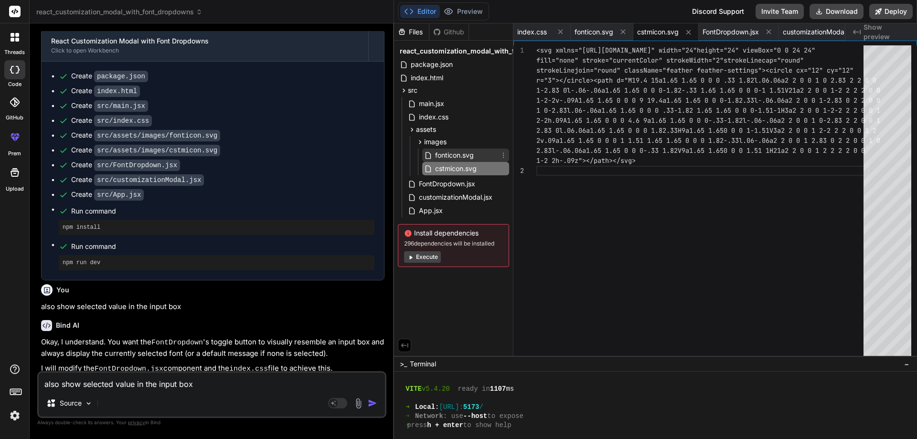
click at [456, 158] on span "fonticon.svg" at bounding box center [454, 155] width 41 height 11
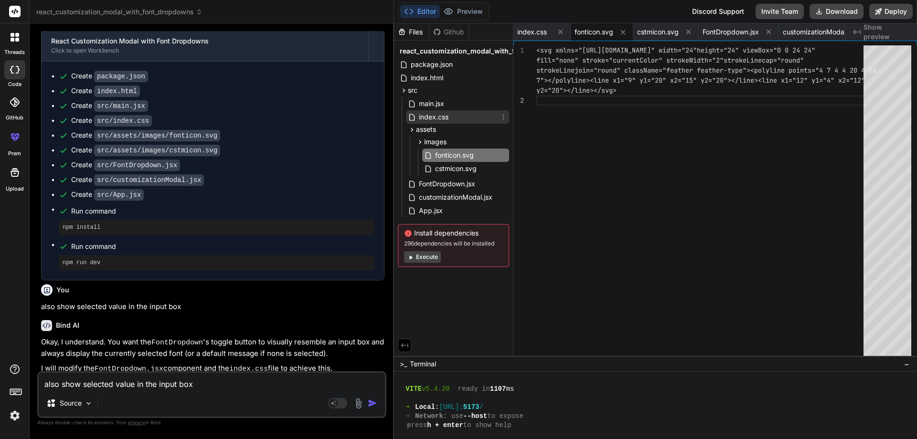
click at [436, 118] on span "index.css" at bounding box center [434, 116] width 32 height 11
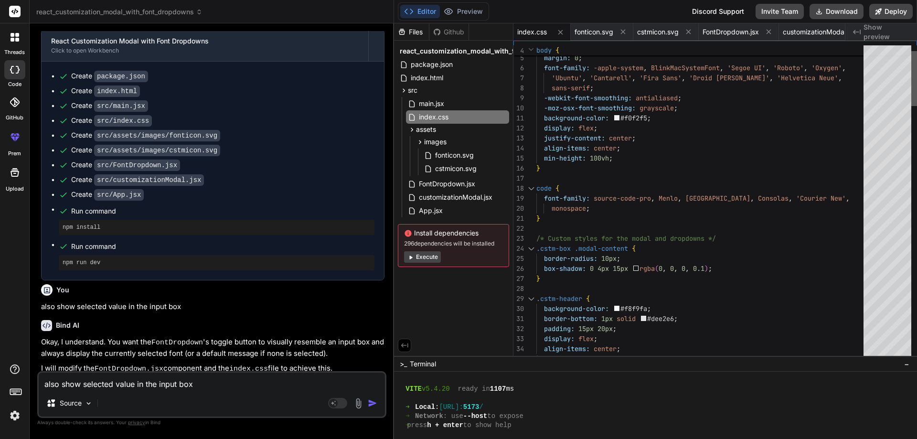
click at [912, 71] on div at bounding box center [915, 78] width 6 height 55
click at [437, 185] on span "FontDropdown.jsx" at bounding box center [447, 183] width 58 height 11
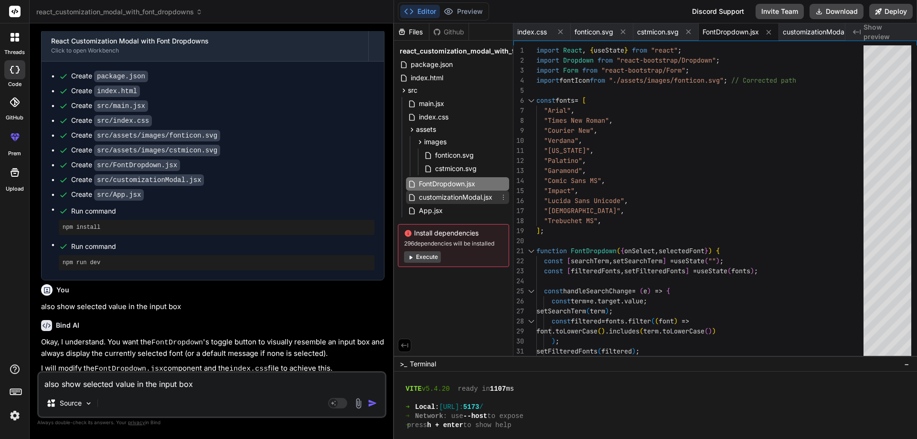
click at [448, 199] on span "customizationModal.jsx" at bounding box center [455, 197] width 75 height 11
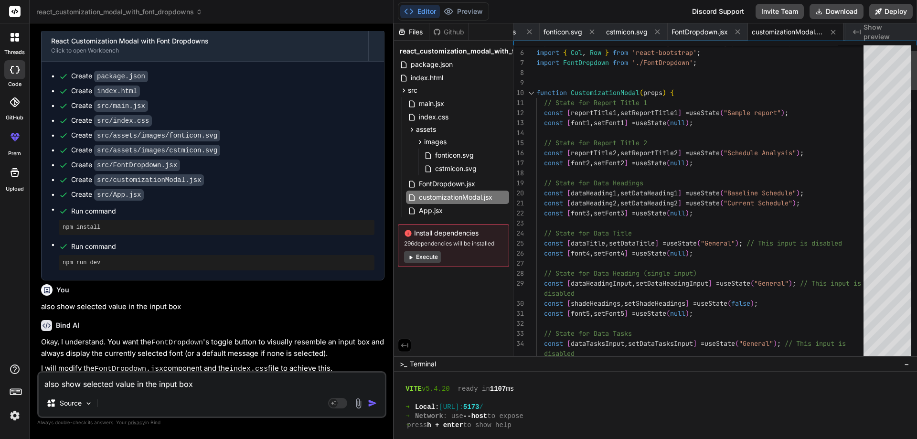
click at [530, 92] on div at bounding box center [531, 93] width 12 height 10
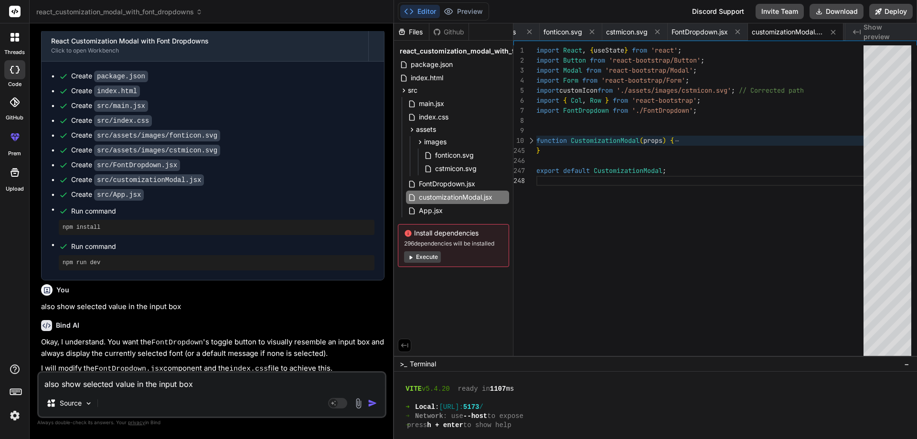
scroll to position [0, 0]
drag, startPoint x: 680, startPoint y: 172, endPoint x: 532, endPoint y: 133, distance: 153.2
click at [537, 133] on div "import React , { useState } from 'react' ; import Button from 'react-bootstrap/…" at bounding box center [703, 202] width 333 height 315
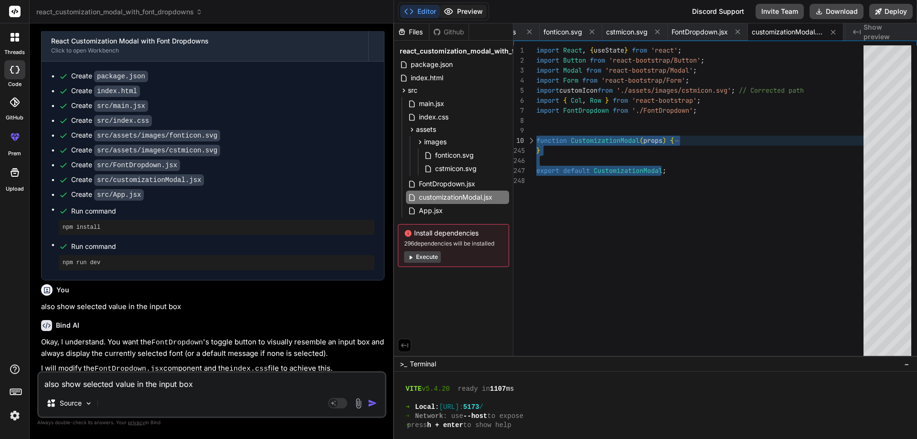
click at [465, 10] on button "Preview" at bounding box center [463, 11] width 47 height 13
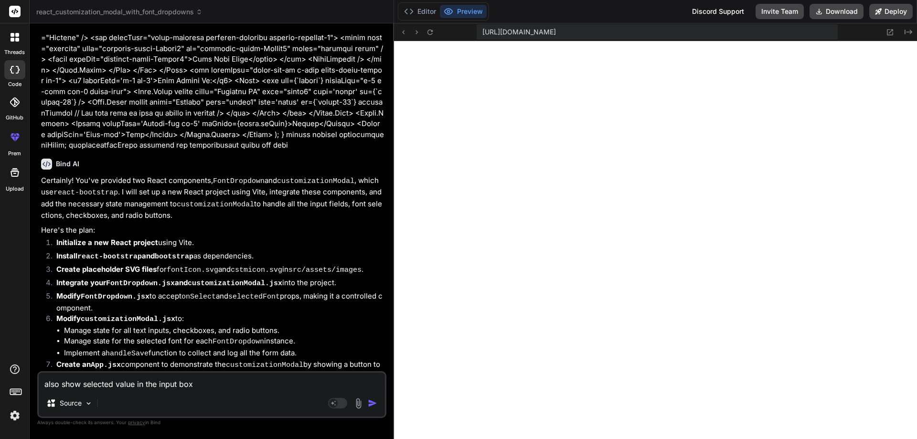
scroll to position [430, 0]
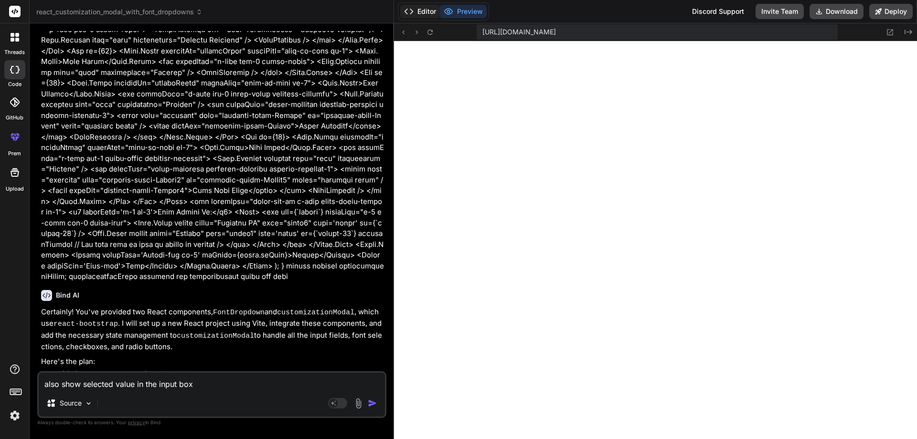
click at [415, 5] on button "Editor" at bounding box center [420, 11] width 40 height 13
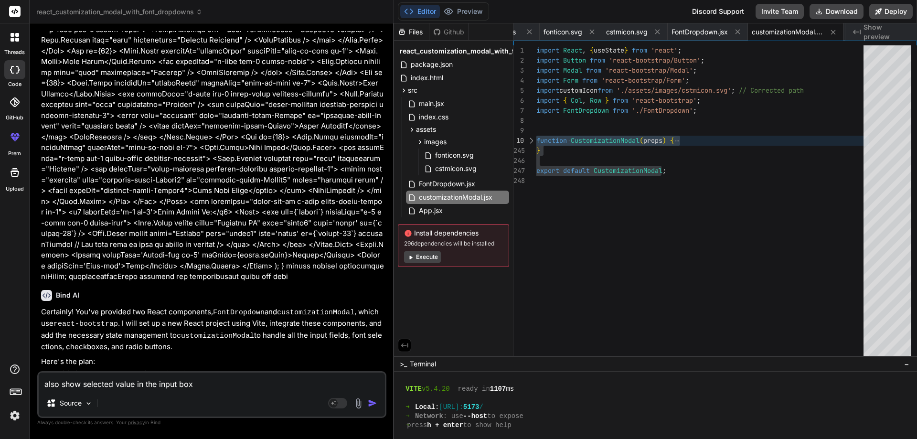
click at [649, 253] on div "import React , { useState } from 'react' ; import Button from 'react-bootstrap/…" at bounding box center [703, 202] width 333 height 315
click at [443, 107] on span "main.jsx" at bounding box center [431, 103] width 27 height 11
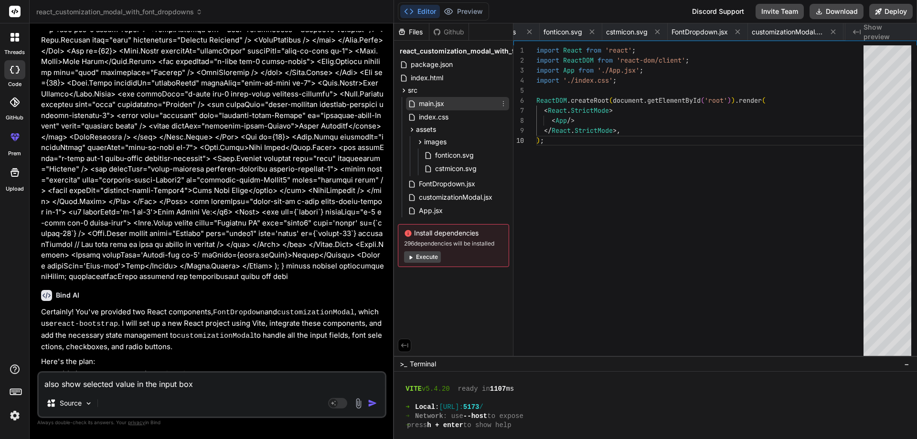
scroll to position [0, 123]
click at [447, 122] on span "index.css" at bounding box center [434, 116] width 32 height 11
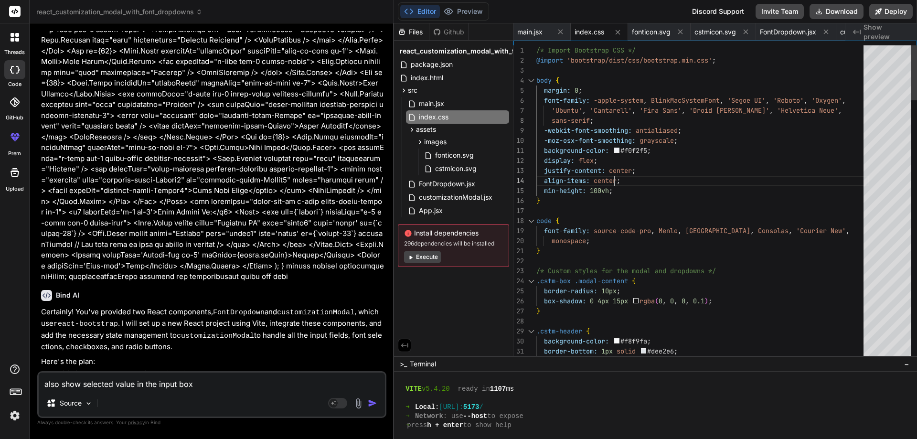
scroll to position [0, 0]
click at [441, 156] on span "fonticon.svg" at bounding box center [454, 155] width 41 height 11
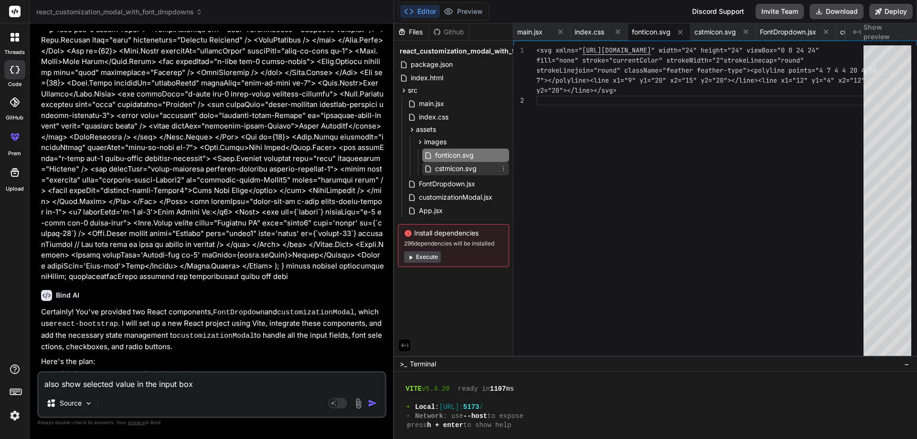
click at [448, 171] on span "cstmicon.svg" at bounding box center [455, 168] width 43 height 11
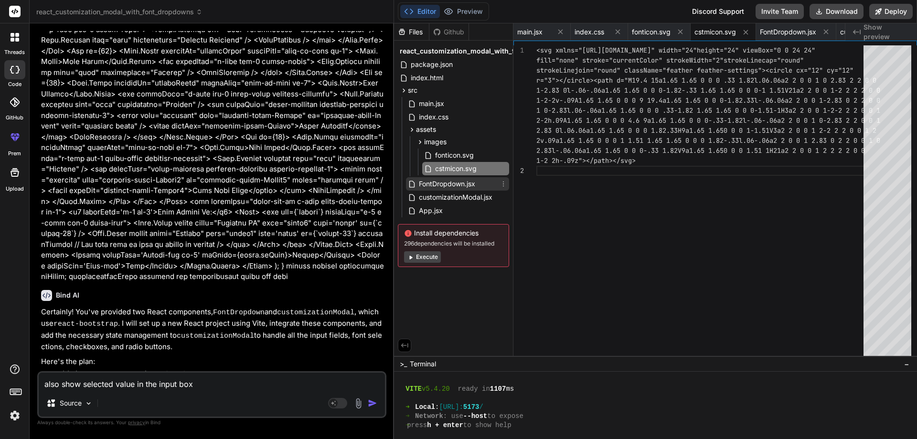
click at [453, 185] on span "FontDropdown.jsx" at bounding box center [447, 183] width 58 height 11
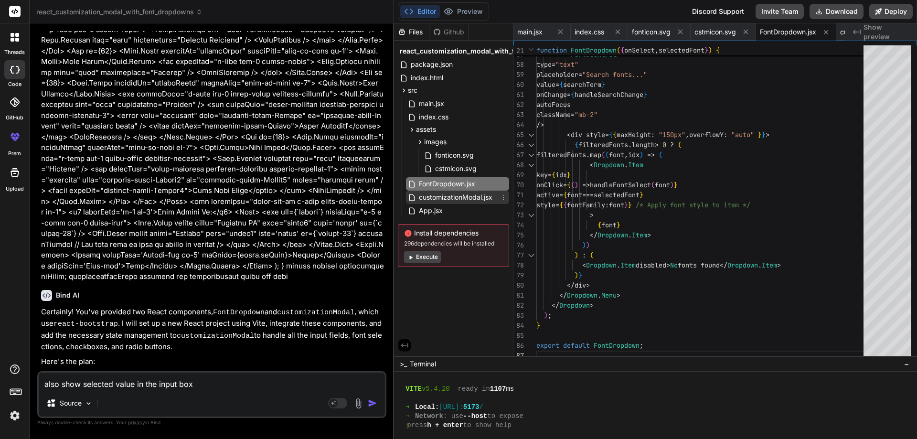
click at [453, 201] on span "customizationModal.jsx" at bounding box center [455, 197] width 75 height 11
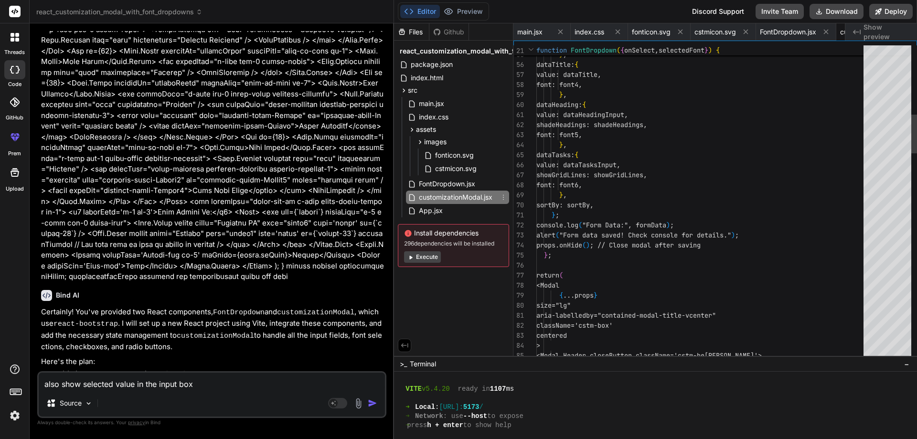
scroll to position [0, 212]
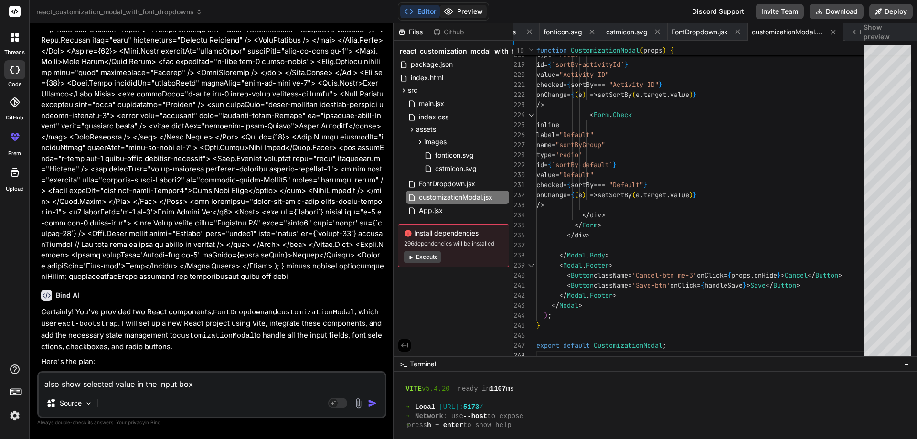
click at [461, 15] on button "Preview" at bounding box center [463, 11] width 47 height 13
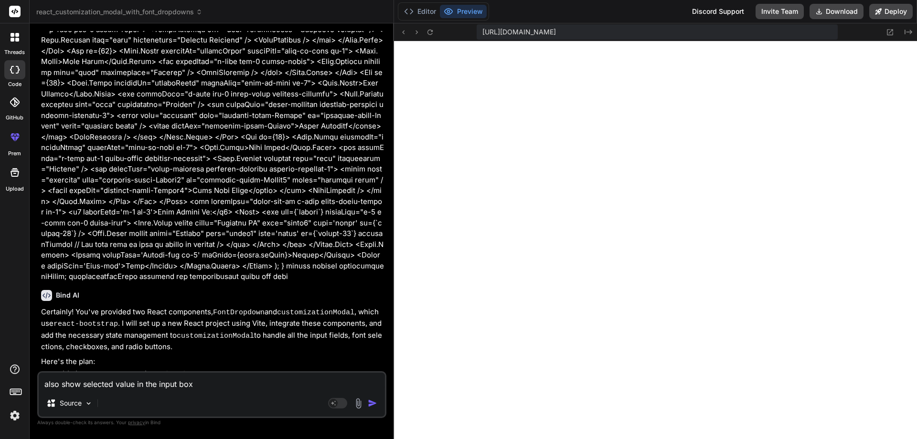
click at [18, 417] on img at bounding box center [15, 416] width 16 height 16
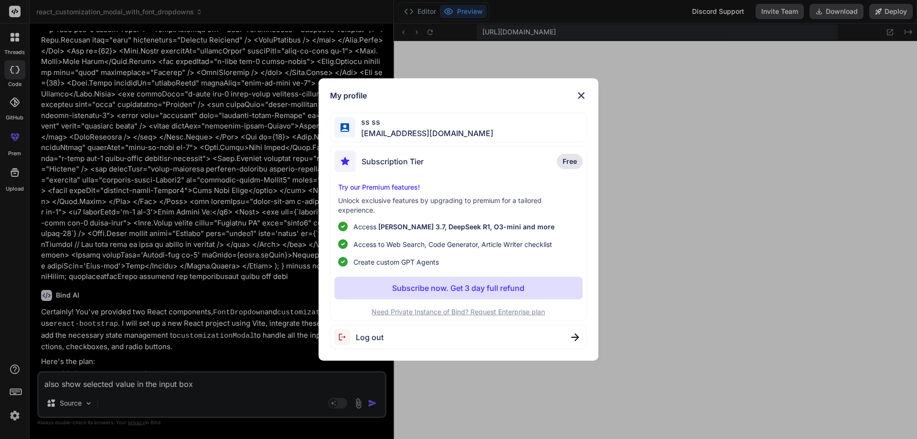
click at [585, 100] on img at bounding box center [581, 95] width 11 height 11
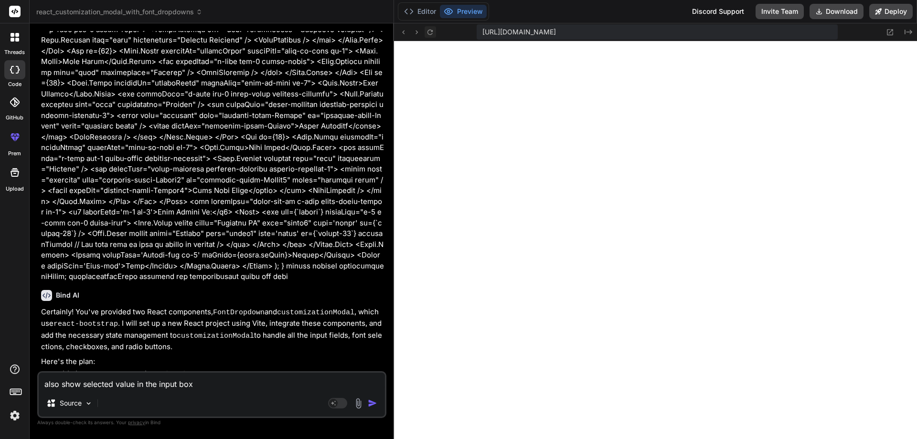
click at [430, 32] on icon at bounding box center [430, 32] width 8 height 8
click at [431, 29] on icon at bounding box center [430, 32] width 8 height 8
click at [430, 16] on button "Editor" at bounding box center [420, 11] width 40 height 13
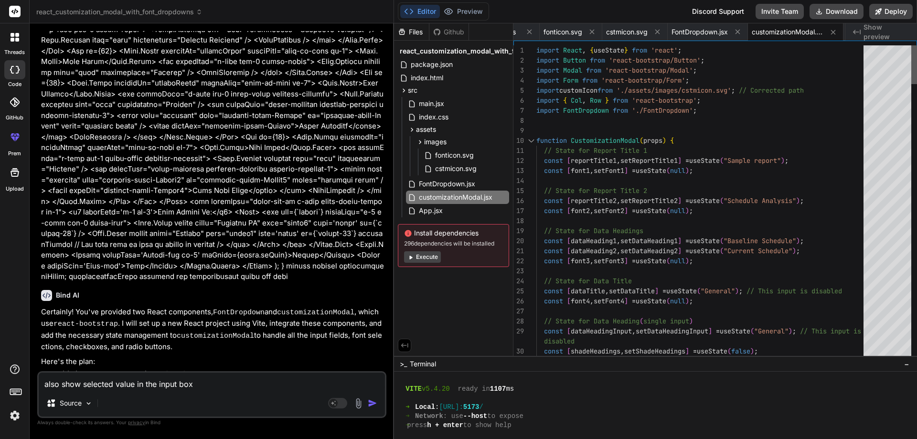
click at [917, 63] on div at bounding box center [915, 64] width 6 height 39
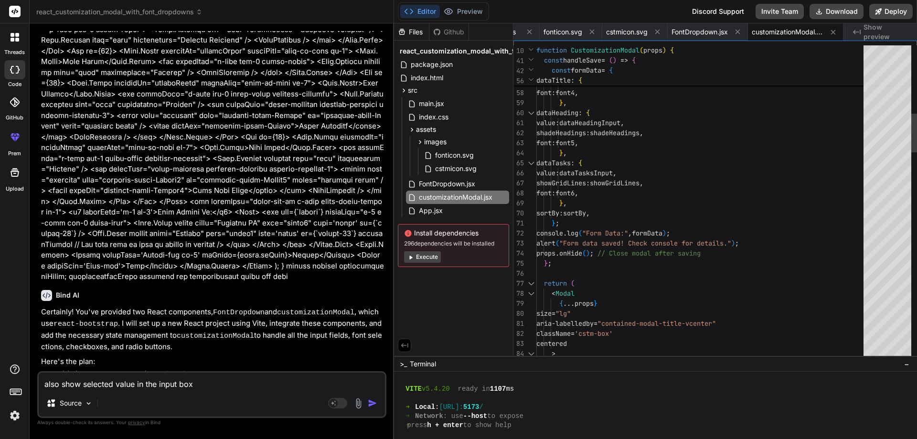
scroll to position [0, 0]
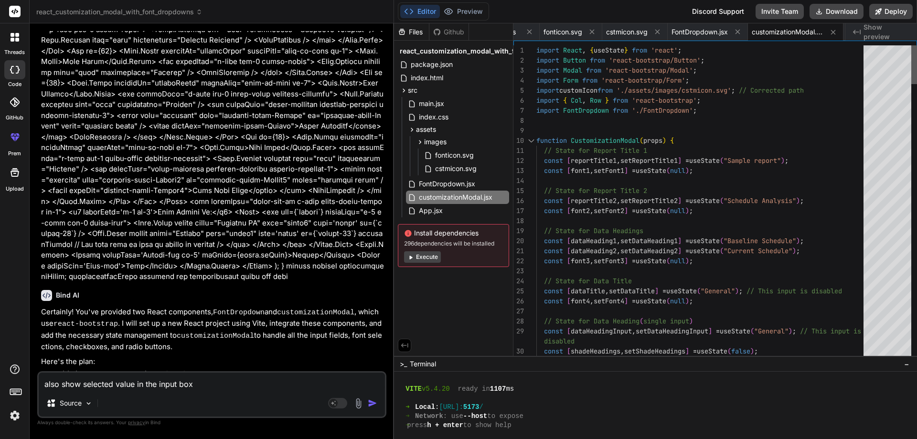
click at [917, 47] on div at bounding box center [915, 64] width 6 height 39
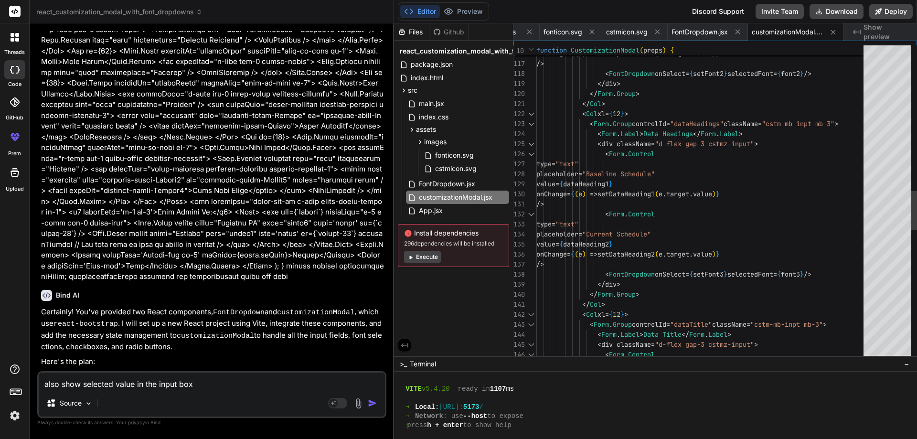
click at [714, 221] on div "value = { reportTitle2 } onChange = { ( e ) => setReportTitle2 ( e . target . v…" at bounding box center [703, 144] width 333 height 2538
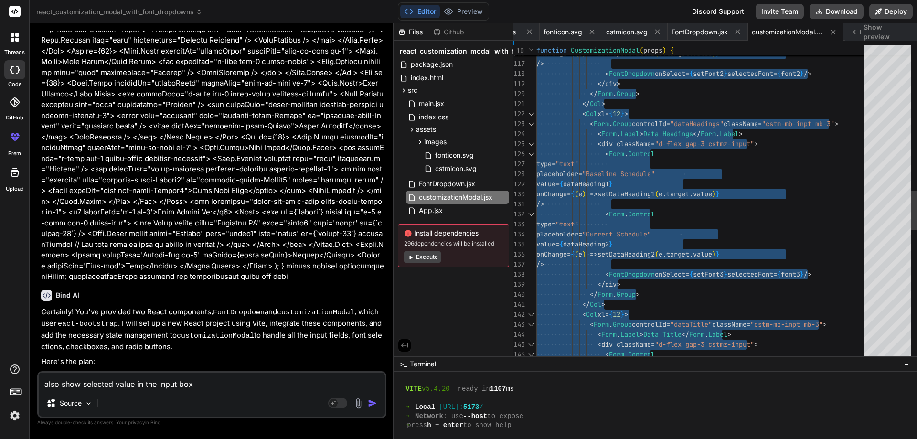
click at [820, 144] on div "value = { reportTitle2 } onChange = { ( e ) => setReportTitle2 ( e . target . v…" at bounding box center [703, 144] width 333 height 2538
click at [785, 158] on div "value = { reportTitle2 } onChange = { ( e ) => setReportTitle2 ( e . target . v…" at bounding box center [703, 144] width 333 height 2538
click at [452, 182] on span "FontDropdown.jsx" at bounding box center [447, 183] width 58 height 11
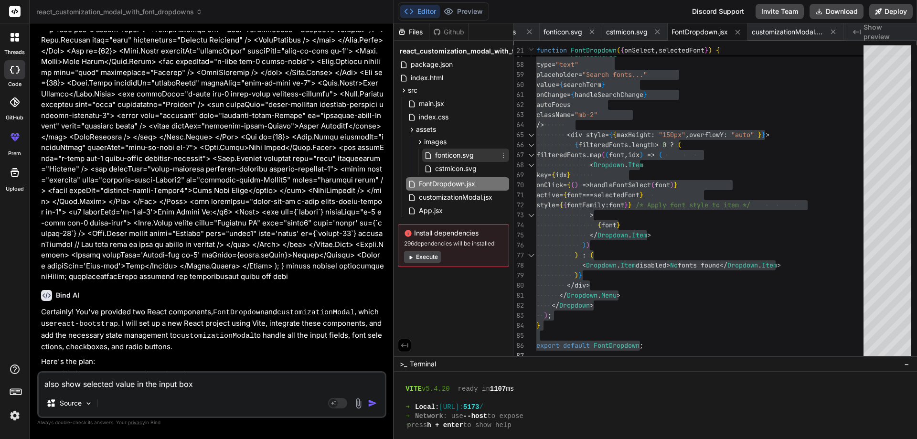
click at [463, 159] on span "fonticon.svg" at bounding box center [454, 155] width 41 height 11
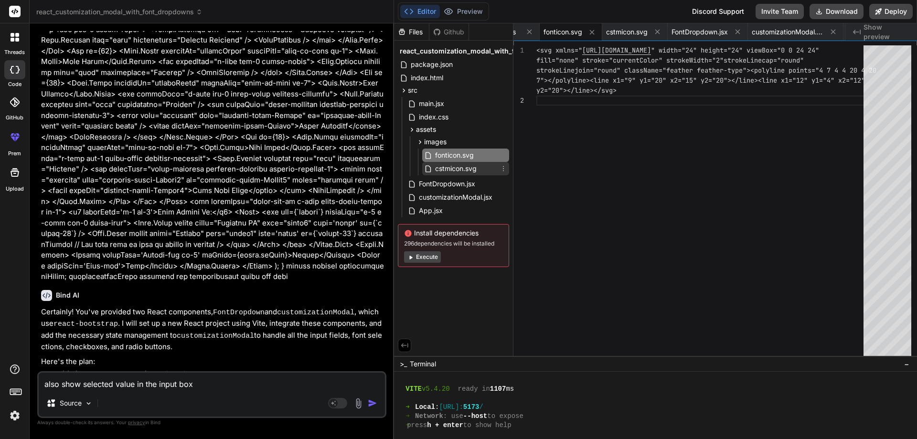
click at [466, 169] on span "cstmicon.svg" at bounding box center [455, 168] width 43 height 11
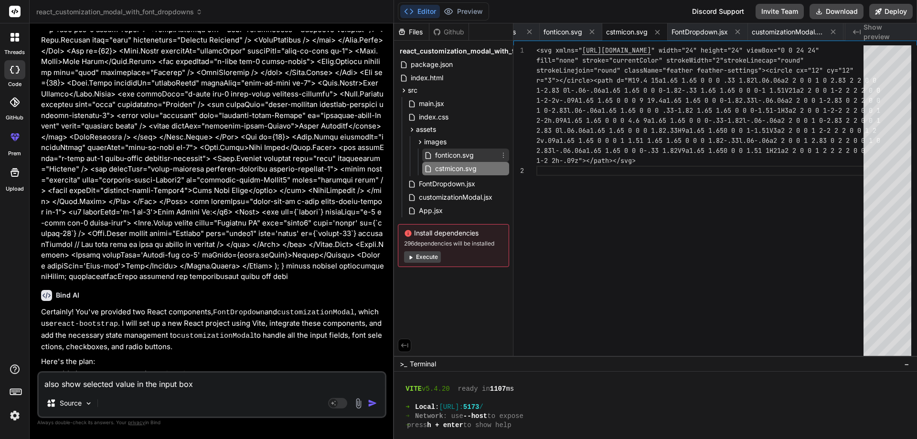
click at [454, 157] on span "fonticon.svg" at bounding box center [454, 155] width 41 height 11
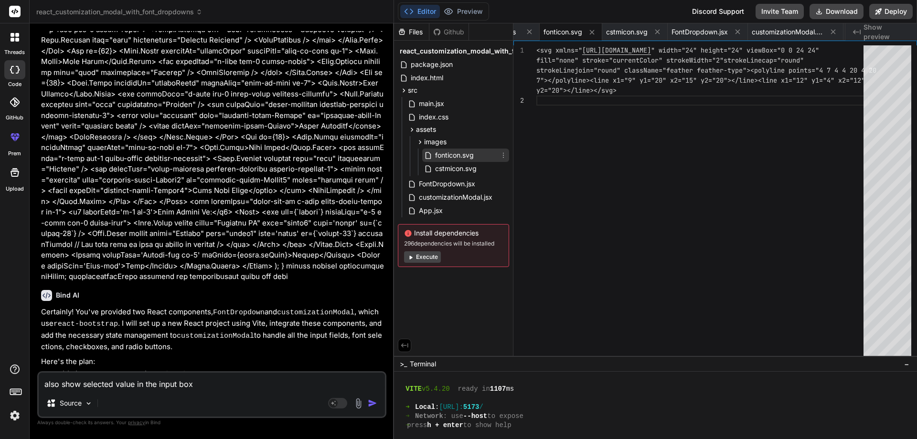
click at [454, 157] on span "fonticon.svg" at bounding box center [454, 155] width 41 height 11
click at [452, 169] on span "cstmicon.svg" at bounding box center [455, 168] width 43 height 11
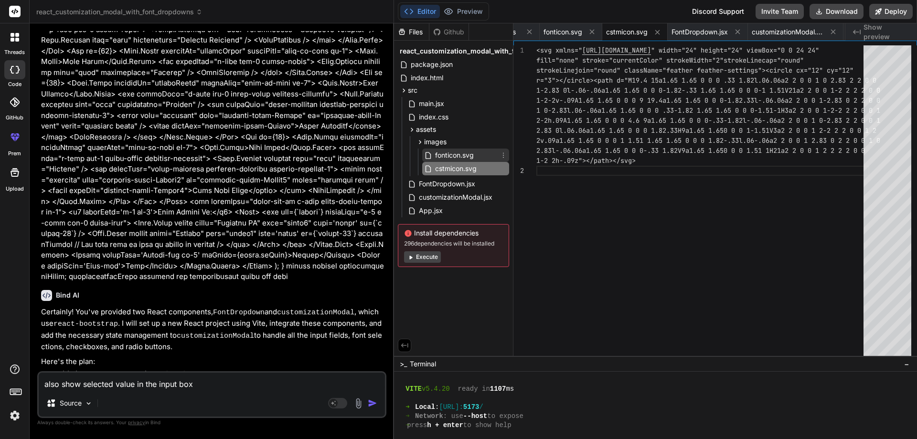
click at [505, 154] on icon at bounding box center [504, 155] width 8 height 8
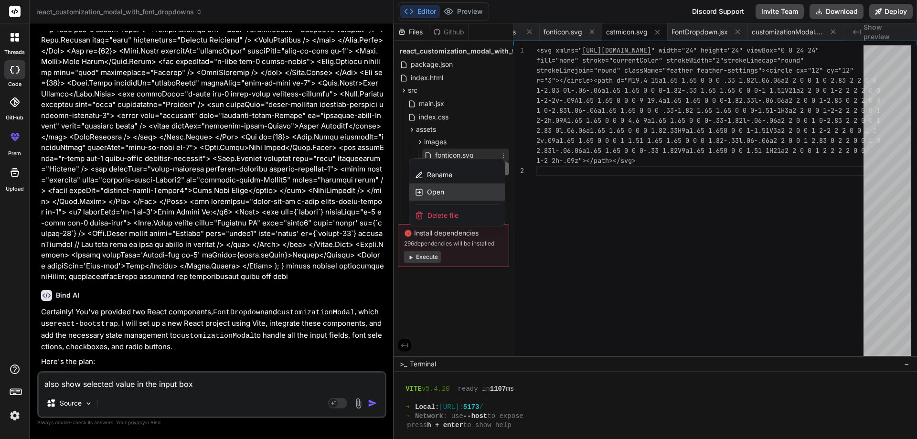
click at [438, 192] on span "Open" at bounding box center [435, 192] width 17 height 10
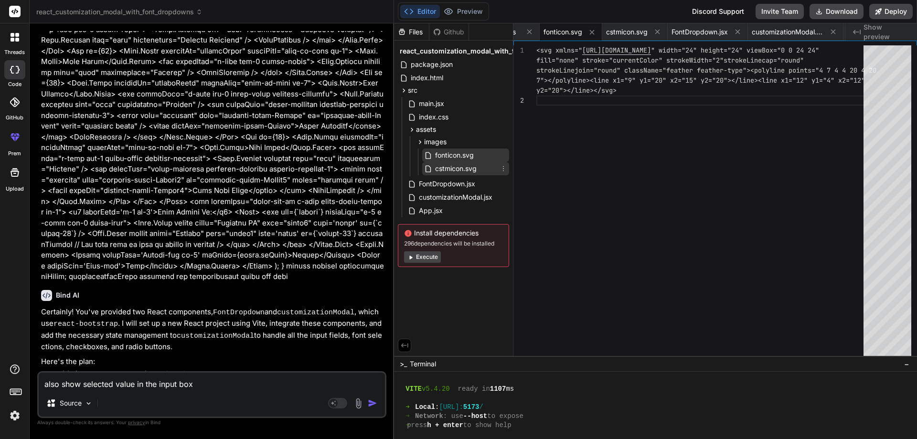
click at [466, 170] on span "cstmicon.svg" at bounding box center [455, 168] width 43 height 11
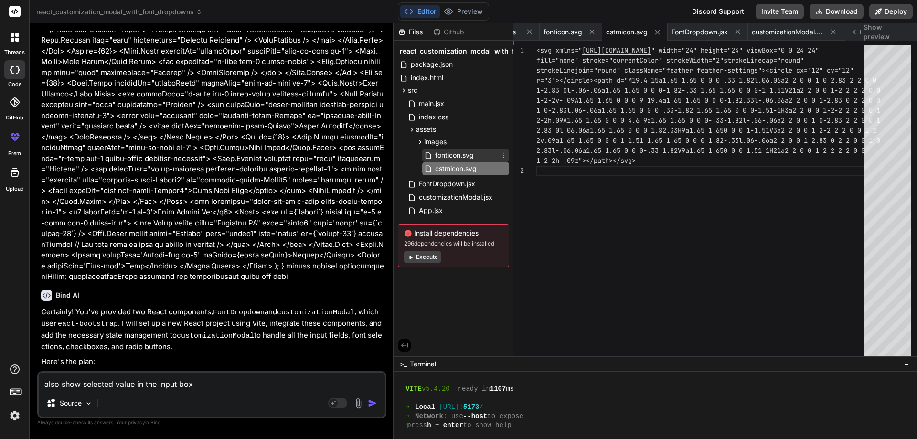
click at [464, 156] on span "fonticon.svg" at bounding box center [454, 155] width 41 height 11
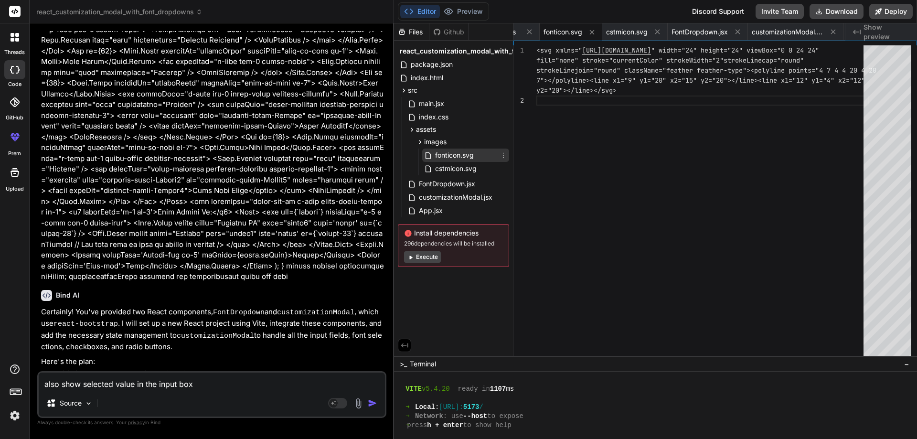
drag, startPoint x: 464, startPoint y: 156, endPoint x: 443, endPoint y: 154, distance: 21.1
click at [443, 154] on span "fonticon.svg" at bounding box center [454, 155] width 41 height 11
click at [471, 273] on div "Files Github react_customization_modal_with_font_dropdowns package.json index.h…" at bounding box center [453, 189] width 119 height 333
click at [458, 169] on span "cstmicon.svg" at bounding box center [455, 168] width 43 height 11
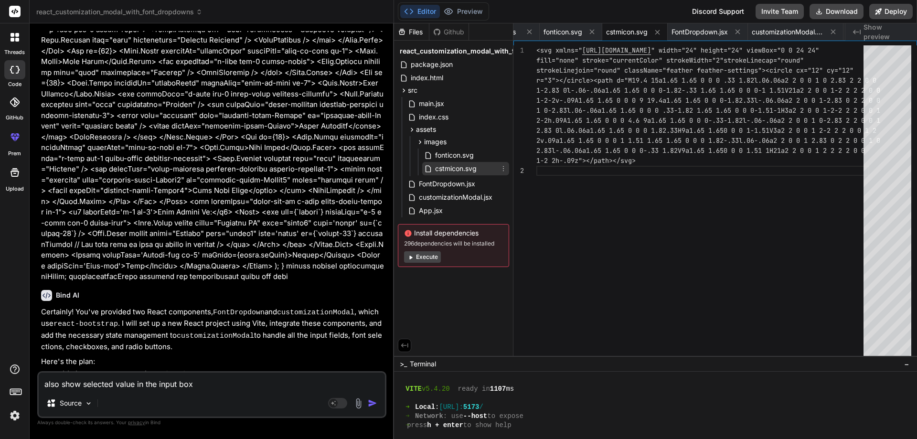
drag, startPoint x: 457, startPoint y: 169, endPoint x: 451, endPoint y: 170, distance: 6.3
click at [451, 170] on span "cstmicon.svg" at bounding box center [455, 168] width 43 height 11
click at [504, 169] on icon at bounding box center [504, 169] width 8 height 8
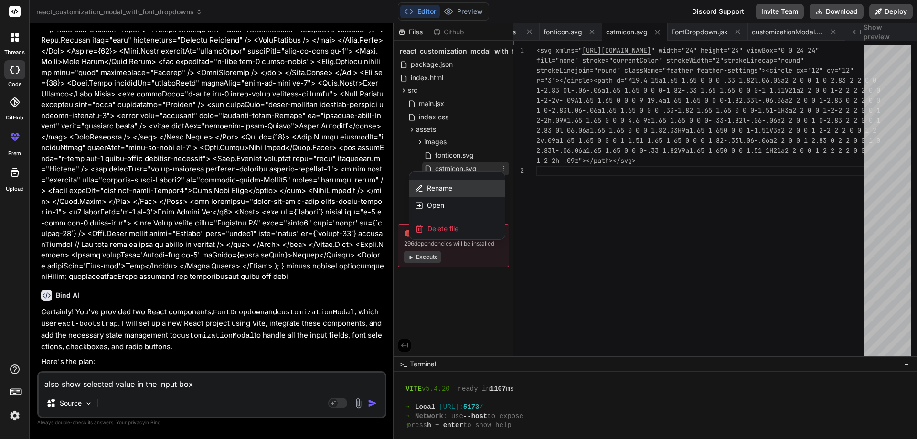
click at [446, 192] on span "Rename" at bounding box center [439, 188] width 25 height 10
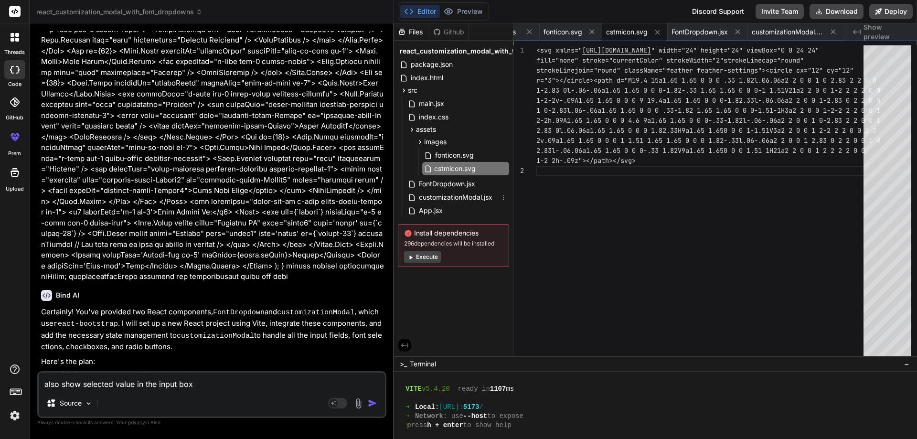
scroll to position [0, 12]
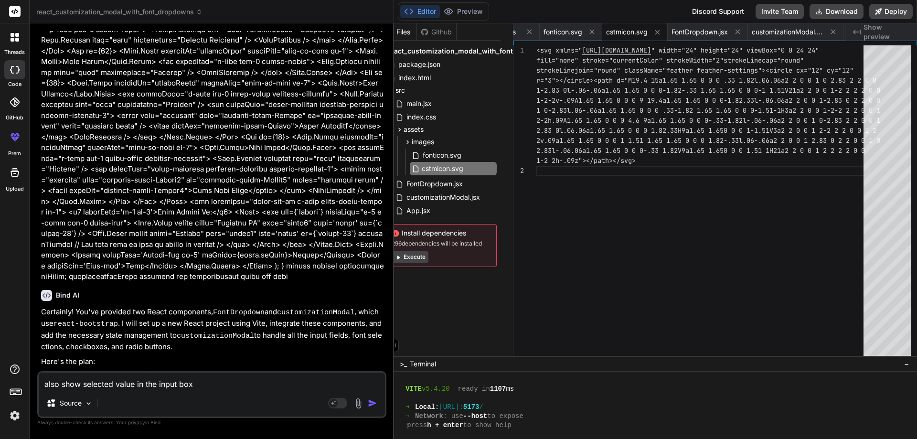
click at [471, 166] on input "cstmicon.svg" at bounding box center [474, 168] width 105 height 11
drag, startPoint x: 471, startPoint y: 166, endPoint x: 429, endPoint y: 164, distance: 42.6
click at [429, 164] on input "cstmicon.svg" at bounding box center [474, 168] width 105 height 11
click at [455, 160] on span "fonticon.svg" at bounding box center [442, 155] width 41 height 11
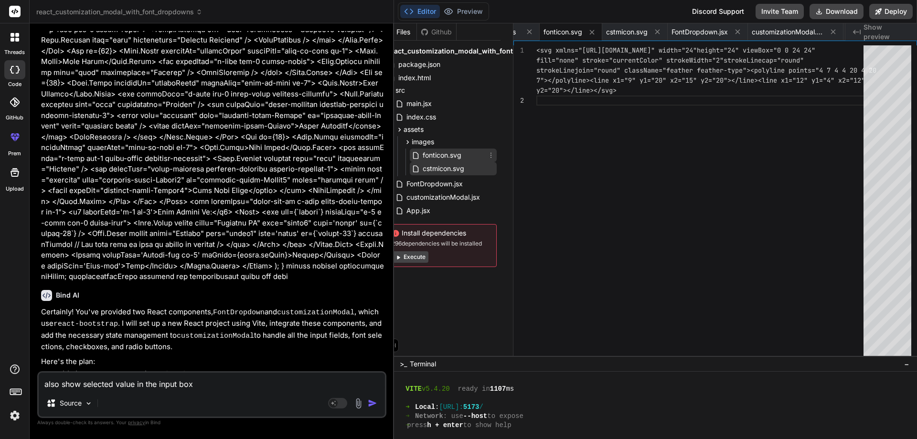
click at [493, 154] on icon at bounding box center [491, 155] width 8 height 8
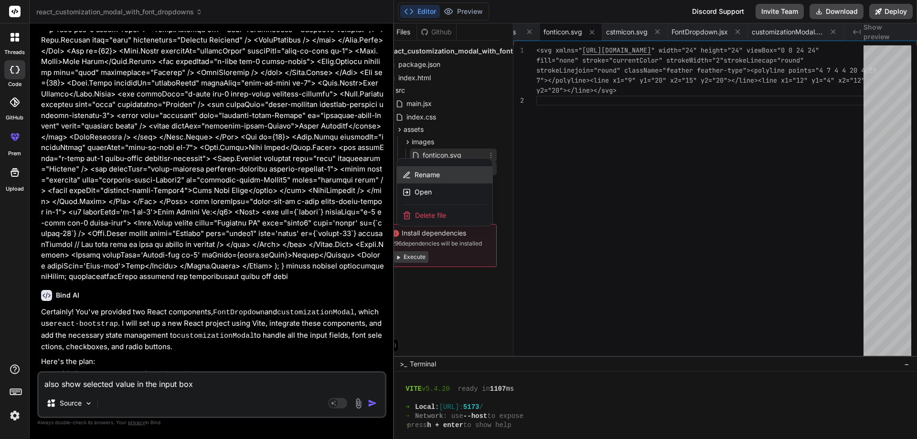
click at [433, 181] on div "Rename" at bounding box center [445, 174] width 96 height 17
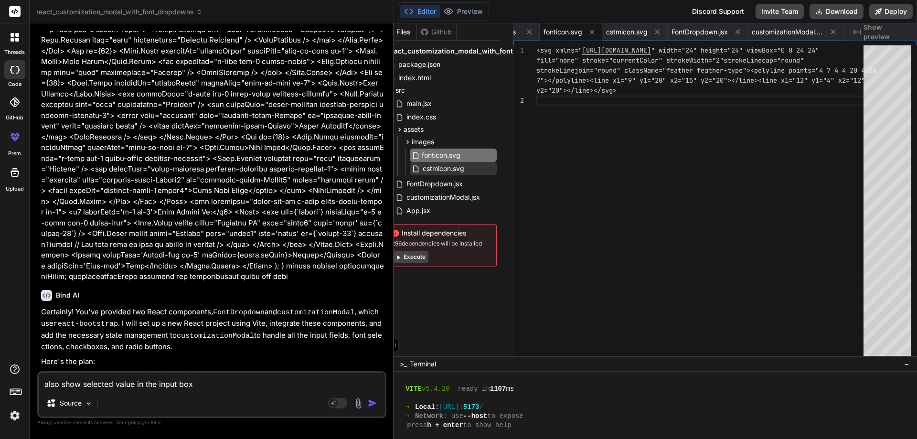
drag, startPoint x: 470, startPoint y: 156, endPoint x: 413, endPoint y: 154, distance: 57.4
click at [413, 154] on div "fonticon.svg" at bounding box center [469, 155] width 115 height 11
click at [566, 146] on div "<svg xmlns=" [URL][DOMAIN_NAME] " width="24" height="24" viewBox="0 0 24 24" fi…" at bounding box center [703, 202] width 333 height 315
click at [631, 34] on span "cstmicon.svg" at bounding box center [627, 32] width 42 height 10
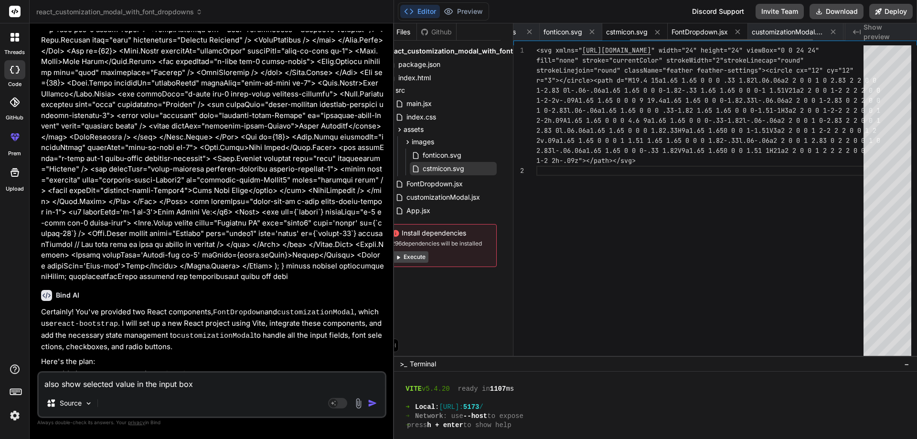
click at [688, 32] on span "FontDropdown.jsx" at bounding box center [700, 32] width 56 height 10
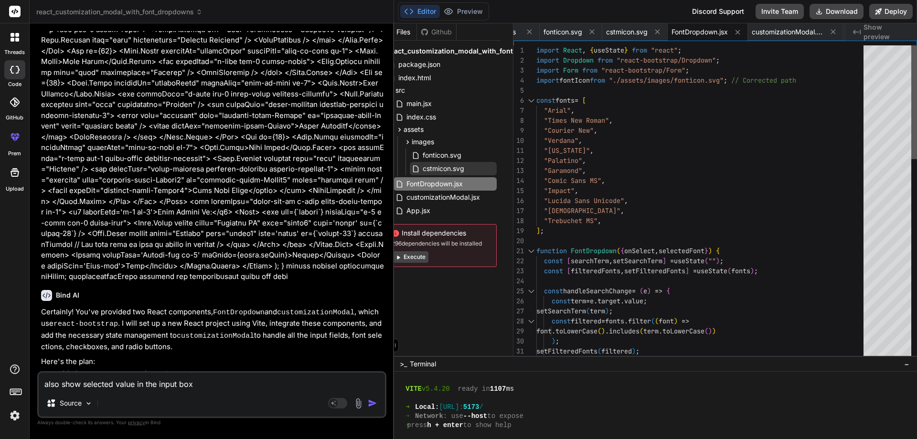
click at [917, 86] on div at bounding box center [915, 202] width 6 height 315
click at [467, 196] on span "customizationModal.jsx" at bounding box center [443, 197] width 75 height 11
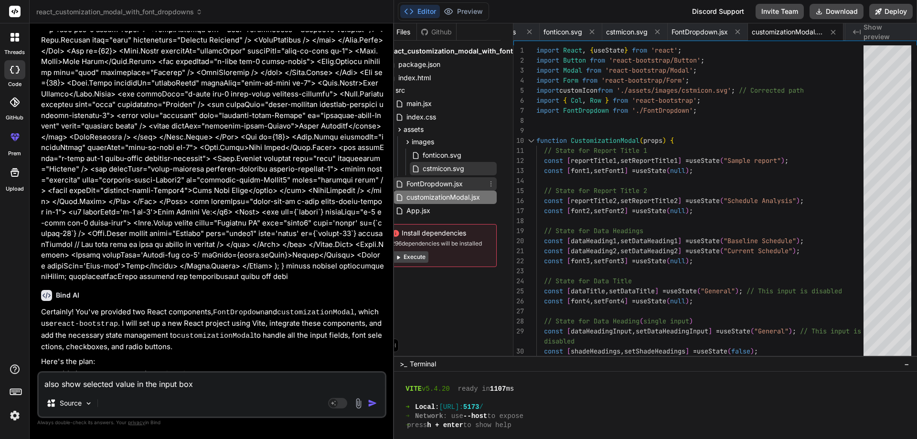
click at [442, 183] on span "FontDropdown.jsx" at bounding box center [435, 183] width 58 height 11
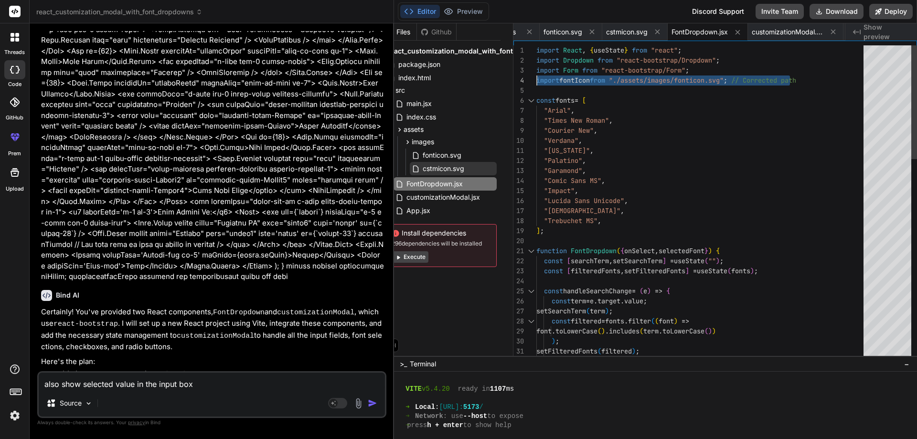
drag, startPoint x: 739, startPoint y: 81, endPoint x: 537, endPoint y: 79, distance: 201.6
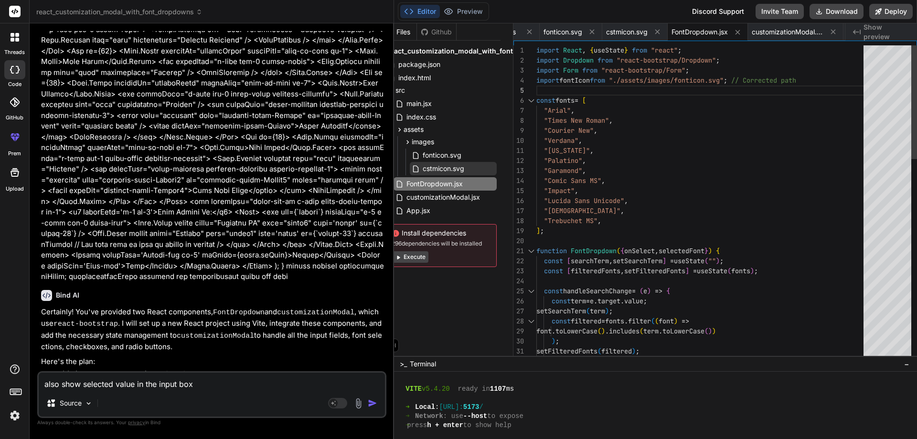
drag, startPoint x: 738, startPoint y: 80, endPoint x: 536, endPoint y: 80, distance: 202.6
click at [450, 170] on span "cstmicon.svg" at bounding box center [443, 168] width 43 height 11
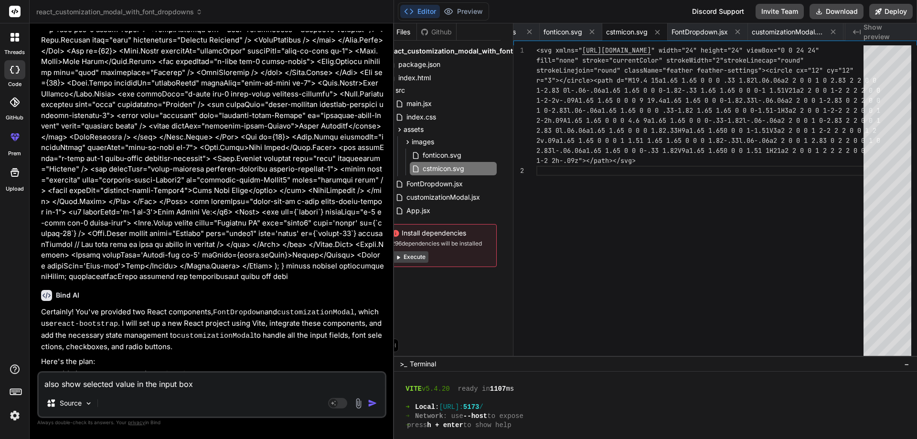
click at [594, 236] on div "<svg xmlns=" [URL][DOMAIN_NAME] " width="24" height="24" viewBox="0 0 24 24" fi…" at bounding box center [703, 202] width 333 height 315
click at [645, 161] on div "<svg xmlns=" [URL][DOMAIN_NAME] " width="24" height="24" viewBox="0 0 24 24" fi…" at bounding box center [703, 202] width 333 height 315
click at [456, 159] on span "fonticon.svg" at bounding box center [442, 155] width 41 height 11
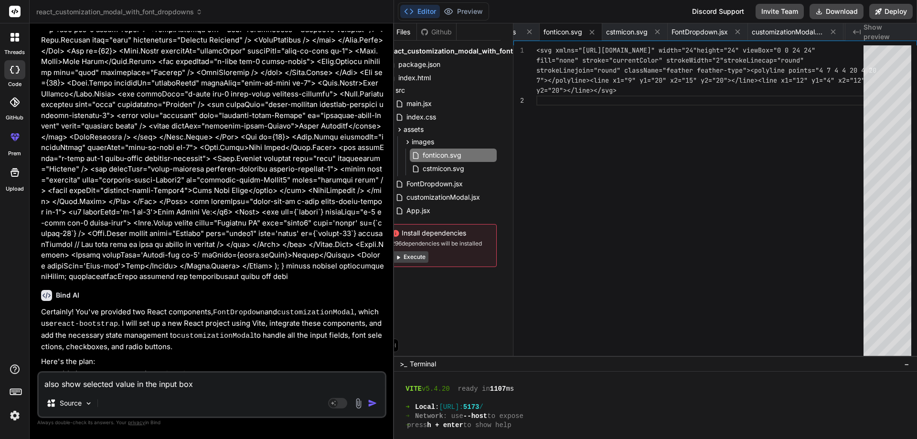
click at [635, 158] on div "<svg xmlns="[URL][DOMAIN_NAME]" width="24" height="24" viewBox="0 0 24 24" fill…" at bounding box center [703, 202] width 333 height 315
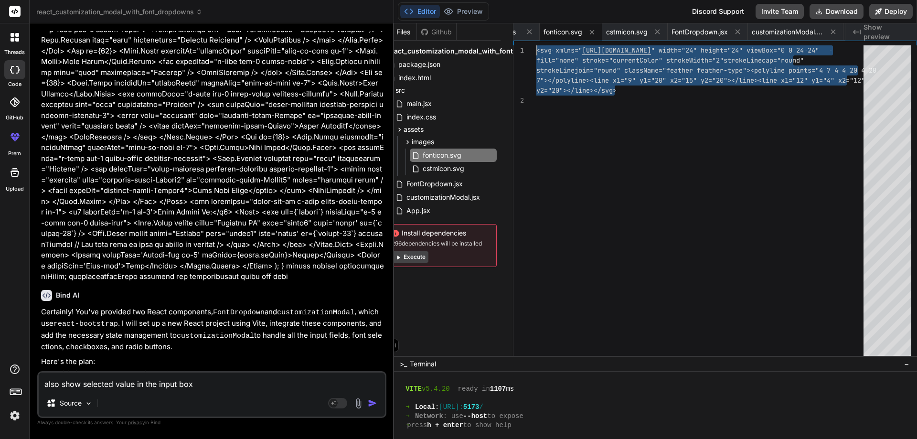
drag, startPoint x: 630, startPoint y: 92, endPoint x: 506, endPoint y: 47, distance: 131.4
click at [537, 47] on div "<svg xmlns=" [URL][DOMAIN_NAME] " width="24" height="24" viewBox="0 0 24 24" fi…" at bounding box center [703, 202] width 333 height 315
click at [430, 120] on span "index.css" at bounding box center [422, 116] width 32 height 11
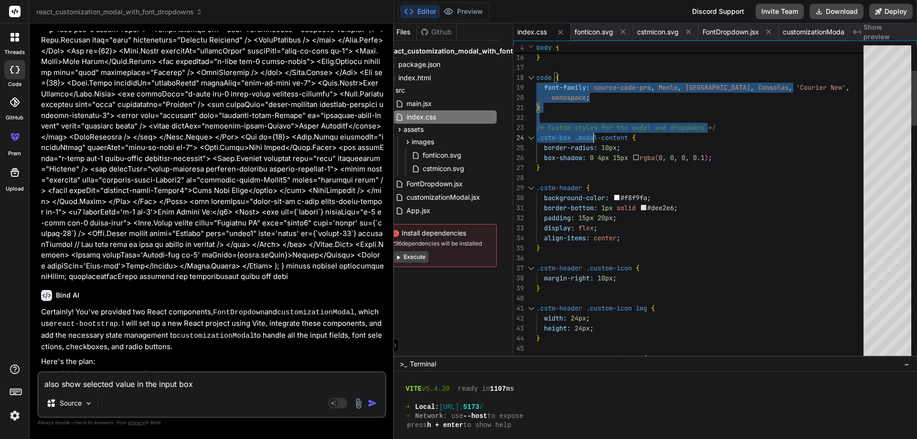
drag, startPoint x: 537, startPoint y: 79, endPoint x: 599, endPoint y: 130, distance: 80.1
drag, startPoint x: 536, startPoint y: 77, endPoint x: 552, endPoint y: 77, distance: 16.2
click at [552, 77] on div "min-height: 100vh ; } code { font-family: source-code-pro , Menlo , [GEOGRAPHIC…" at bounding box center [727, 202] width 381 height 315
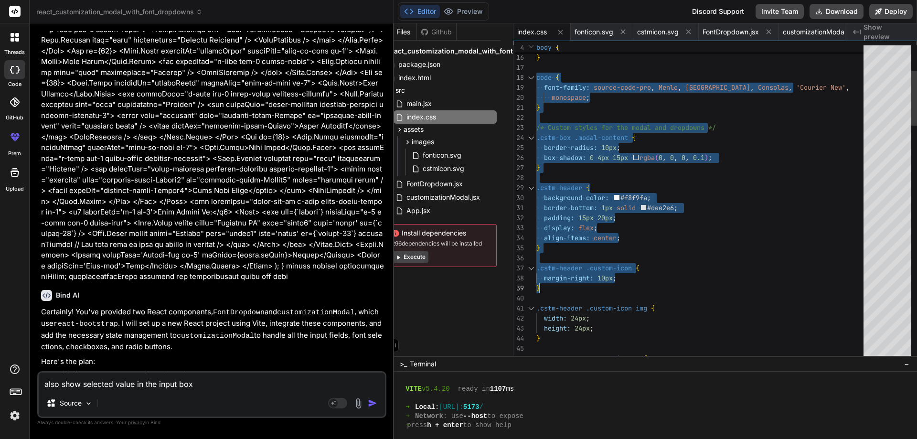
drag, startPoint x: 537, startPoint y: 77, endPoint x: 686, endPoint y: 299, distance: 267.1
